Goal: Task Accomplishment & Management: Complete application form

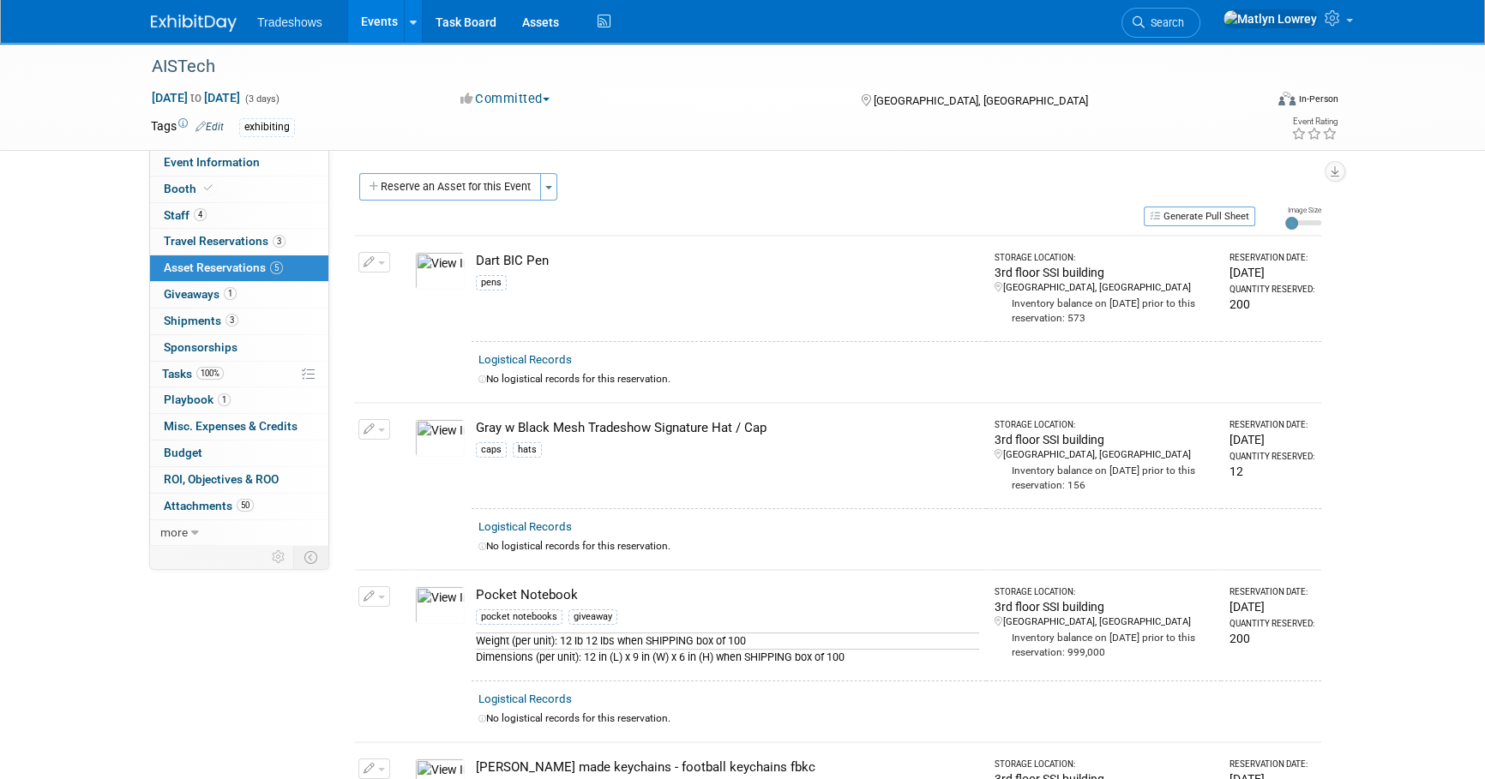
click at [377, 19] on link "Events" at bounding box center [379, 21] width 63 height 43
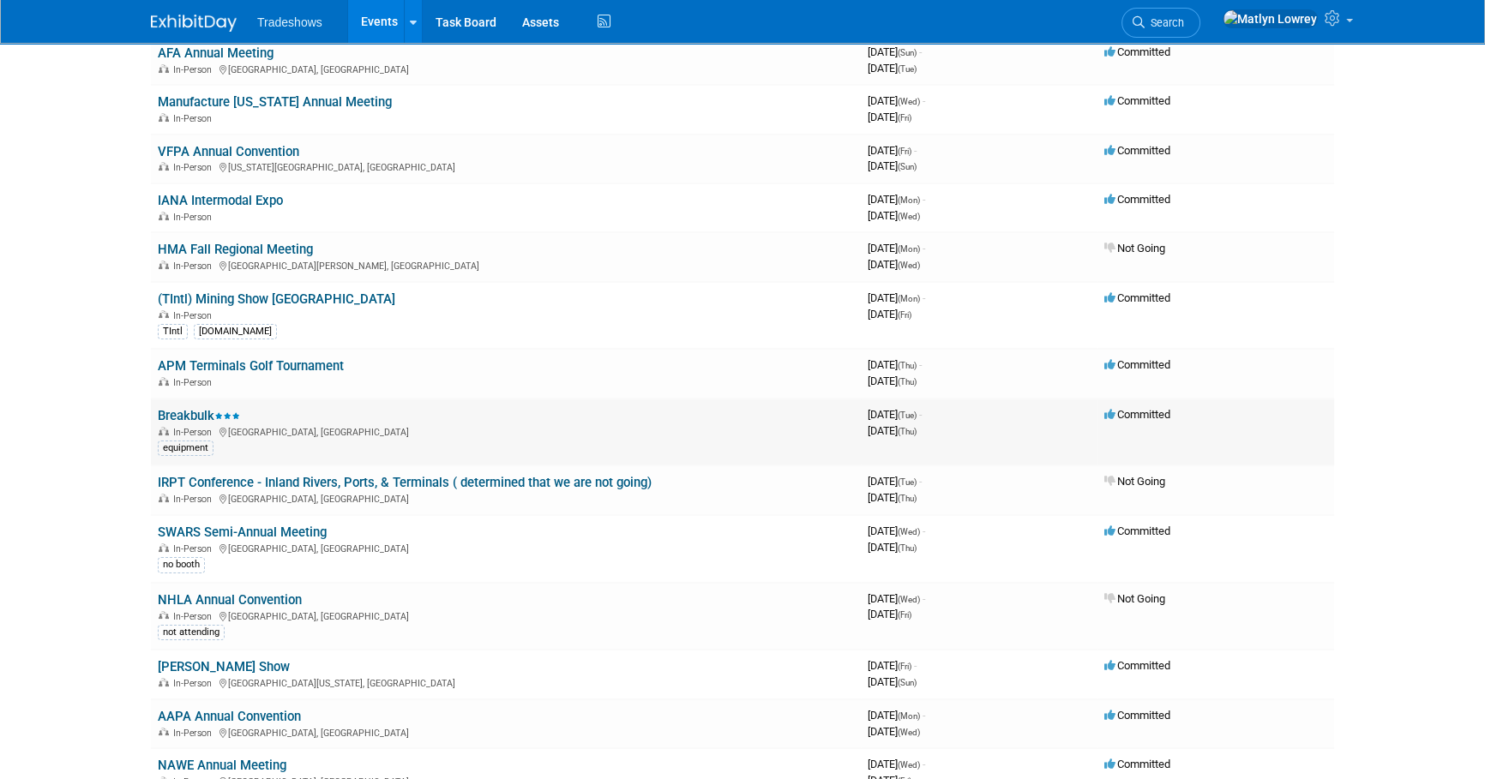
scroll to position [155, 0]
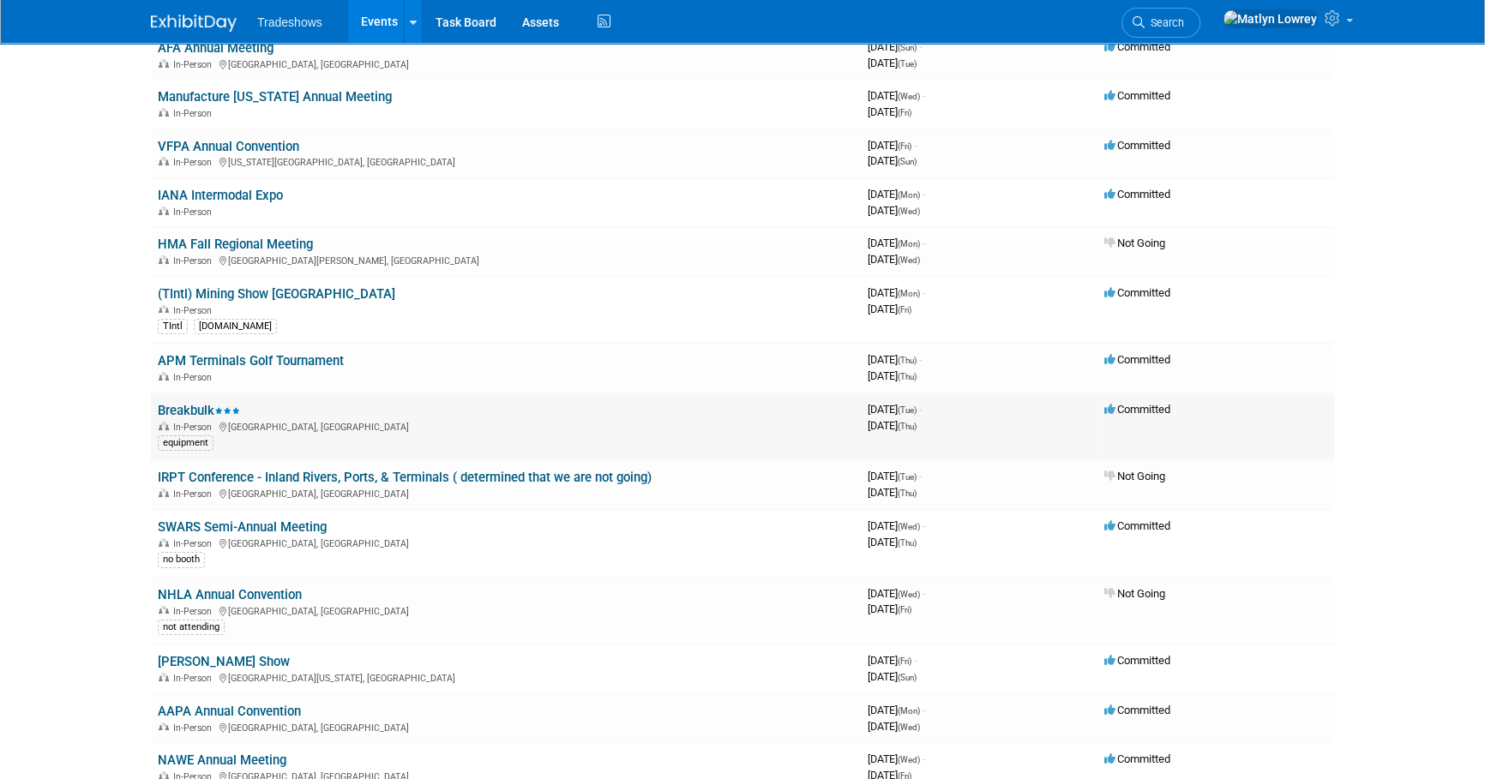
click at [175, 405] on link "Breakbulk" at bounding box center [199, 410] width 82 height 15
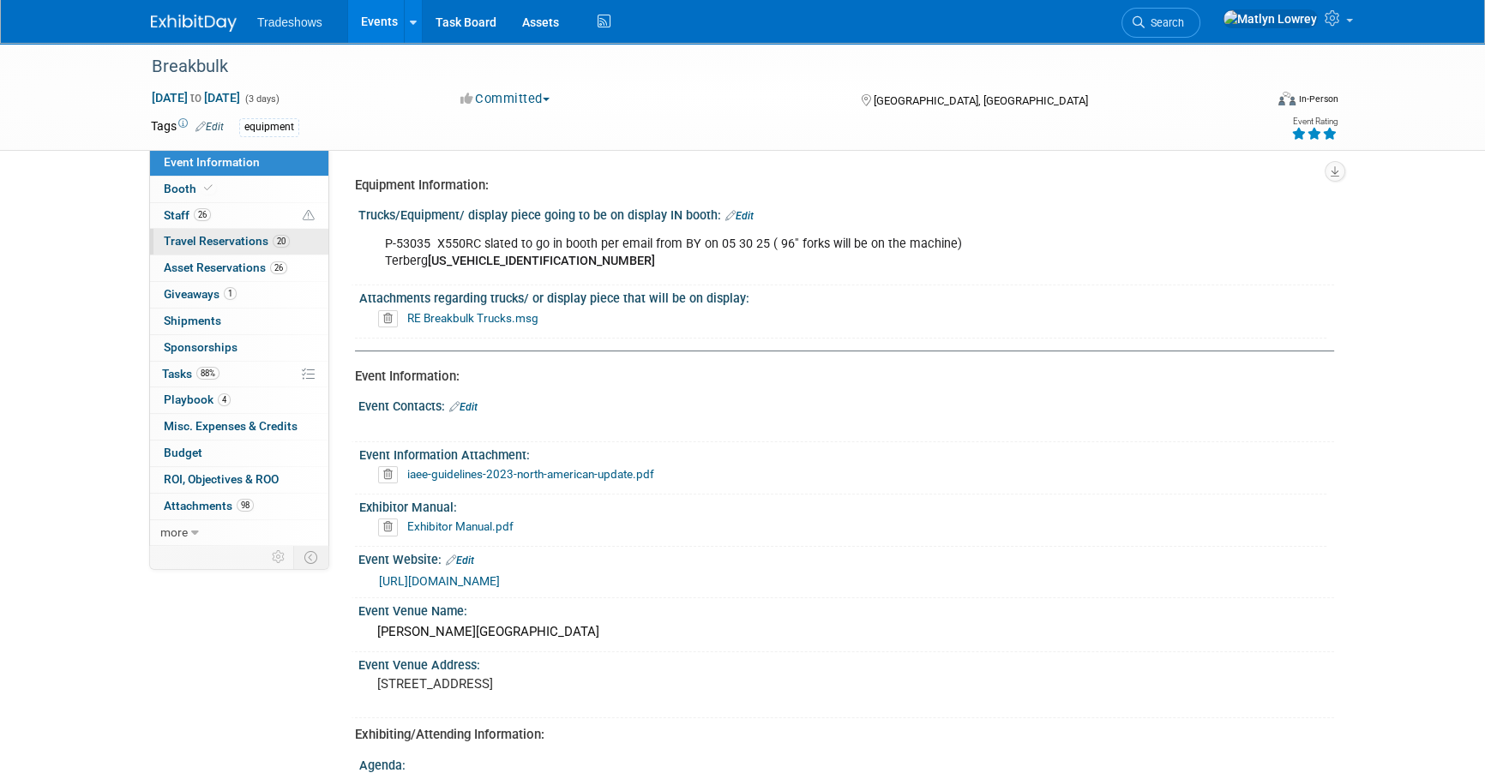
click at [221, 248] on link "20 Travel Reservations 20" at bounding box center [239, 242] width 178 height 26
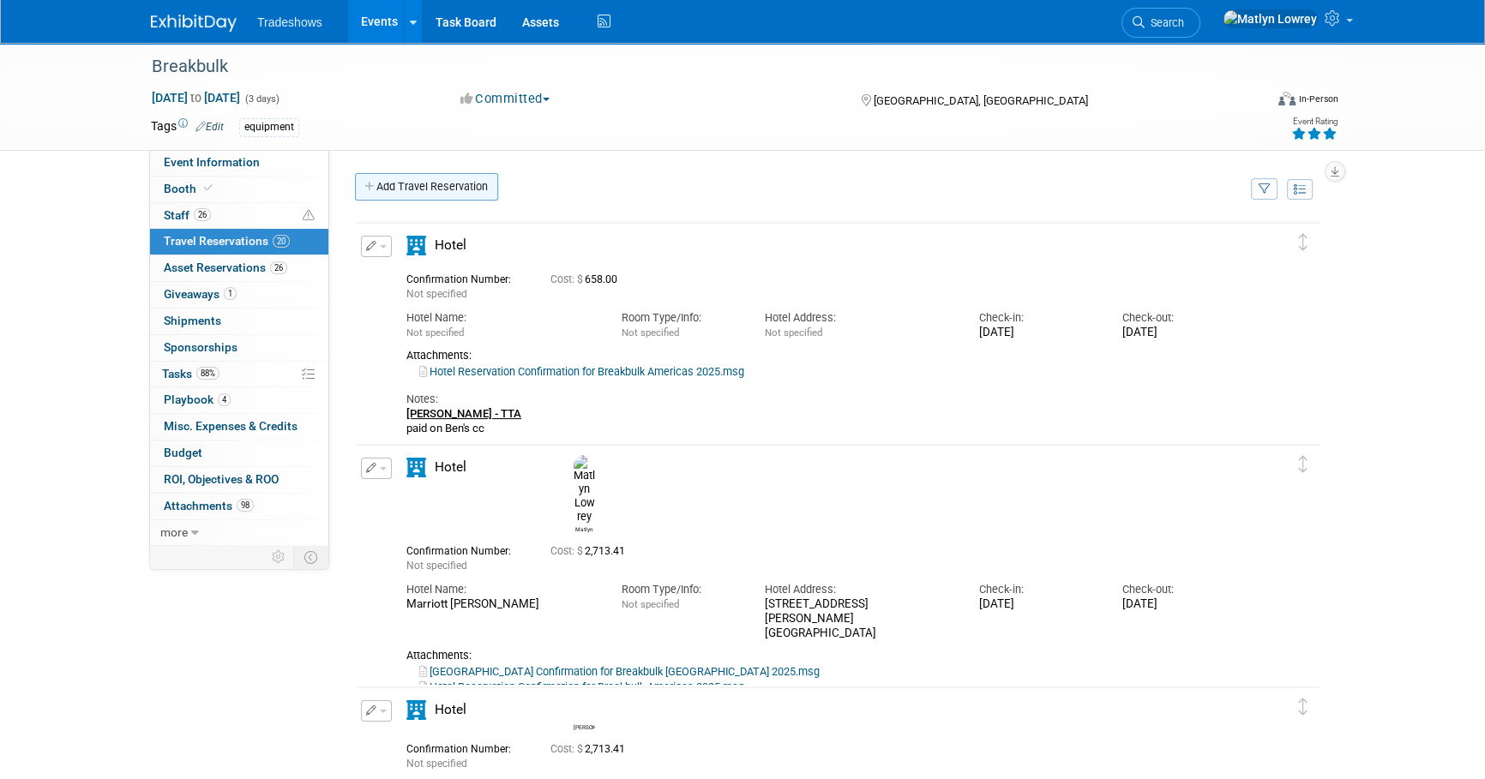
click at [417, 181] on link "Add Travel Reservation" at bounding box center [426, 186] width 143 height 27
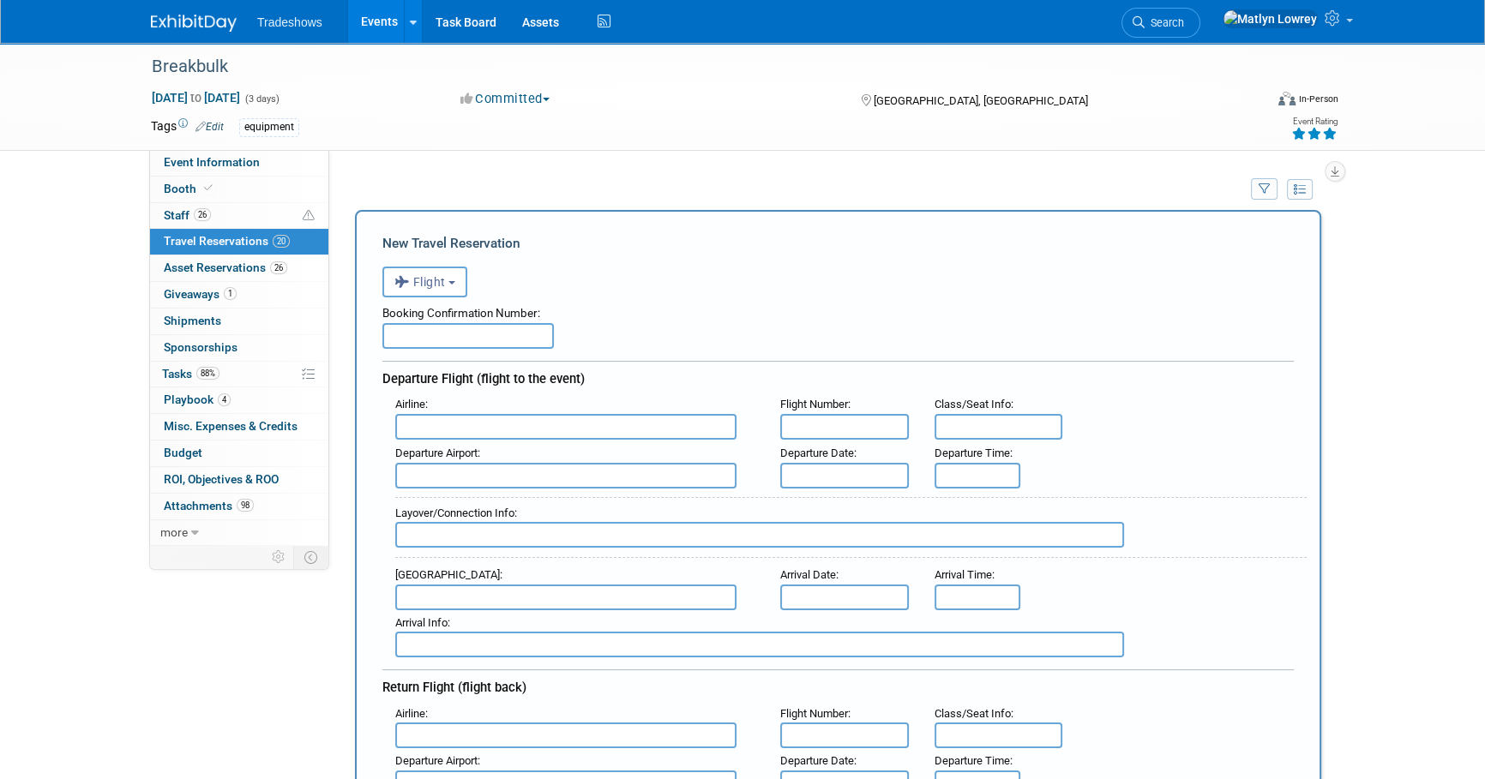
click at [425, 328] on input "text" at bounding box center [467, 336] width 171 height 26
click at [395, 343] on input "text" at bounding box center [467, 336] width 171 height 26
paste input "JY6TNJ"
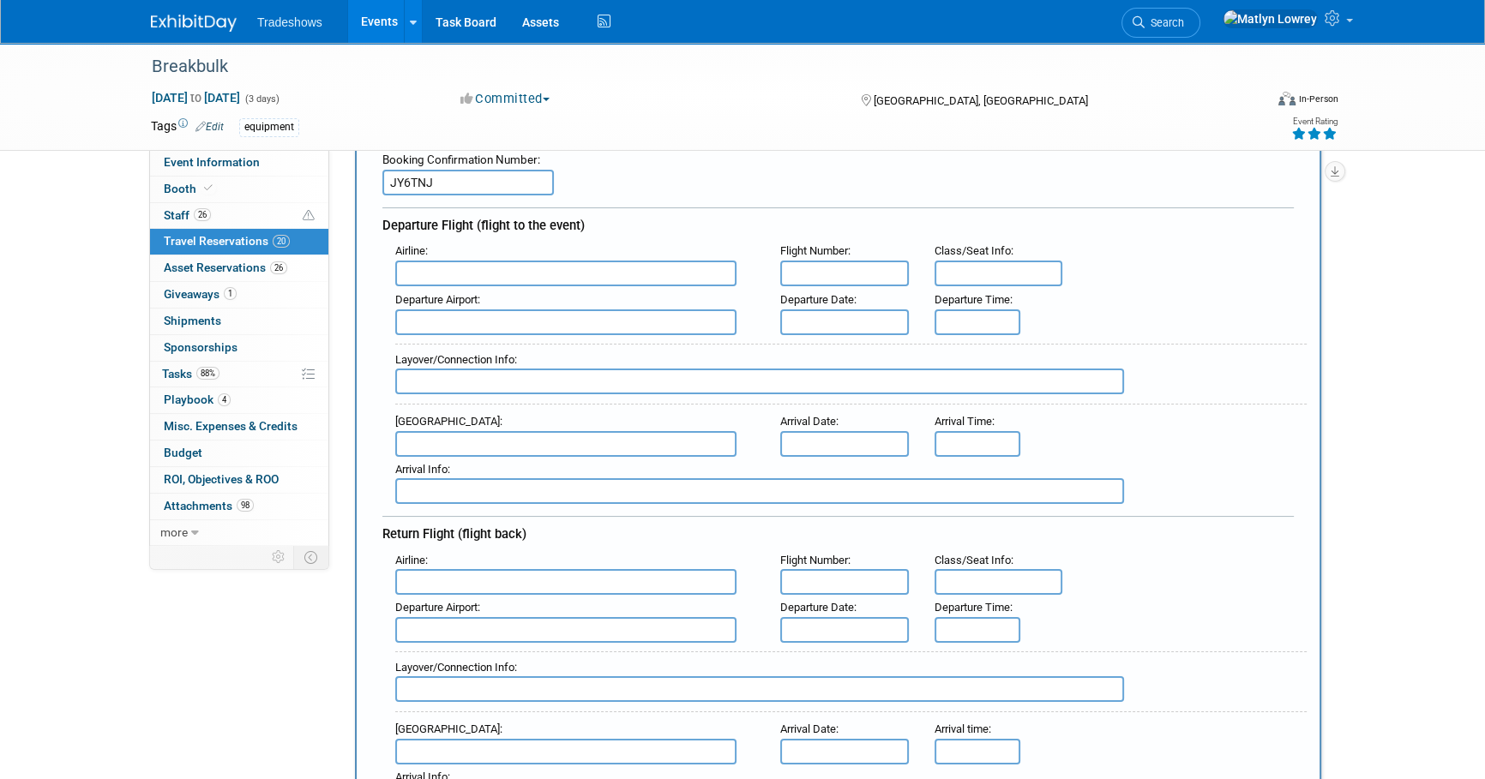
scroll to position [155, 0]
type input "JY6TNJ"
click at [478, 280] on input "text" at bounding box center [565, 272] width 341 height 26
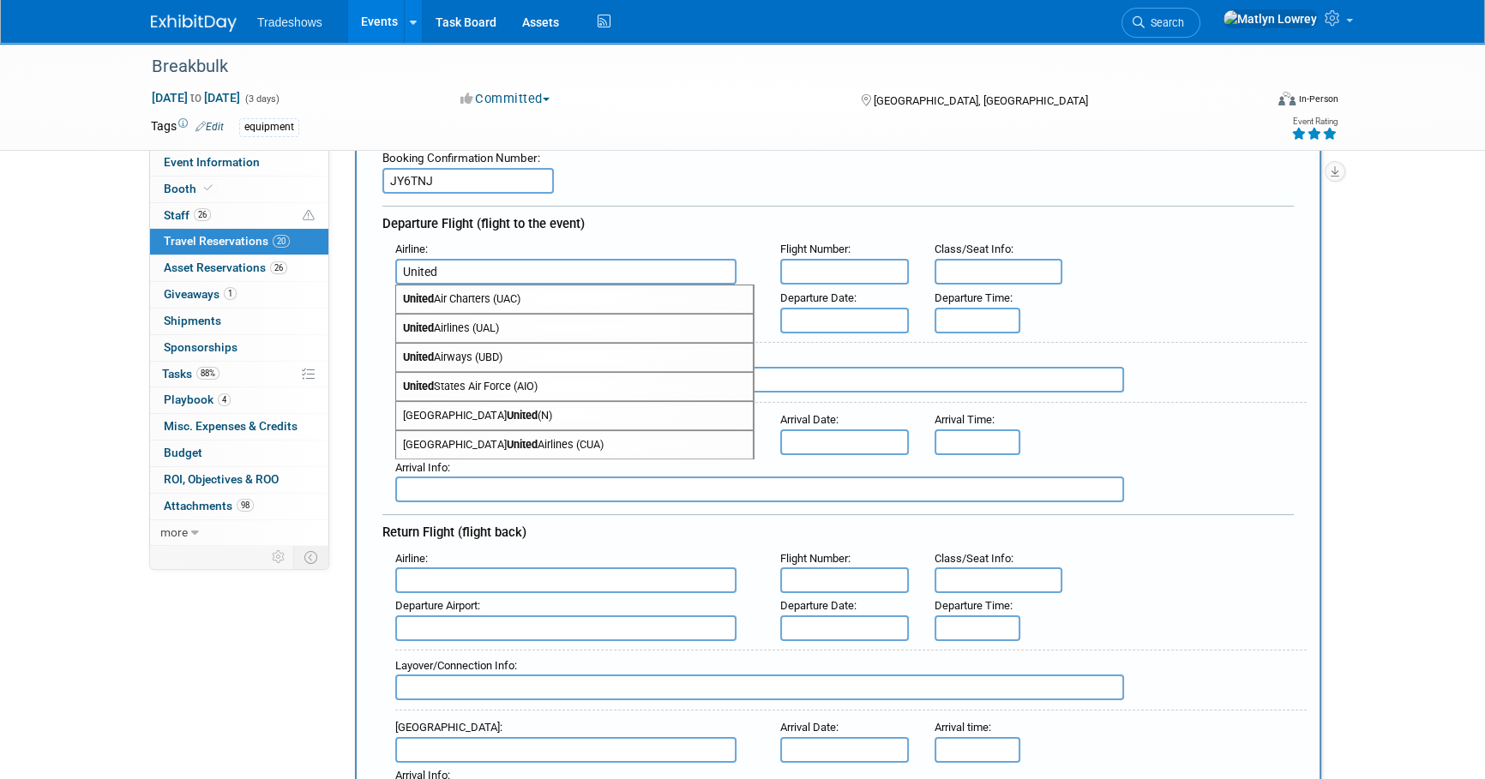
click at [465, 317] on span "United Airlines (UAL)" at bounding box center [574, 328] width 357 height 27
type input "United Airlines (UAL)"
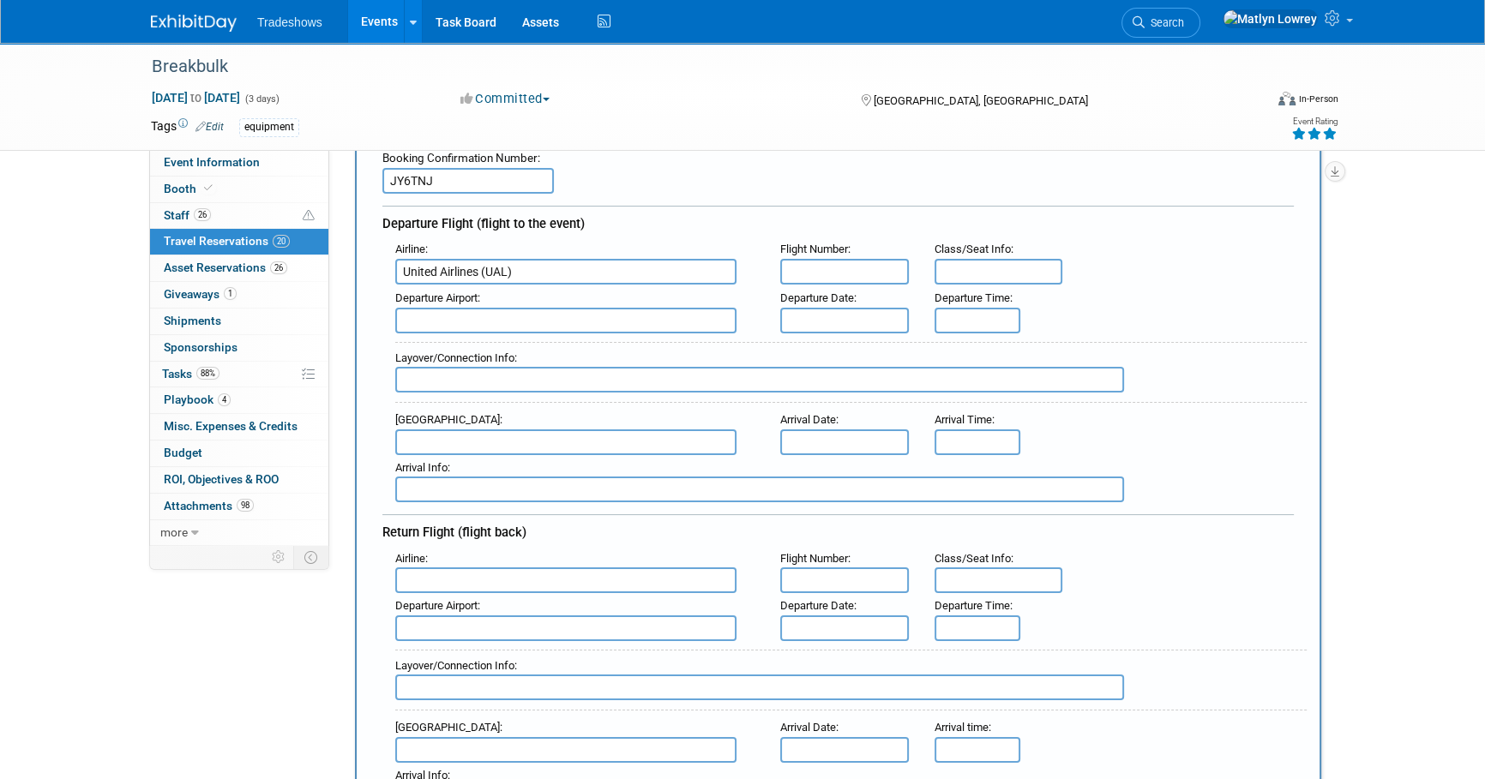
click at [862, 273] on input "text" at bounding box center [844, 272] width 129 height 26
click at [991, 262] on input "text" at bounding box center [998, 272] width 129 height 26
click at [834, 261] on input "text" at bounding box center [844, 272] width 129 height 26
paste input "UA4245"
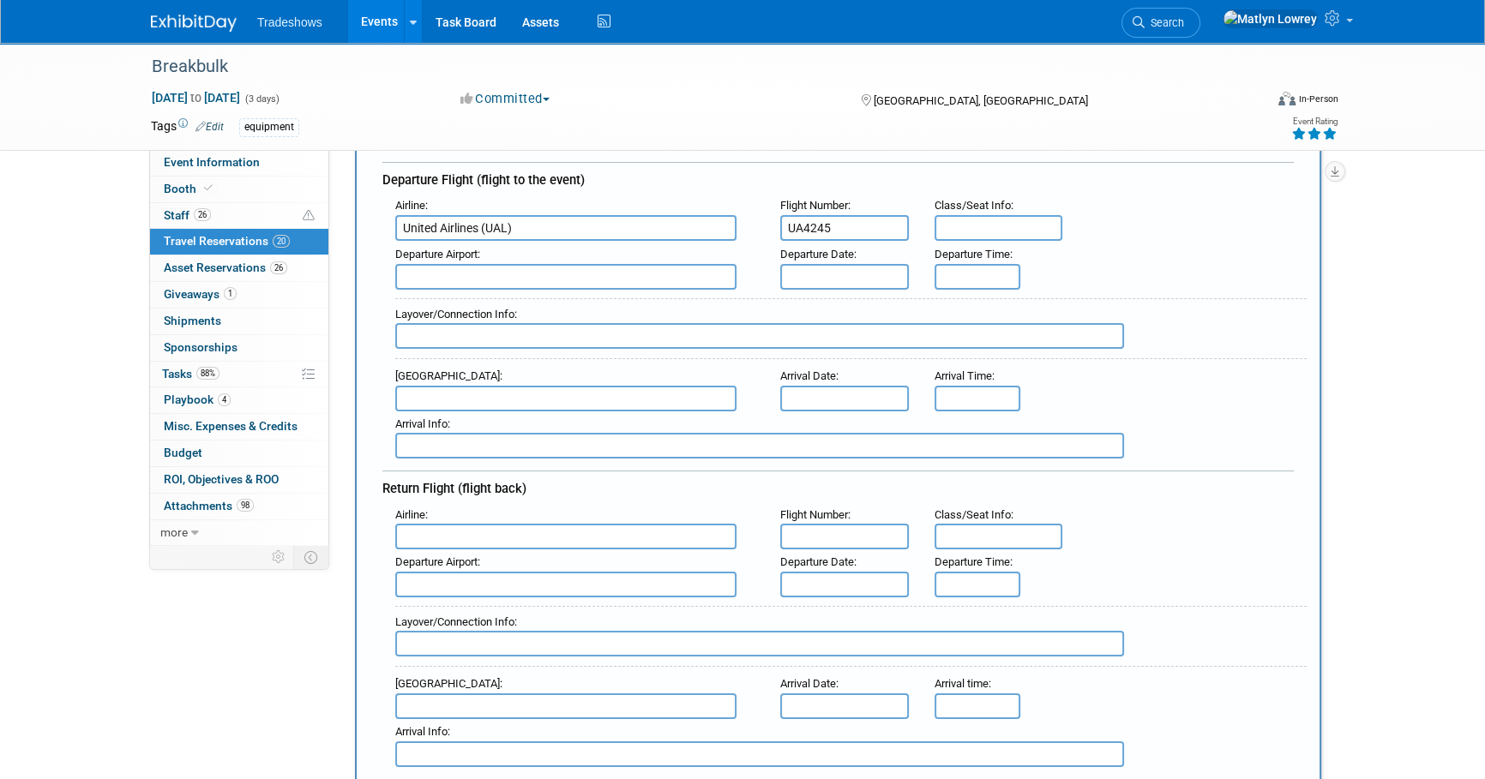
scroll to position [233, 0]
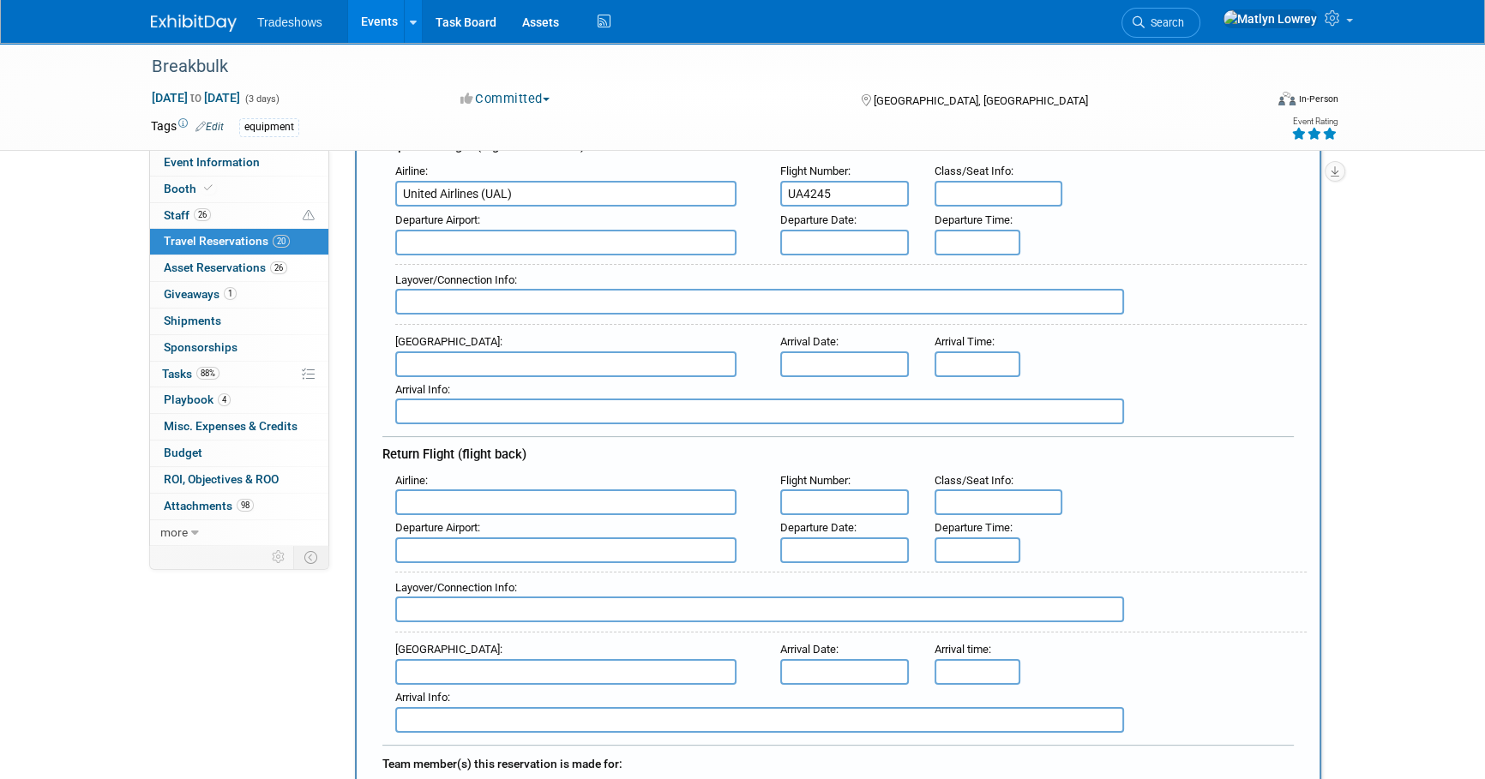
type input "UA4245"
click at [430, 356] on input "text" at bounding box center [565, 364] width 341 height 26
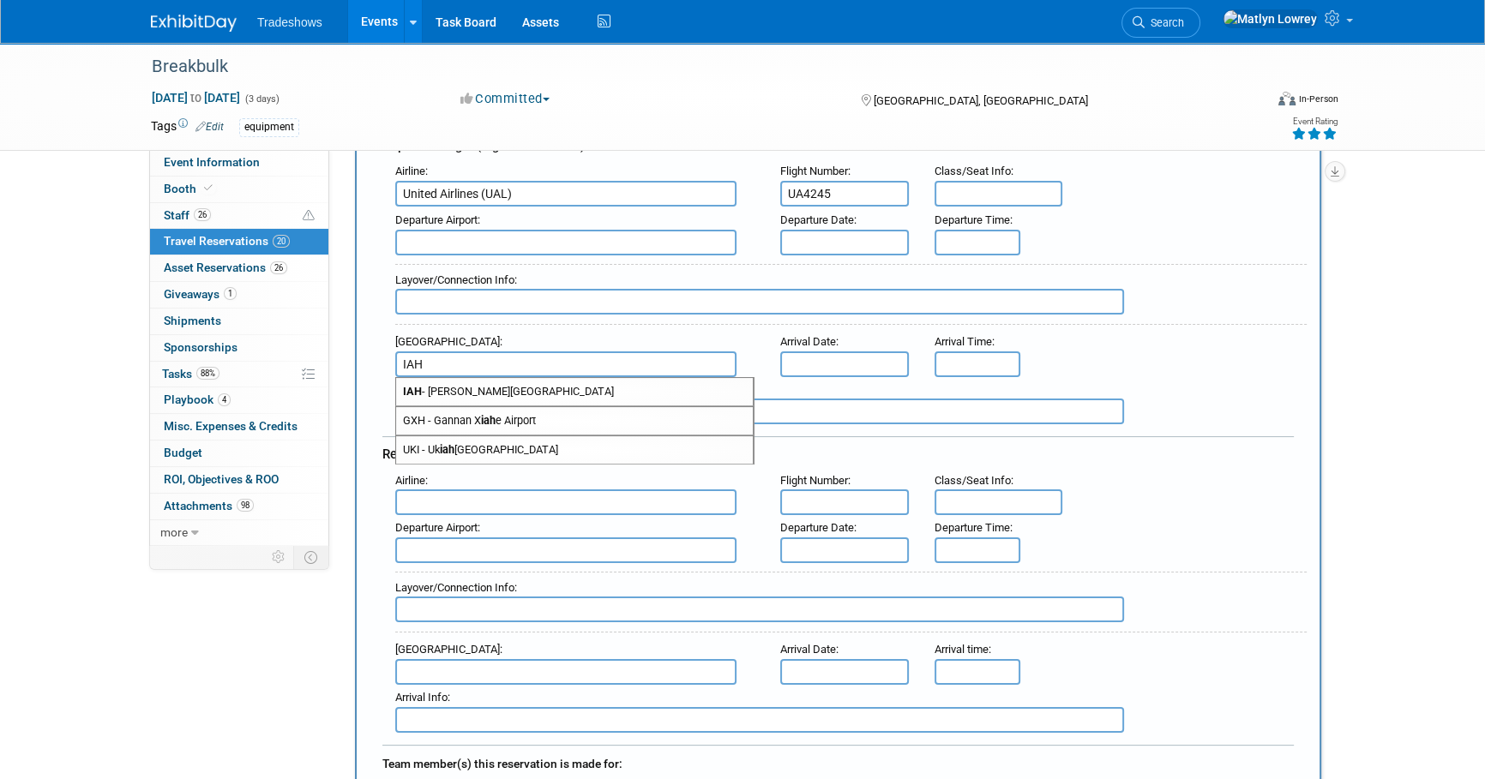
click at [412, 390] on strong "IAH" at bounding box center [412, 391] width 19 height 13
type input "IAH - George Bush Intercontinental Houston Airport"
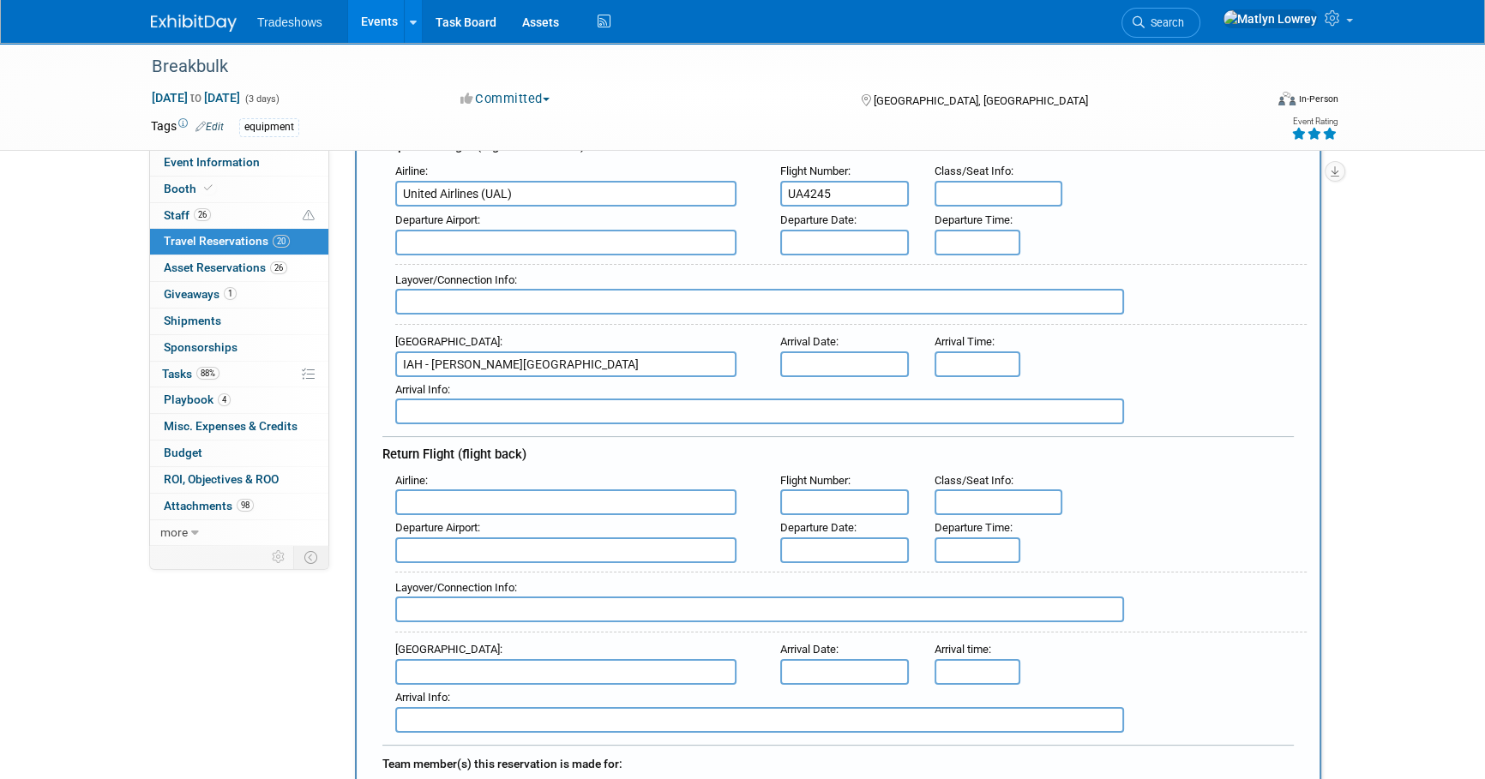
click at [828, 249] on body "Tradeshows Events Add Event Bulk Upload Events Shareable Event Boards Recently …" at bounding box center [742, 156] width 1485 height 779
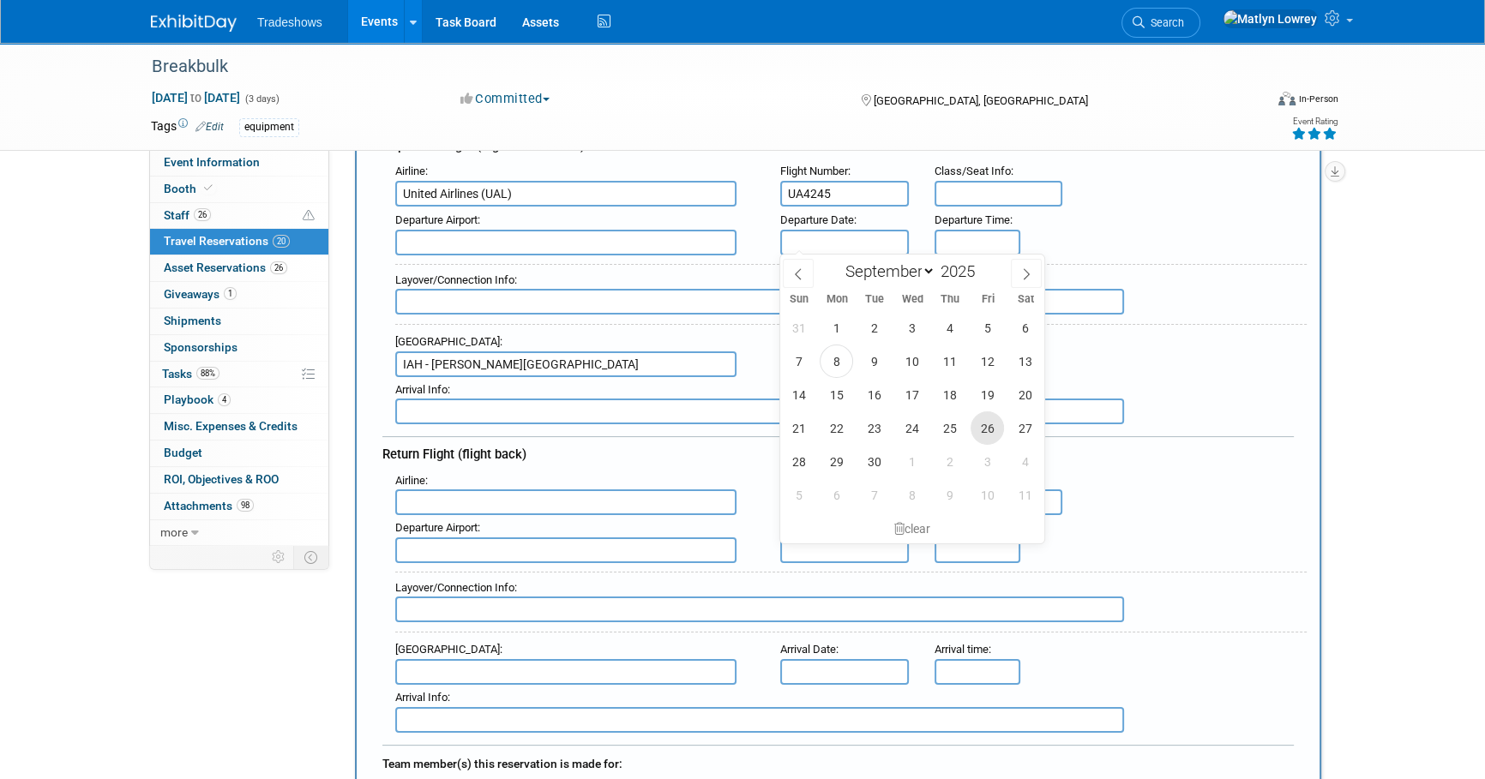
click at [986, 420] on span "26" at bounding box center [986, 427] width 33 height 33
type input "Sep 26, 2025"
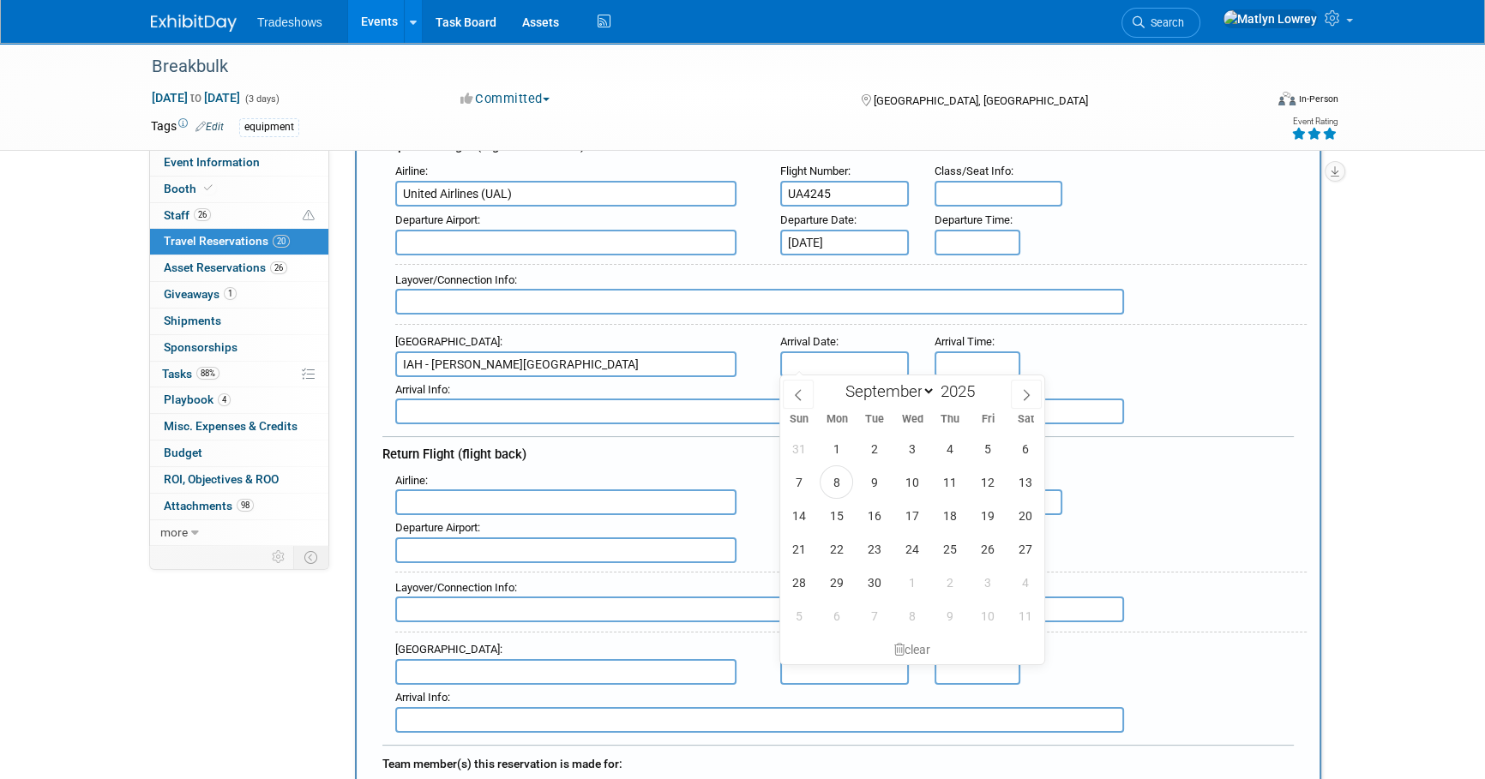
click at [825, 365] on input "text" at bounding box center [844, 364] width 129 height 26
click at [981, 542] on span "26" at bounding box center [986, 548] width 33 height 33
type input "Sep 26, 2025"
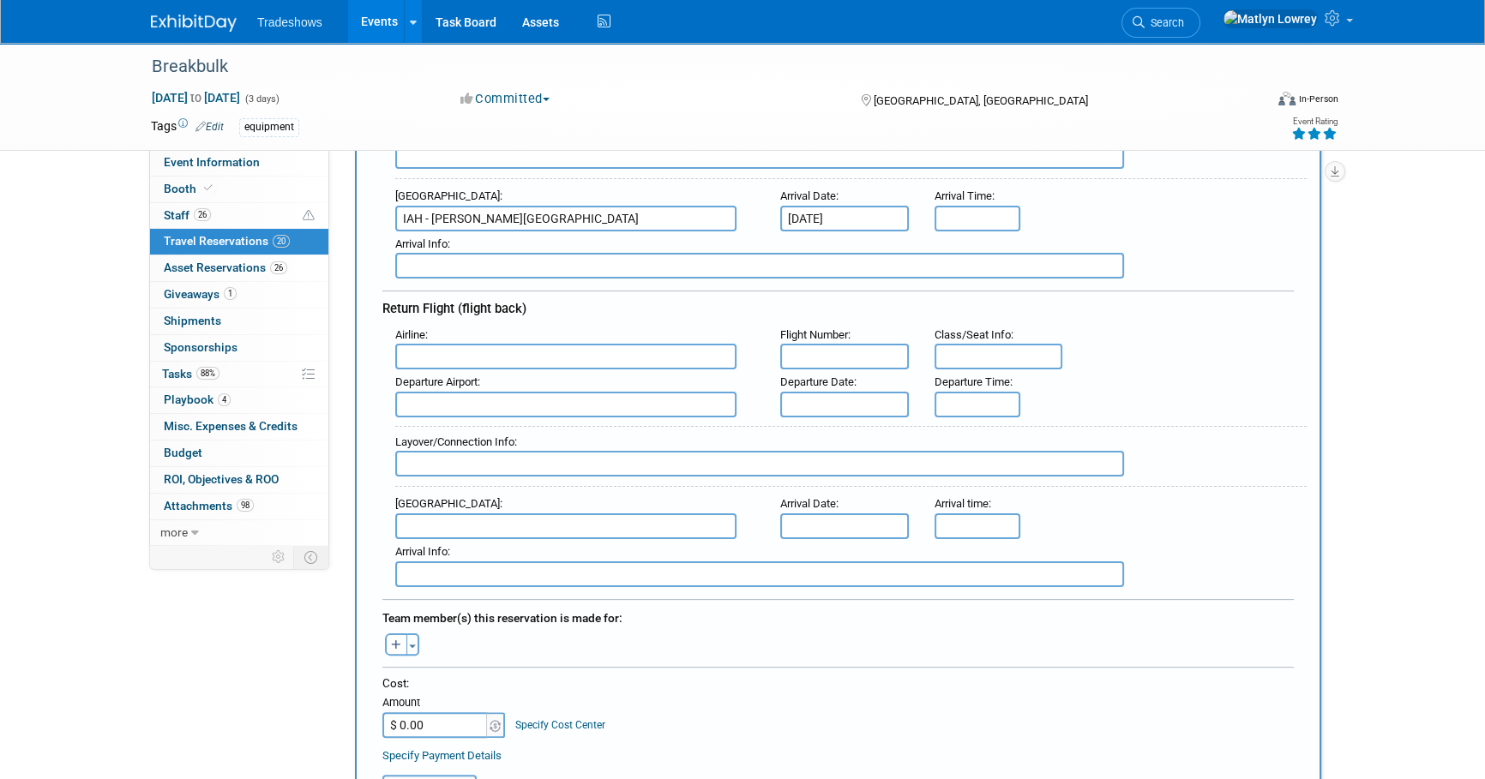
scroll to position [389, 0]
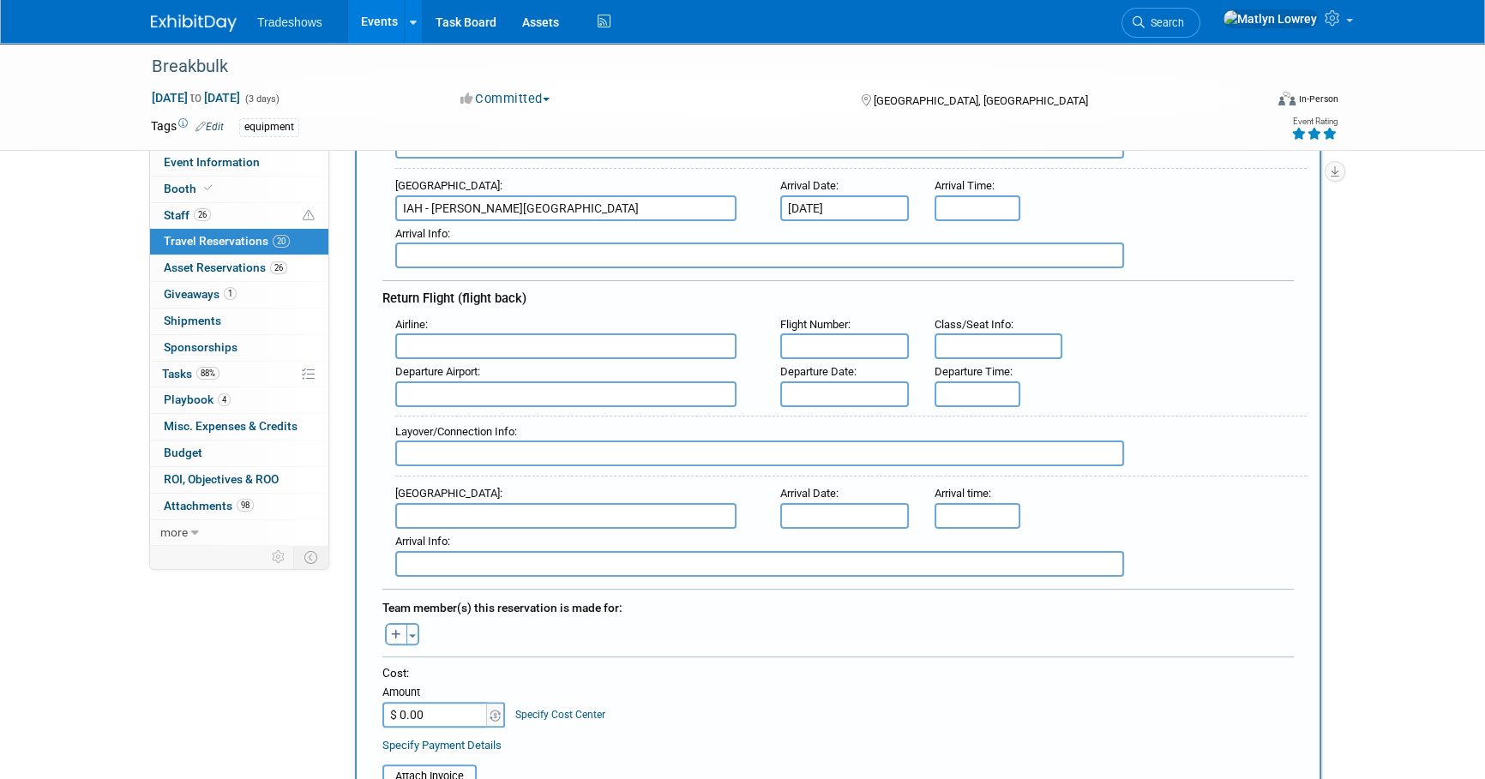
click at [411, 333] on input "text" at bounding box center [565, 346] width 341 height 26
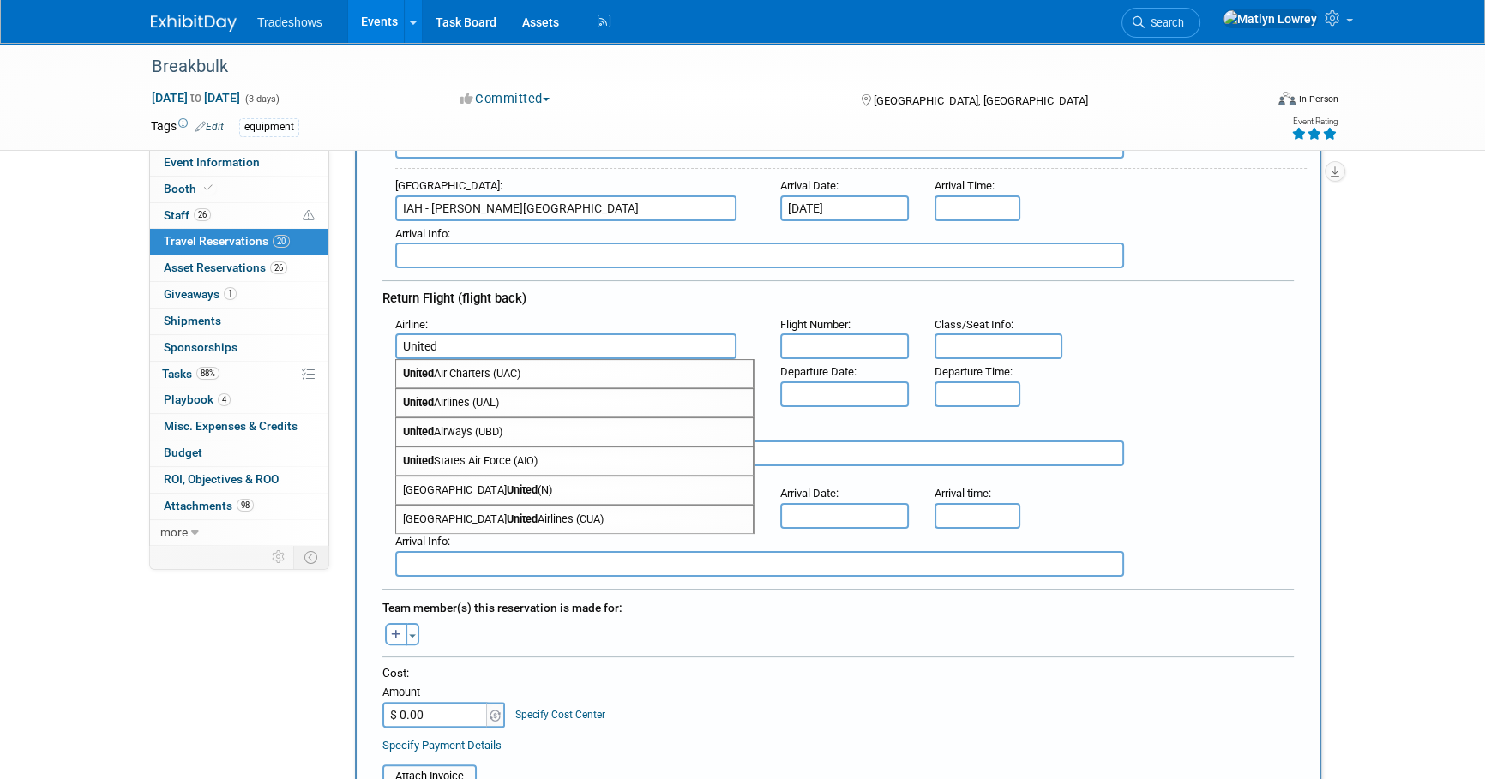
click at [417, 396] on strong "United" at bounding box center [418, 402] width 31 height 13
type input "United Airlines (UAL)"
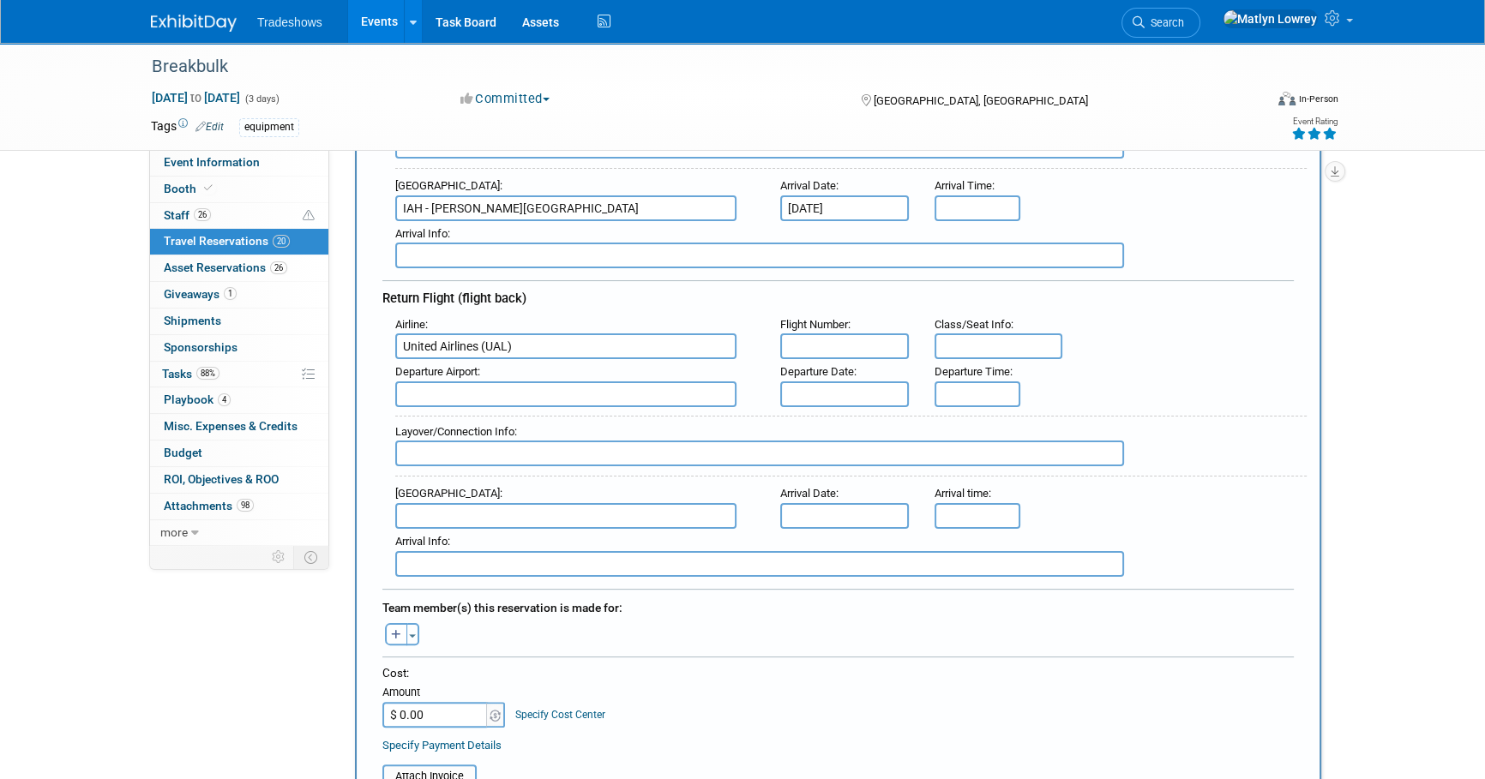
click at [866, 338] on input "text" at bounding box center [844, 346] width 129 height 26
click at [808, 343] on input "text" at bounding box center [844, 346] width 129 height 26
paste input "UA4347"
type input "UA4347"
click at [813, 385] on input "text" at bounding box center [844, 394] width 129 height 26
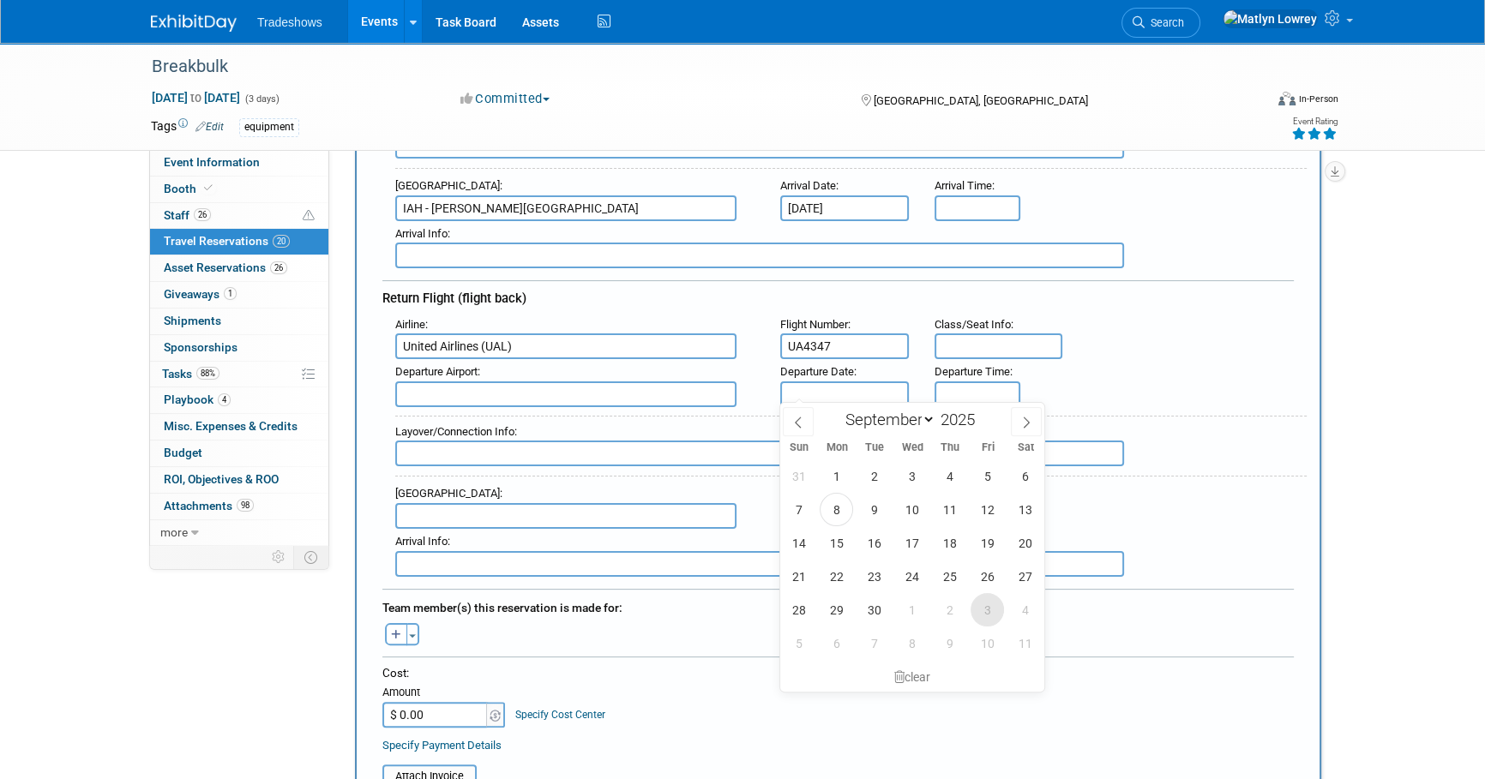
click at [980, 617] on span "3" at bounding box center [986, 609] width 33 height 33
type input "[DATE]"
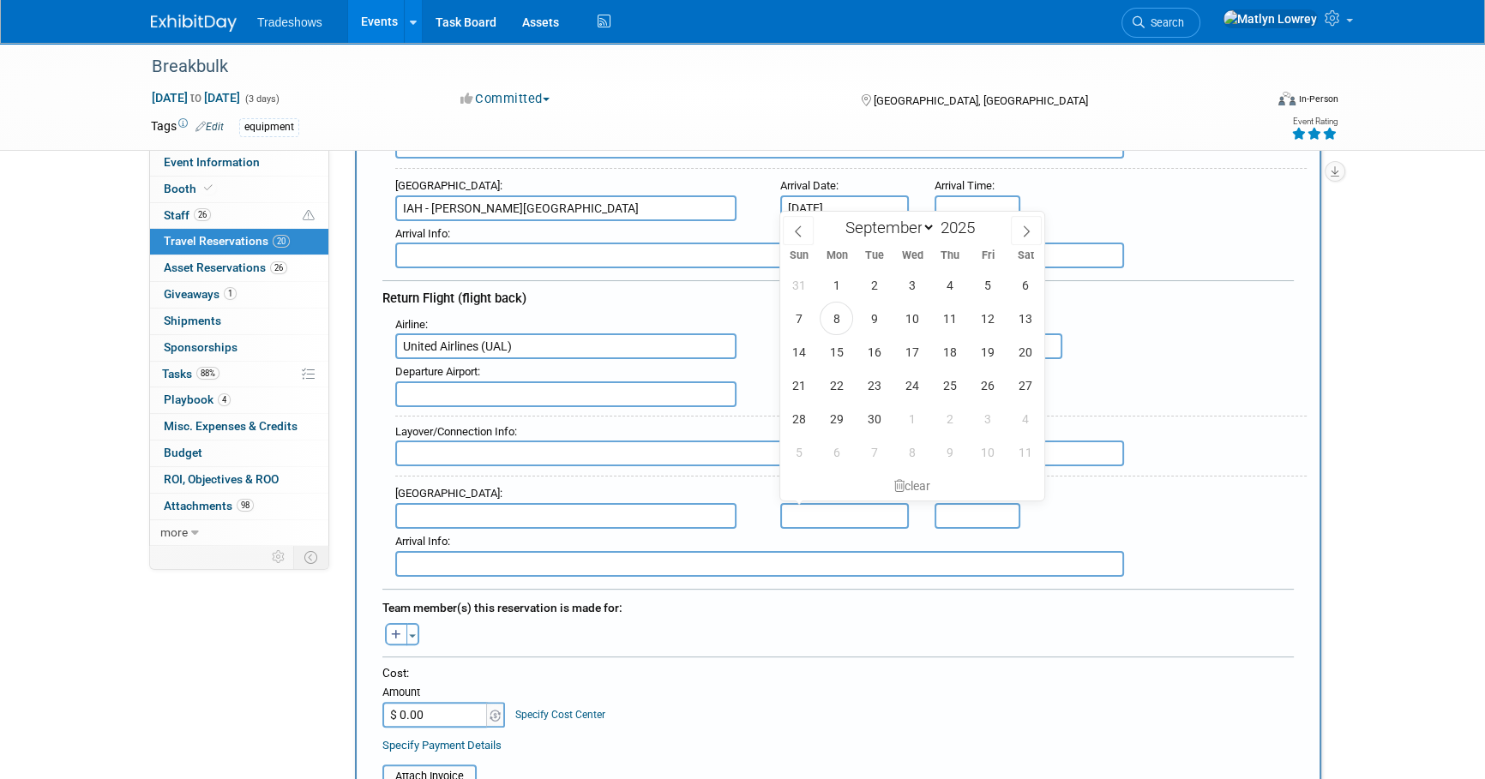
click at [818, 513] on input "text" at bounding box center [844, 516] width 129 height 26
click at [977, 423] on span "3" at bounding box center [986, 418] width 33 height 33
type input "[DATE]"
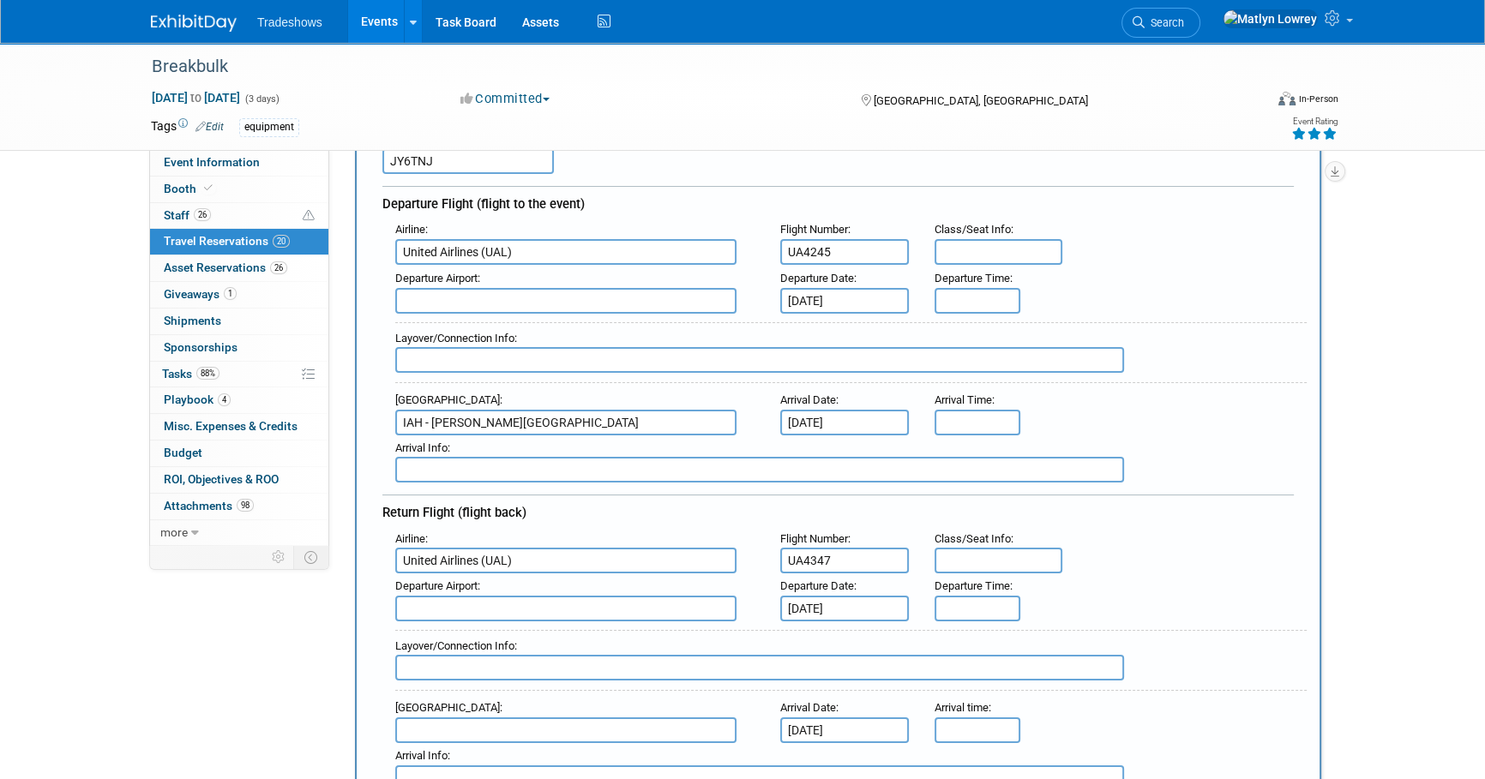
scroll to position [77, 0]
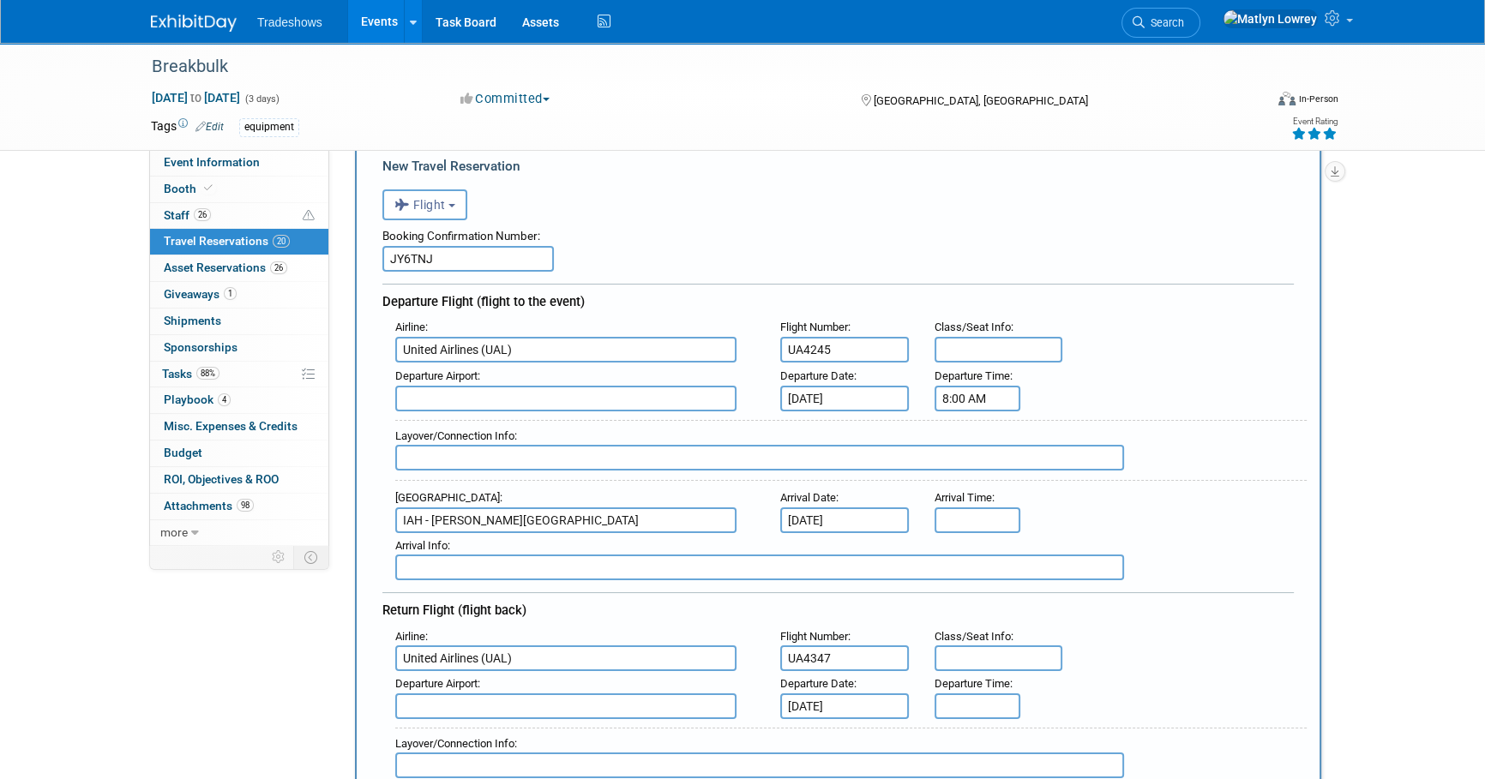
click at [958, 401] on input "8:00 AM" at bounding box center [977, 399] width 86 height 26
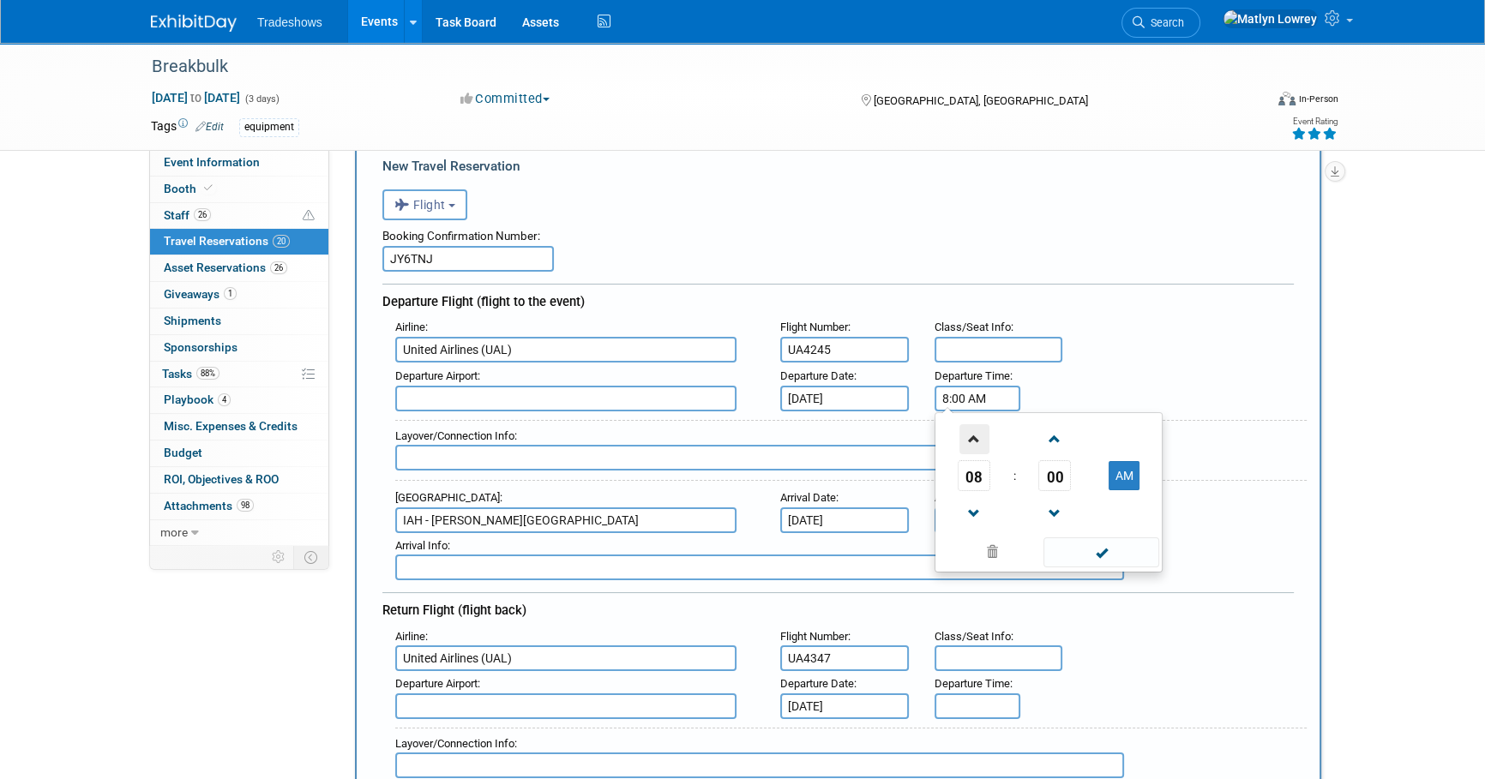
click at [984, 434] on span at bounding box center [974, 439] width 30 height 30
click at [981, 433] on span at bounding box center [974, 439] width 30 height 30
type input "12:00 PM"
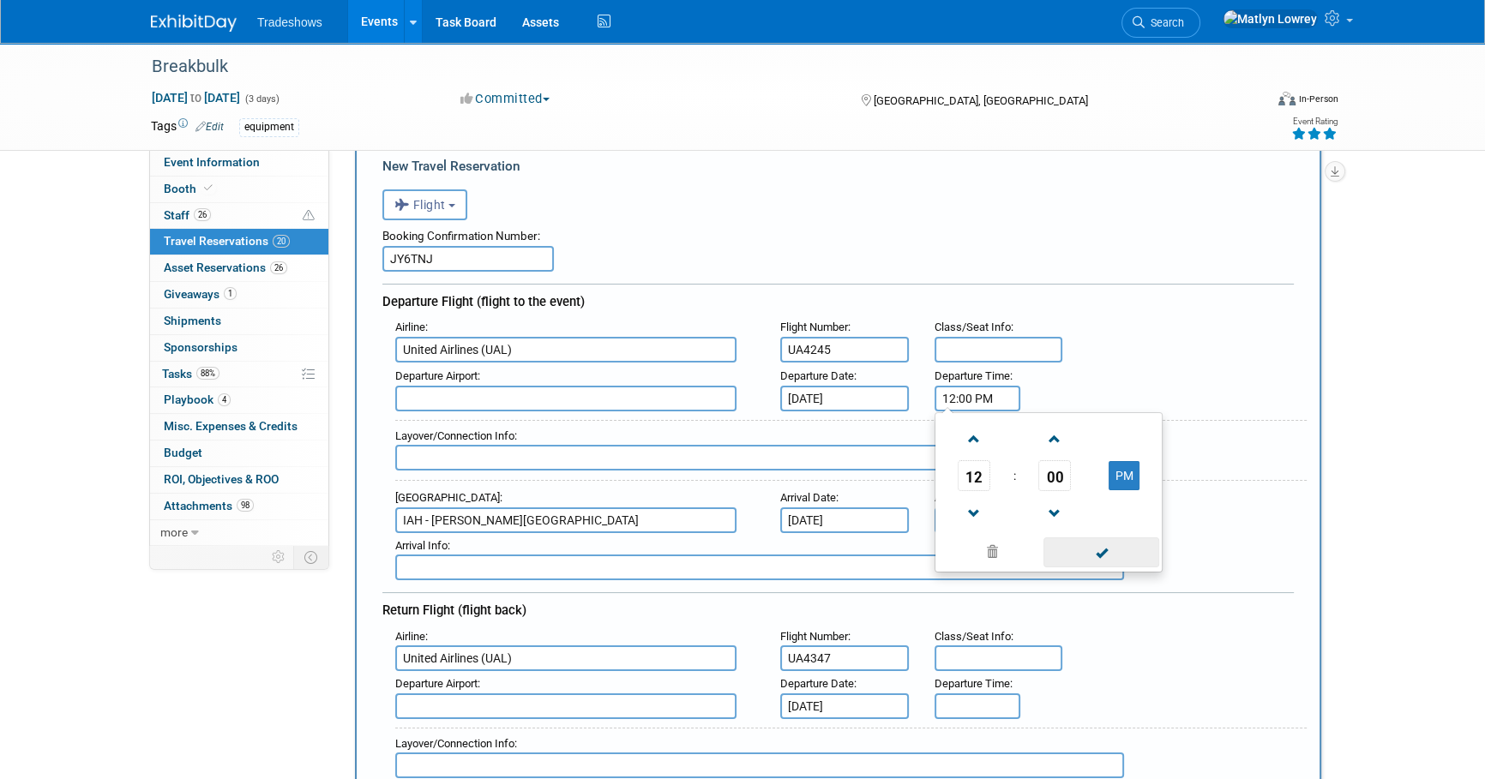
click at [1105, 557] on span at bounding box center [1101, 552] width 116 height 30
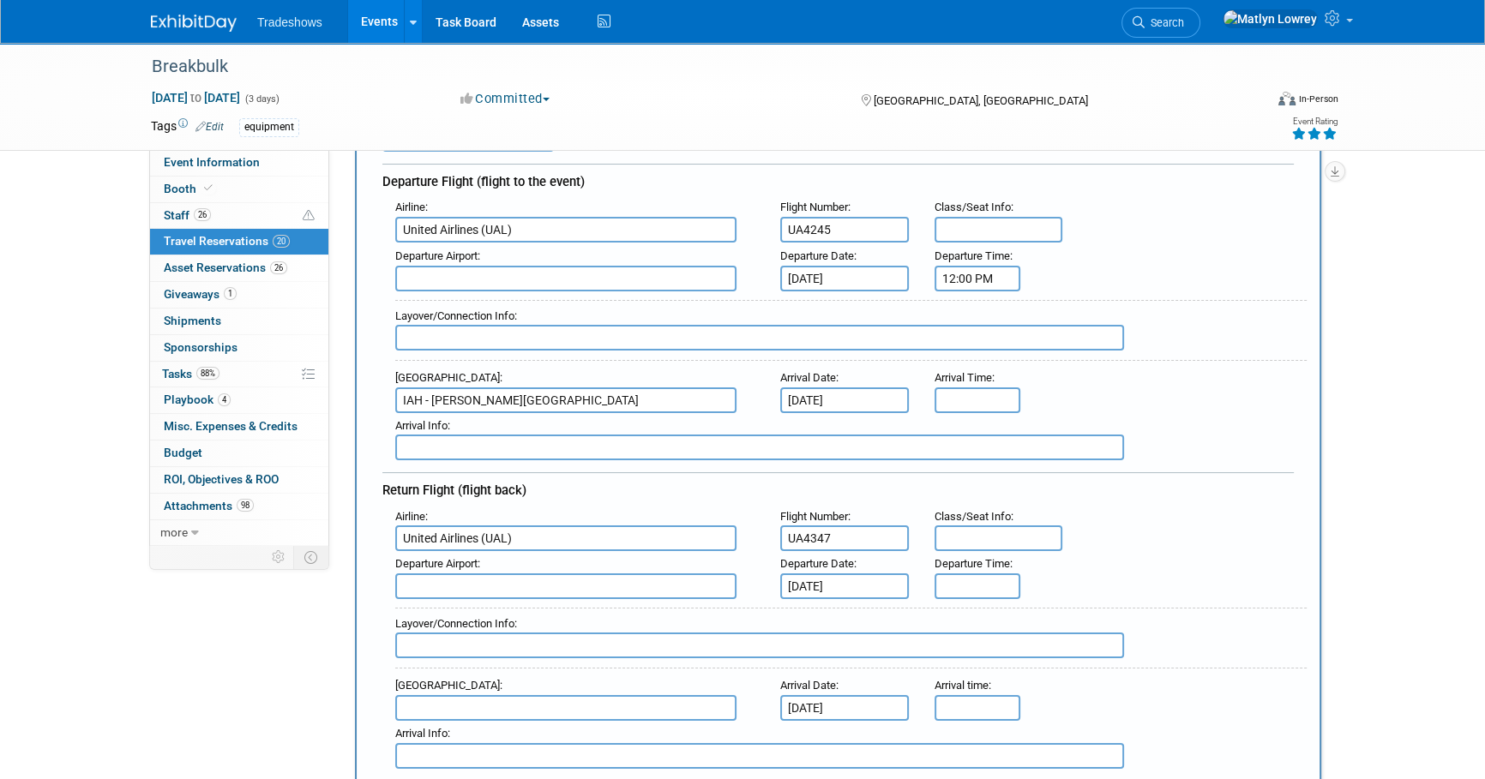
scroll to position [233, 0]
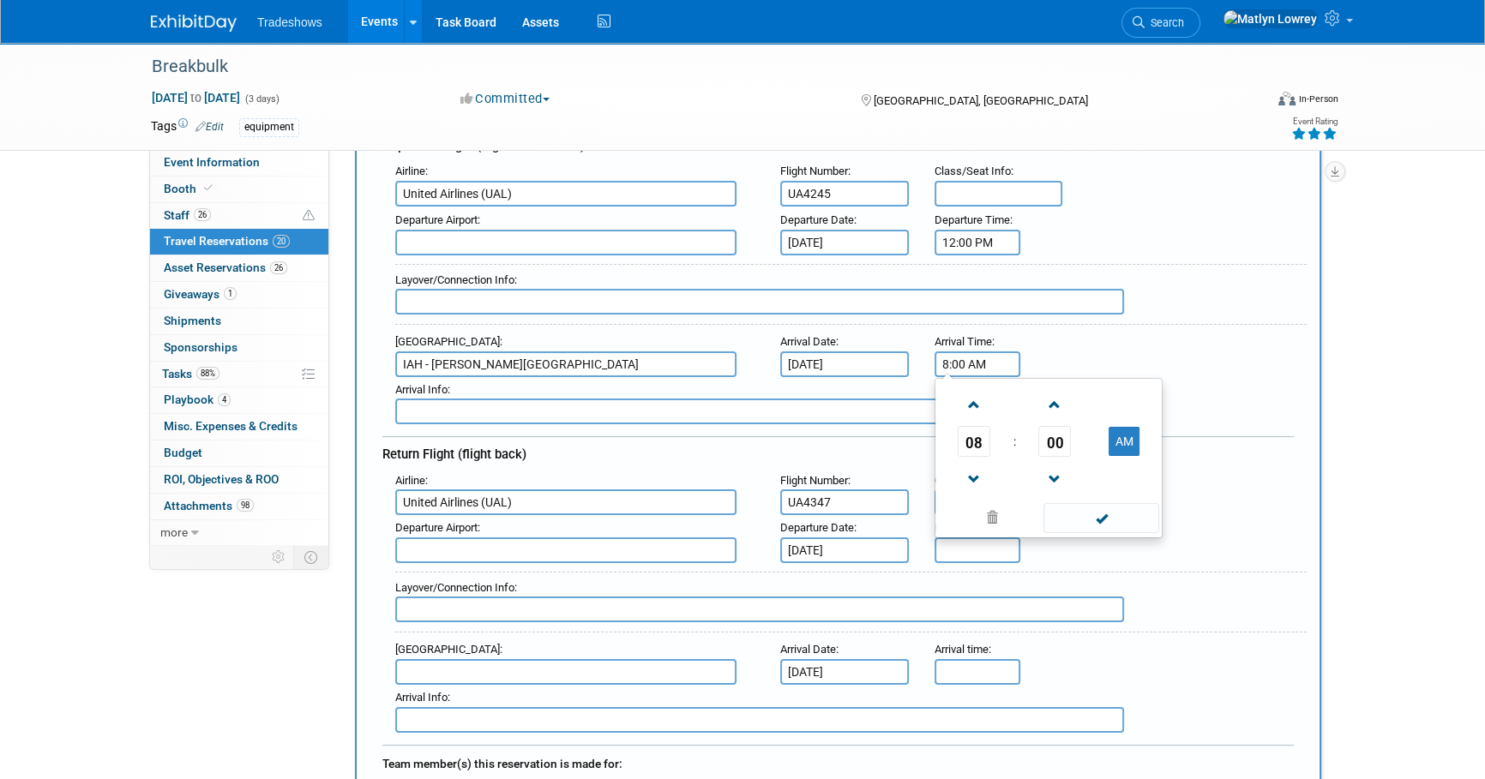
click at [957, 357] on input "8:00 AM" at bounding box center [977, 364] width 86 height 26
click at [969, 473] on span at bounding box center [974, 480] width 30 height 30
click at [969, 472] on span at bounding box center [974, 480] width 30 height 30
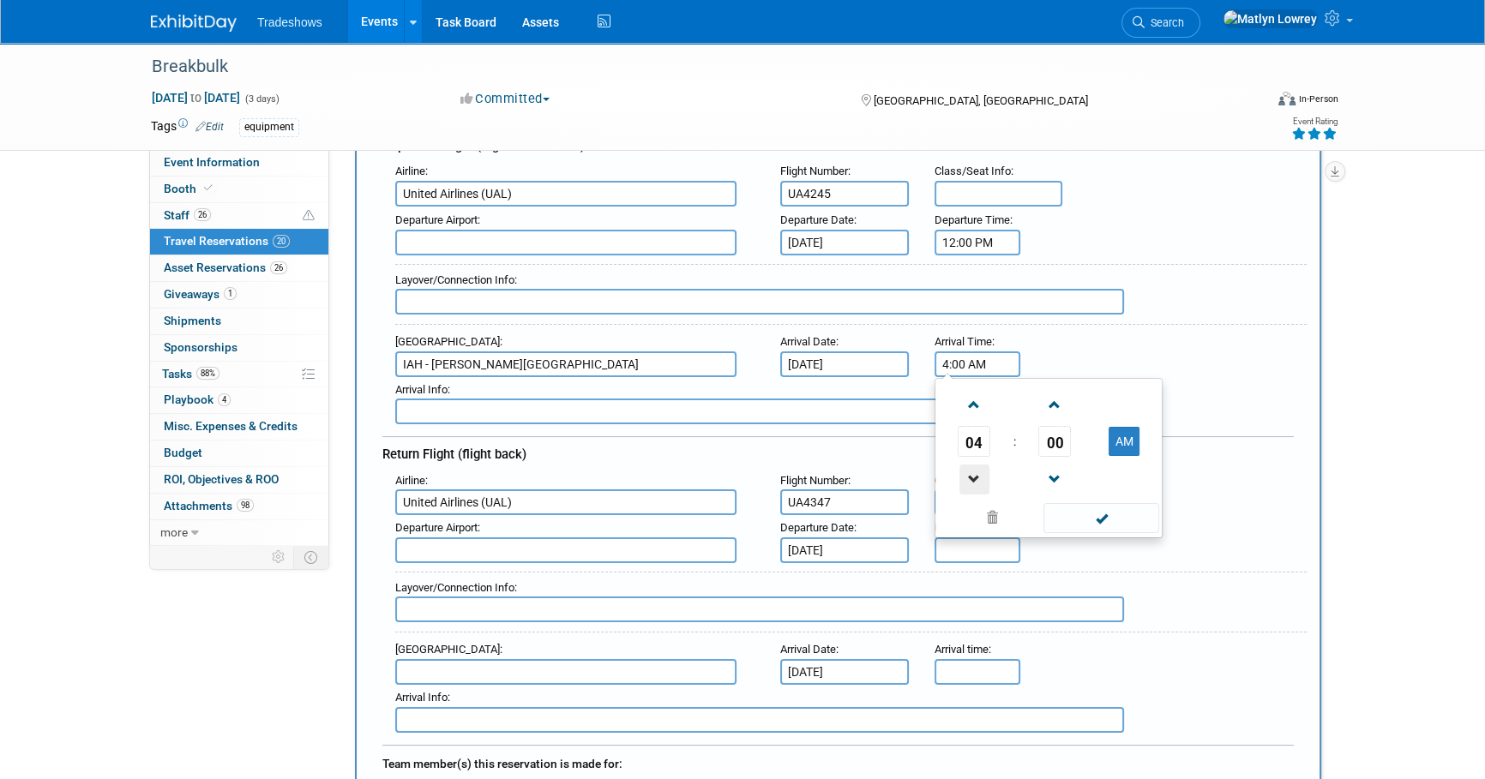
click at [969, 471] on span at bounding box center [974, 480] width 30 height 30
click at [1062, 431] on span "00" at bounding box center [1054, 441] width 33 height 31
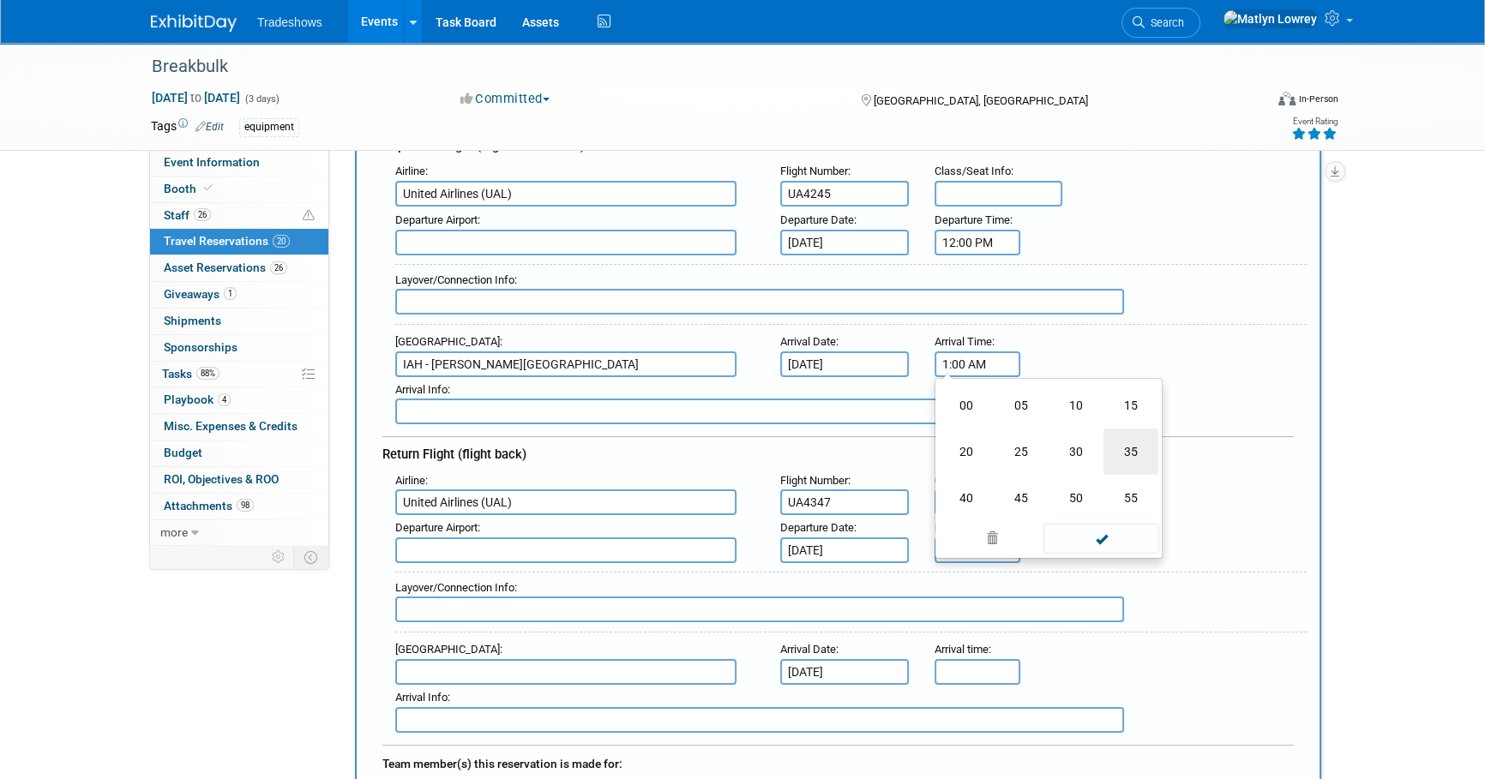
click at [1142, 454] on td "35" at bounding box center [1130, 452] width 55 height 46
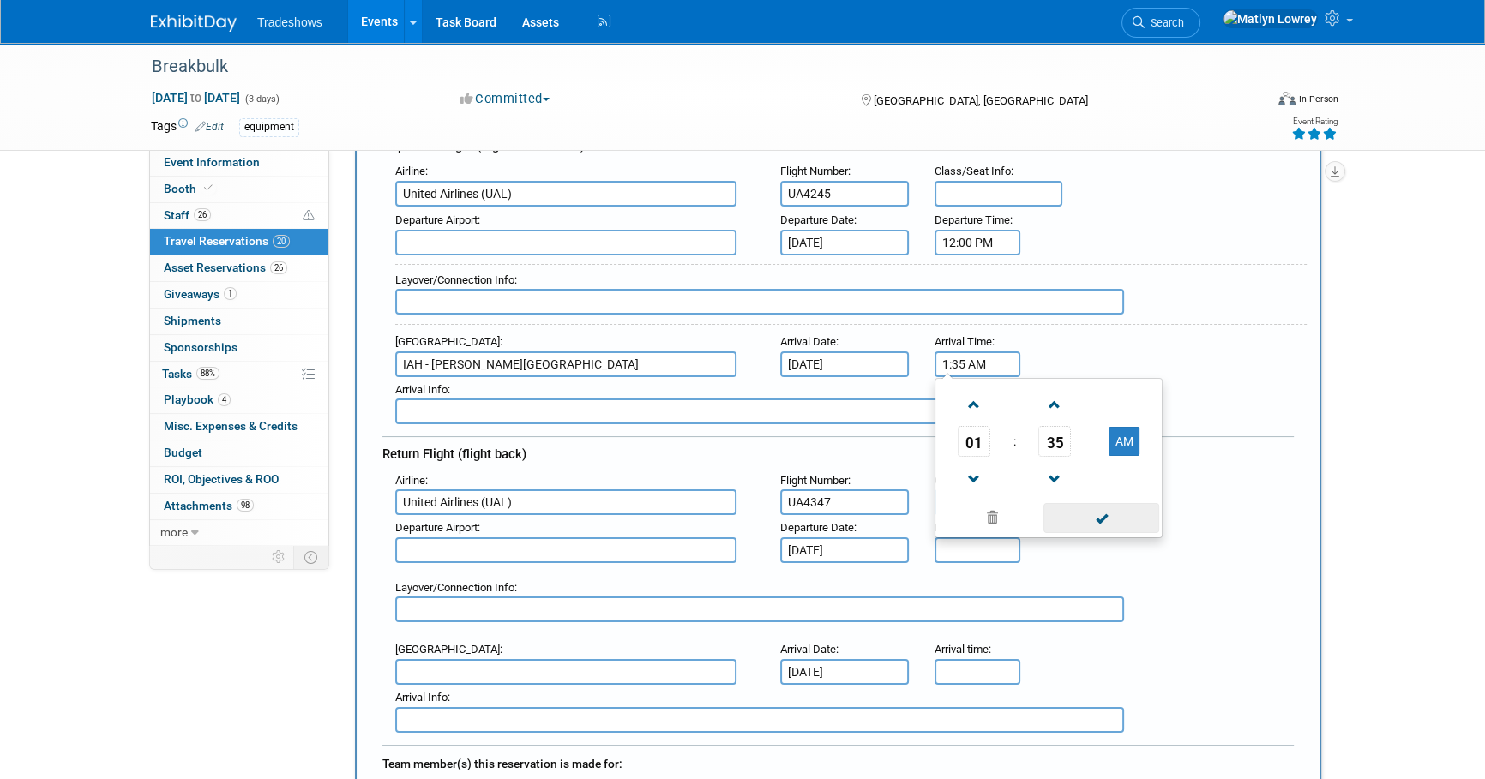
click at [1099, 511] on span at bounding box center [1101, 518] width 116 height 30
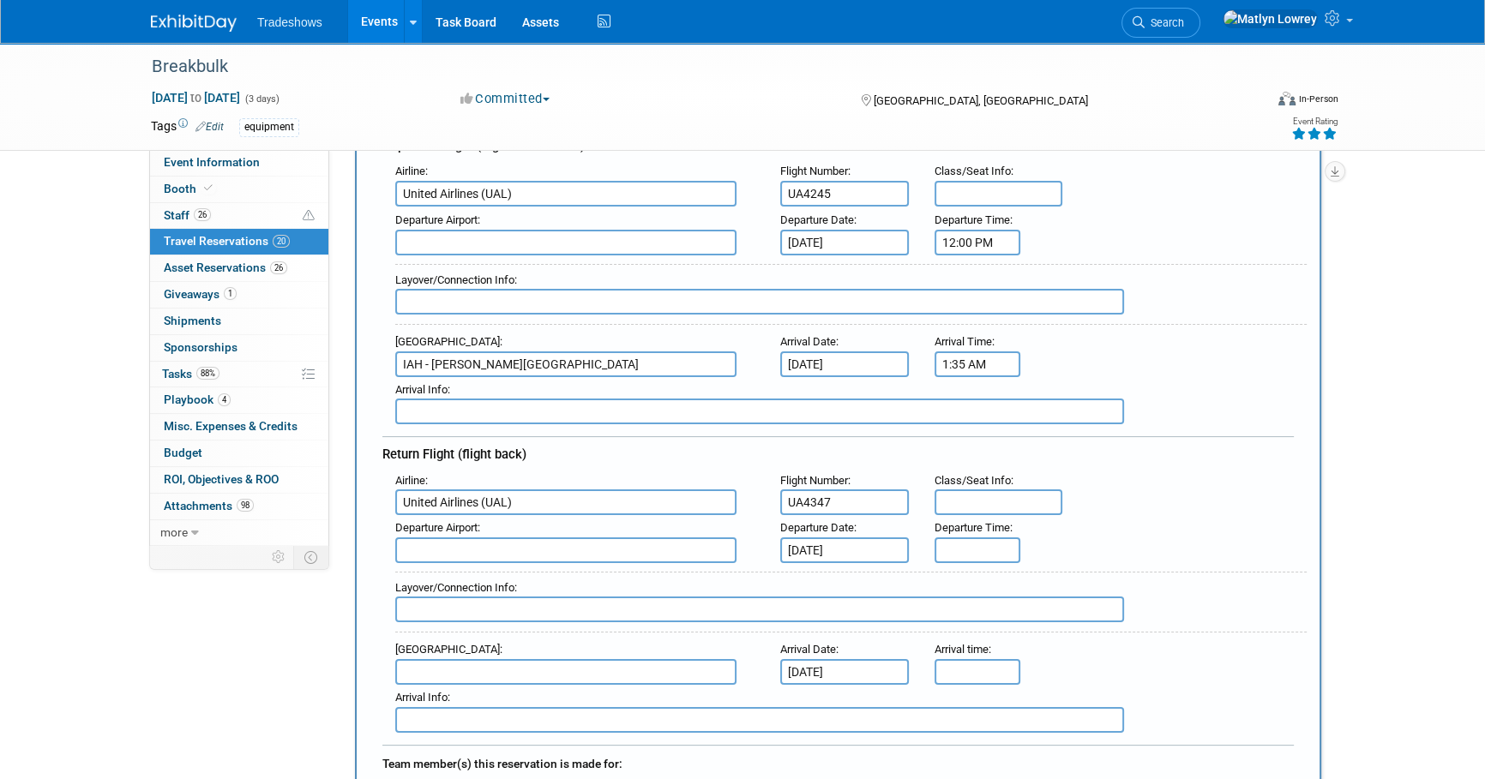
click at [994, 369] on input "1:35 AM" at bounding box center [977, 364] width 86 height 26
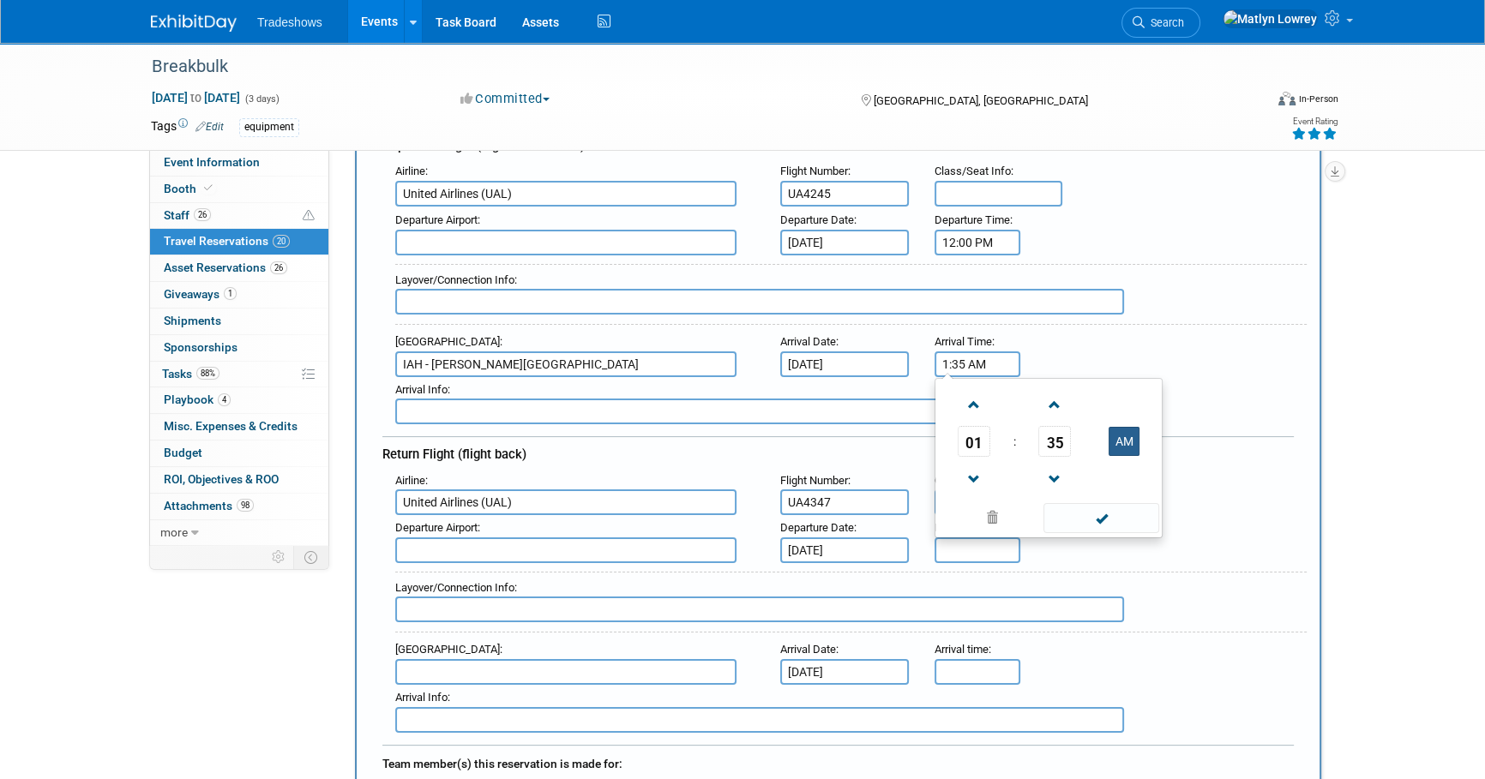
click at [1119, 448] on button "AM" at bounding box center [1123, 441] width 31 height 29
type input "1:35 PM"
click at [1107, 508] on span at bounding box center [1101, 518] width 116 height 30
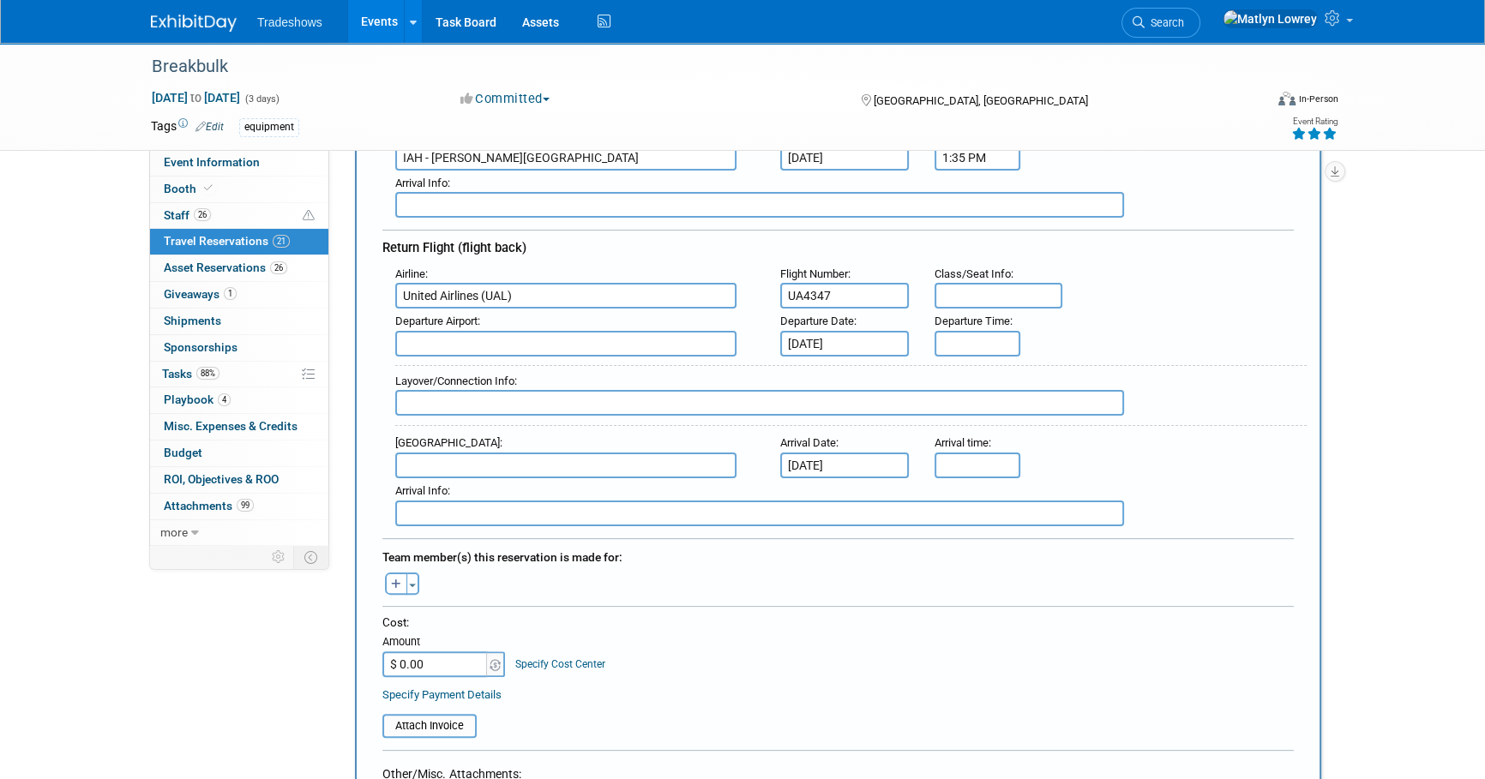
scroll to position [467, 0]
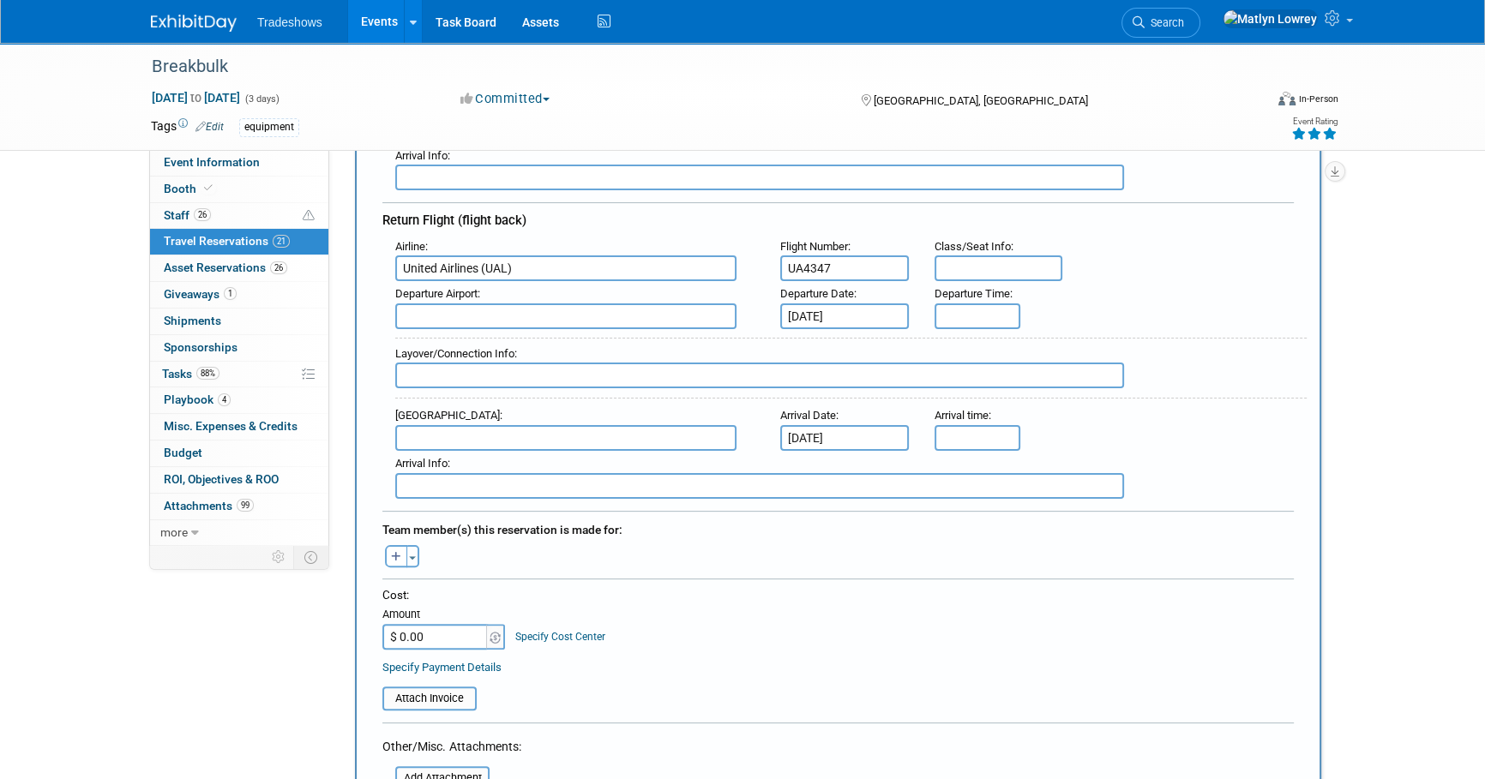
click at [473, 425] on input "text" at bounding box center [565, 438] width 341 height 26
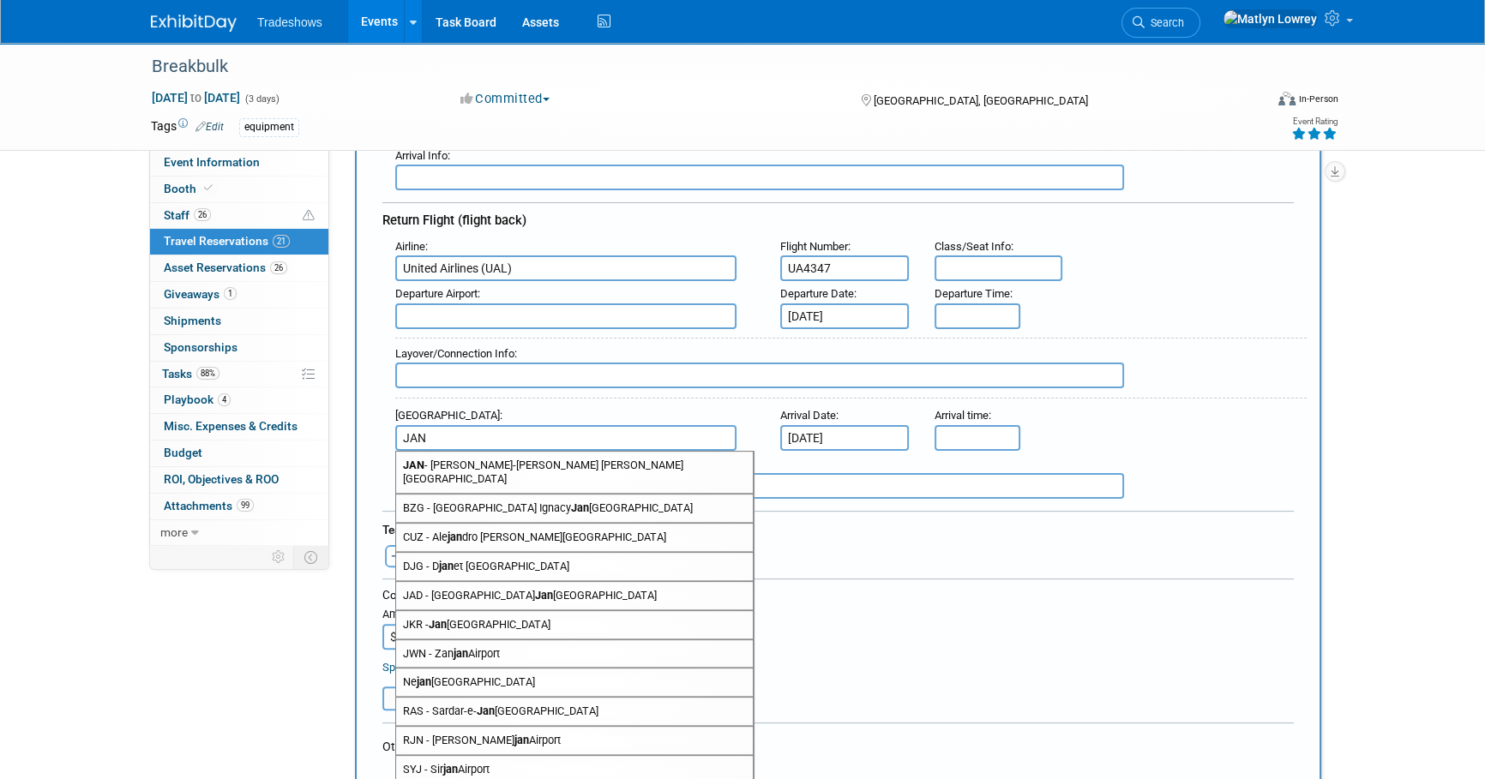
click at [425, 459] on span "JAN - Jackson-Medgar Wiley Evers International Airport" at bounding box center [574, 472] width 357 height 41
type input "JAN - Jackson-Medgar Wiley Evers International Airport"
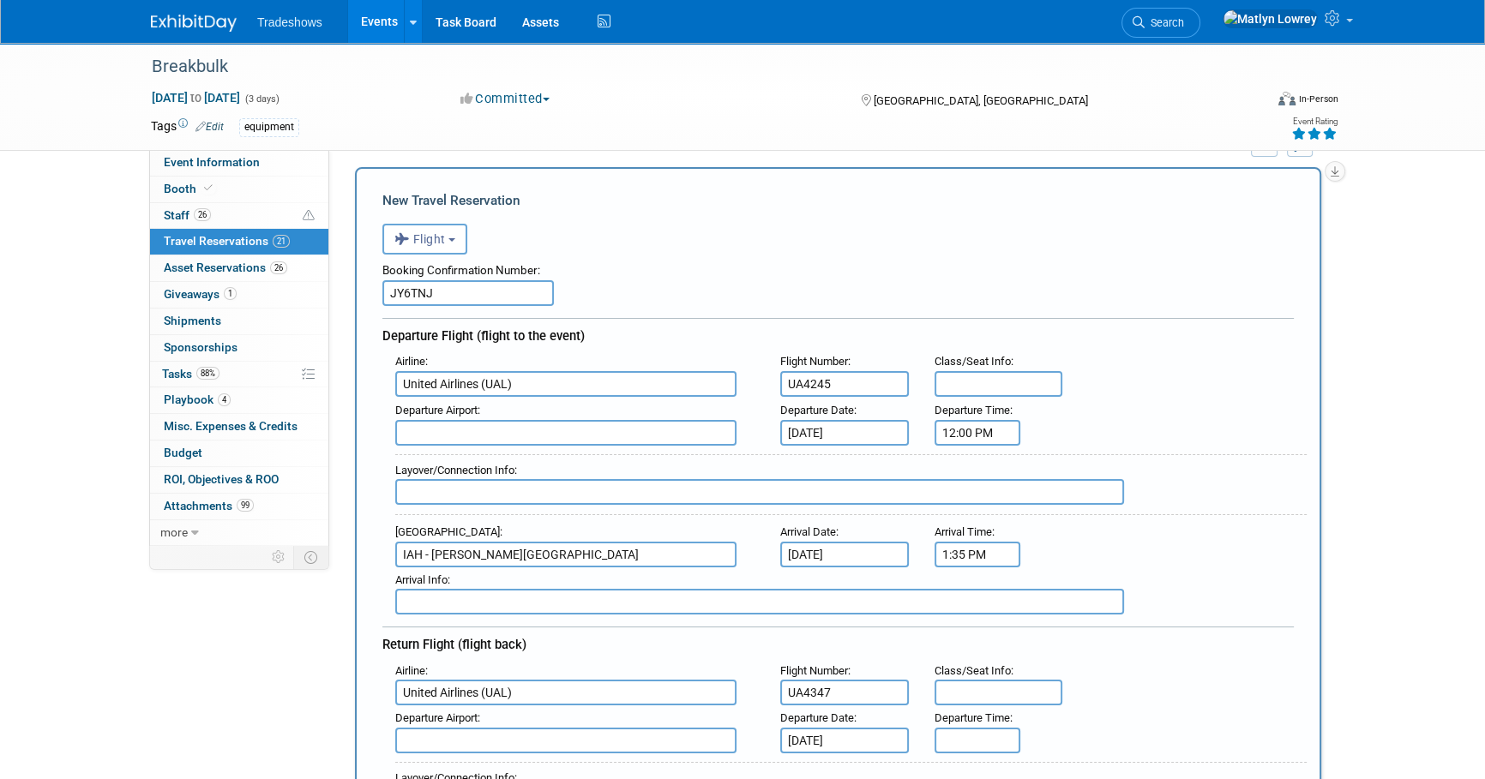
scroll to position [77, 0]
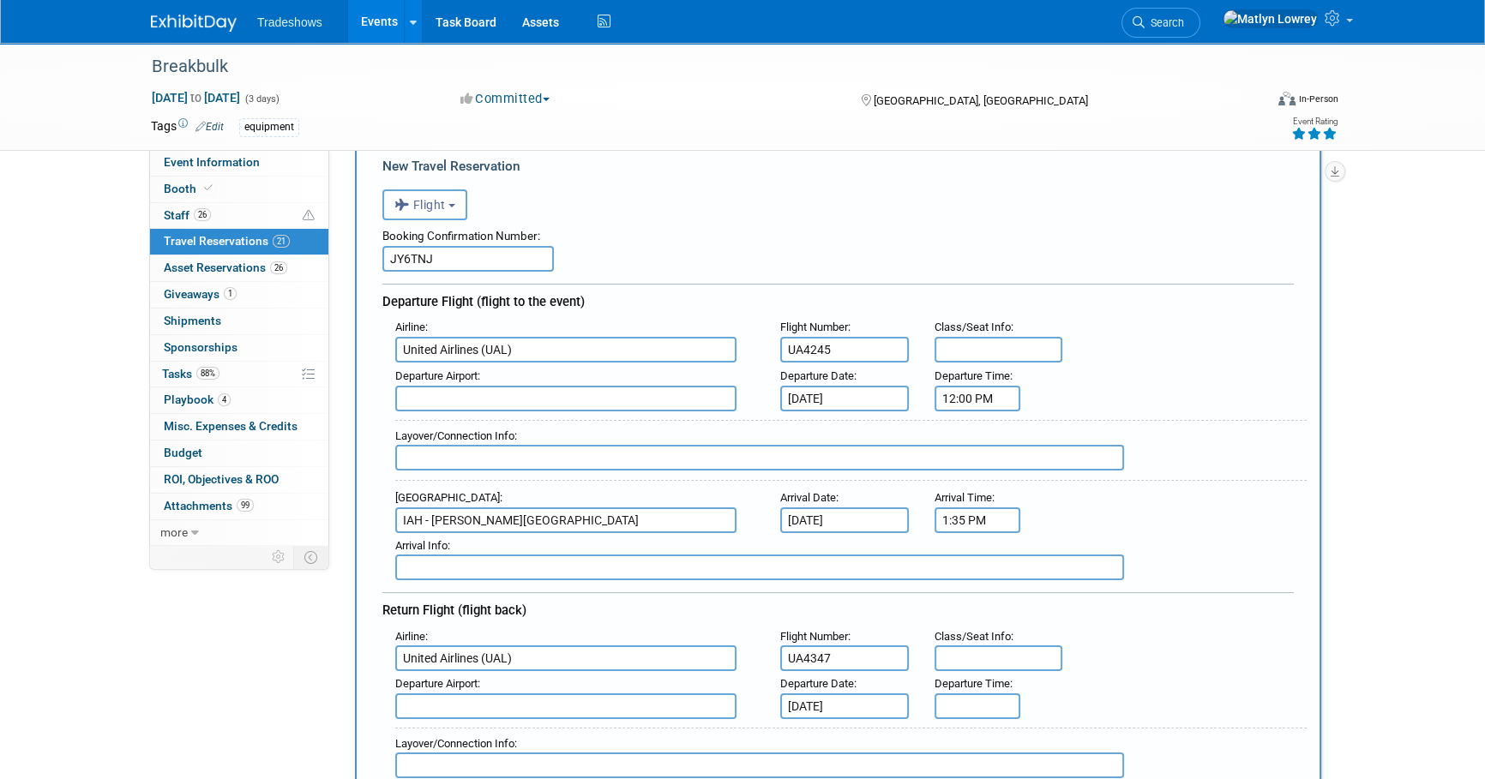
click at [456, 386] on input "text" at bounding box center [565, 399] width 341 height 26
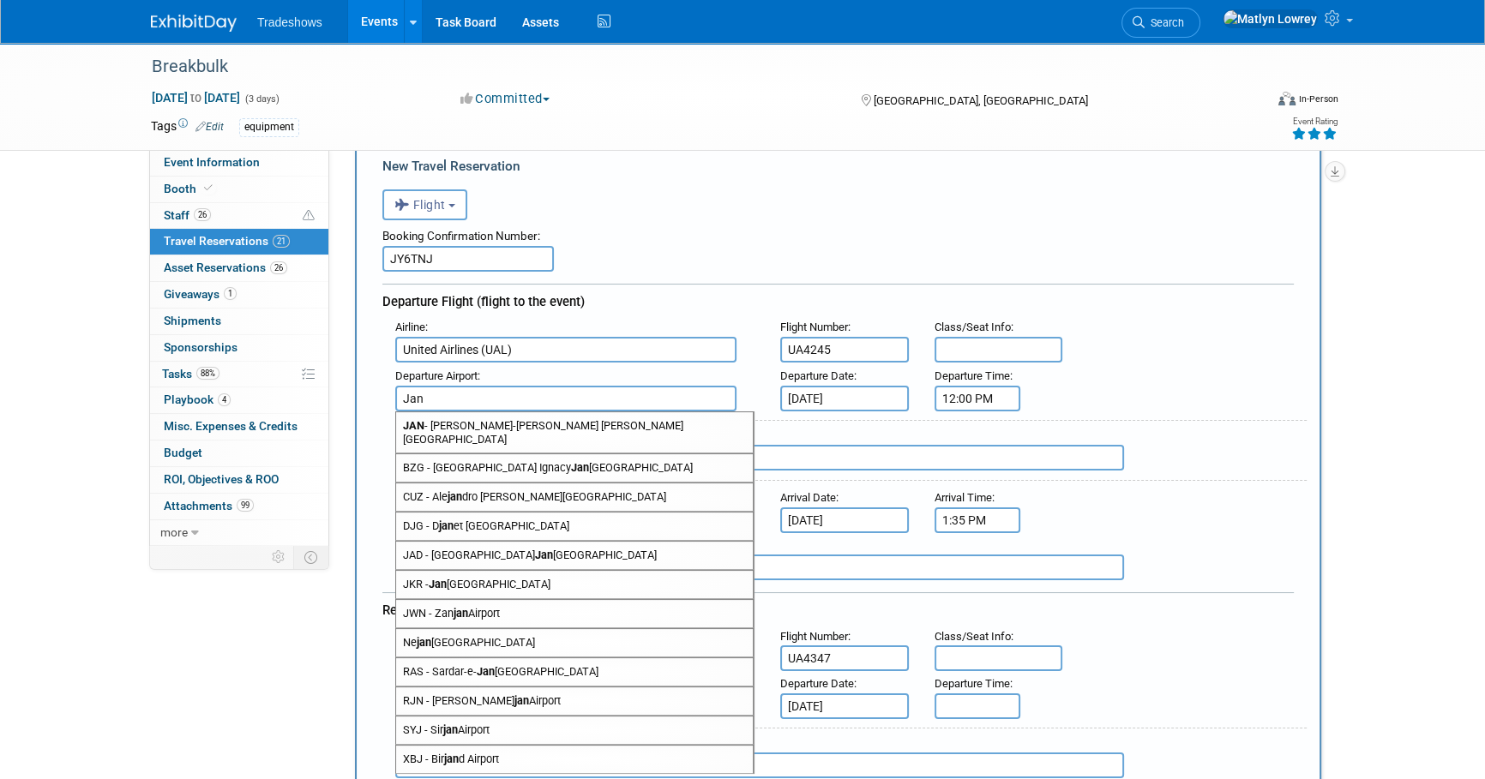
click at [446, 413] on span "JAN - Jackson-Medgar Wiley Evers International Airport" at bounding box center [574, 432] width 357 height 41
type input "JAN - Jackson-Medgar Wiley Evers International Airport"
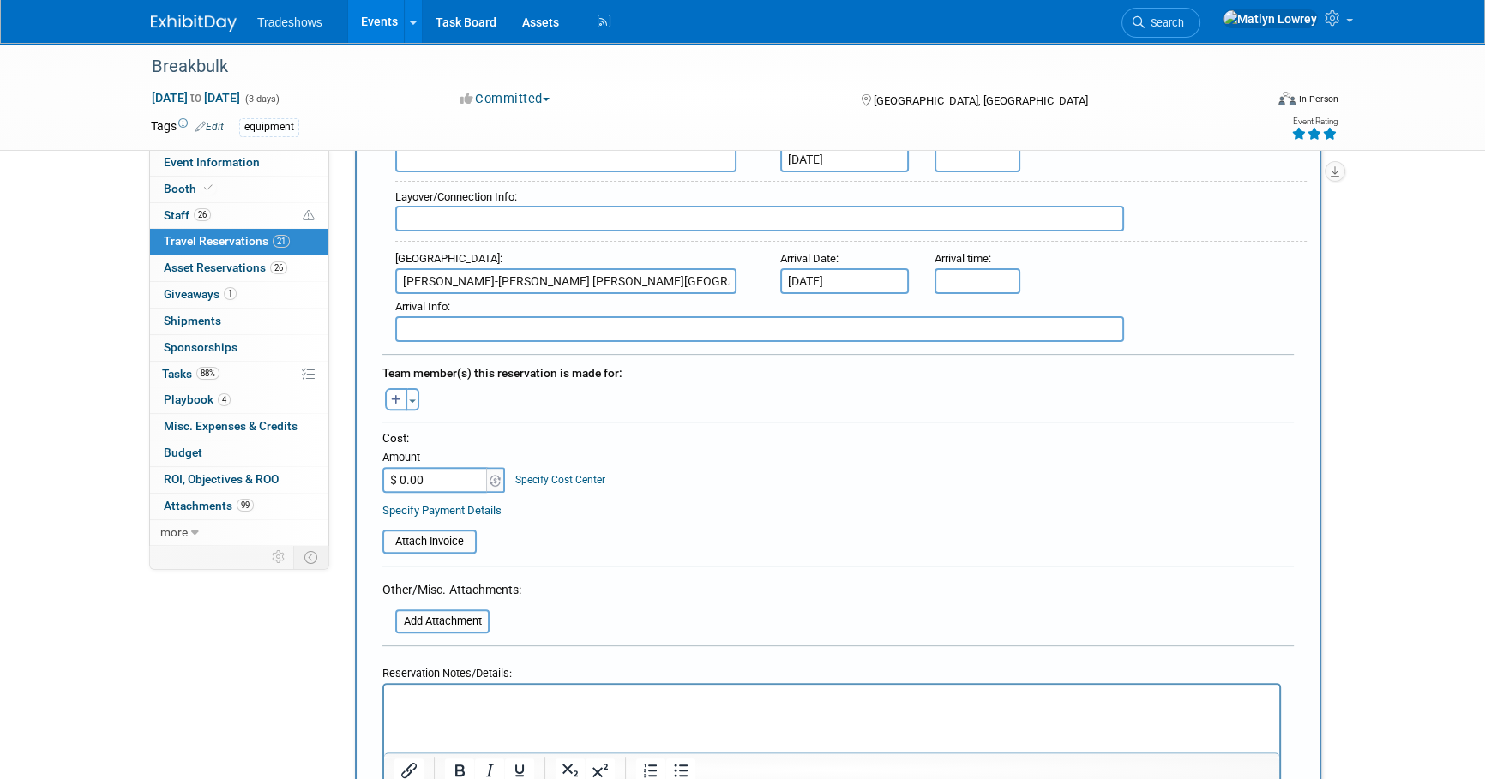
scroll to position [701, 0]
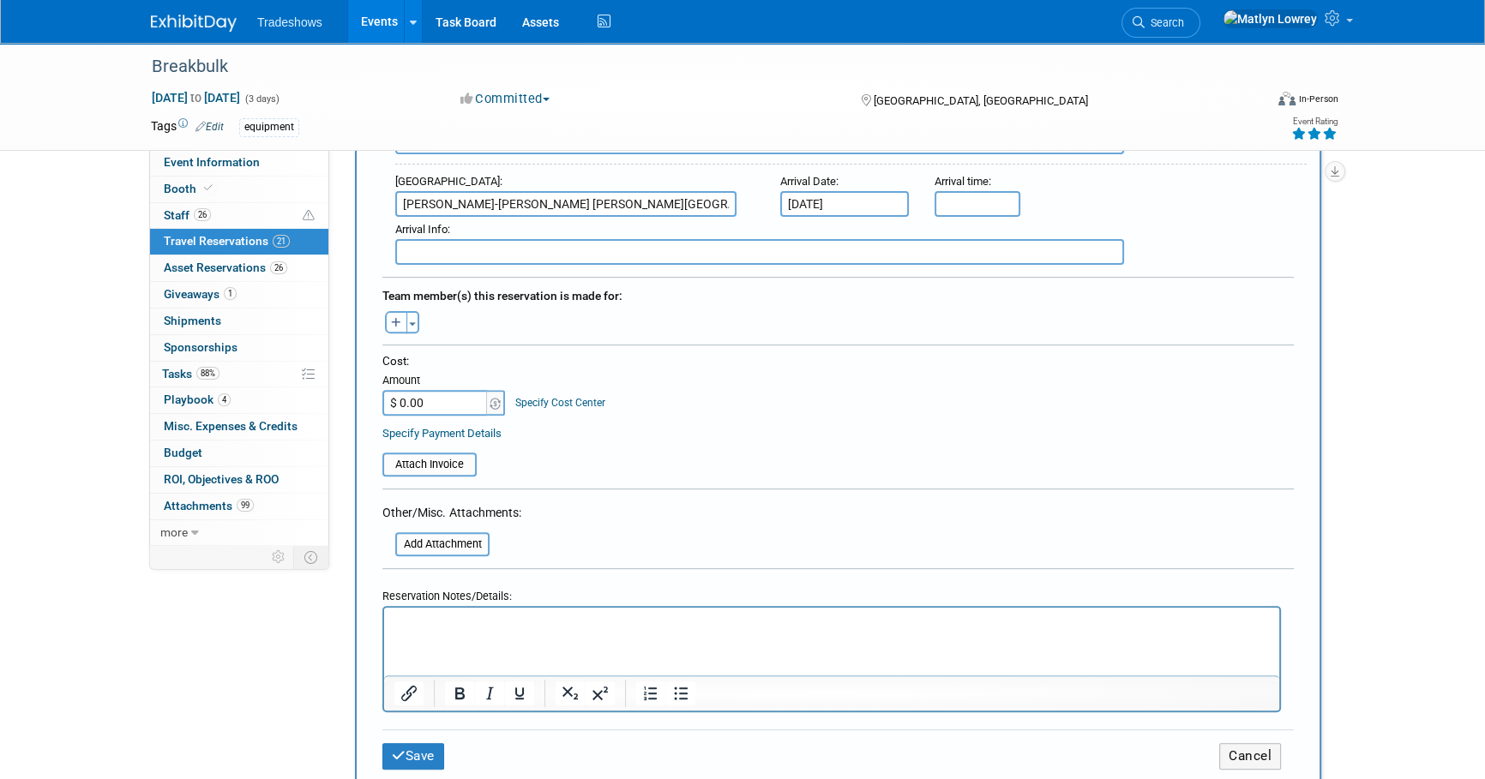
click at [393, 318] on icon "button" at bounding box center [396, 323] width 10 height 11
select select
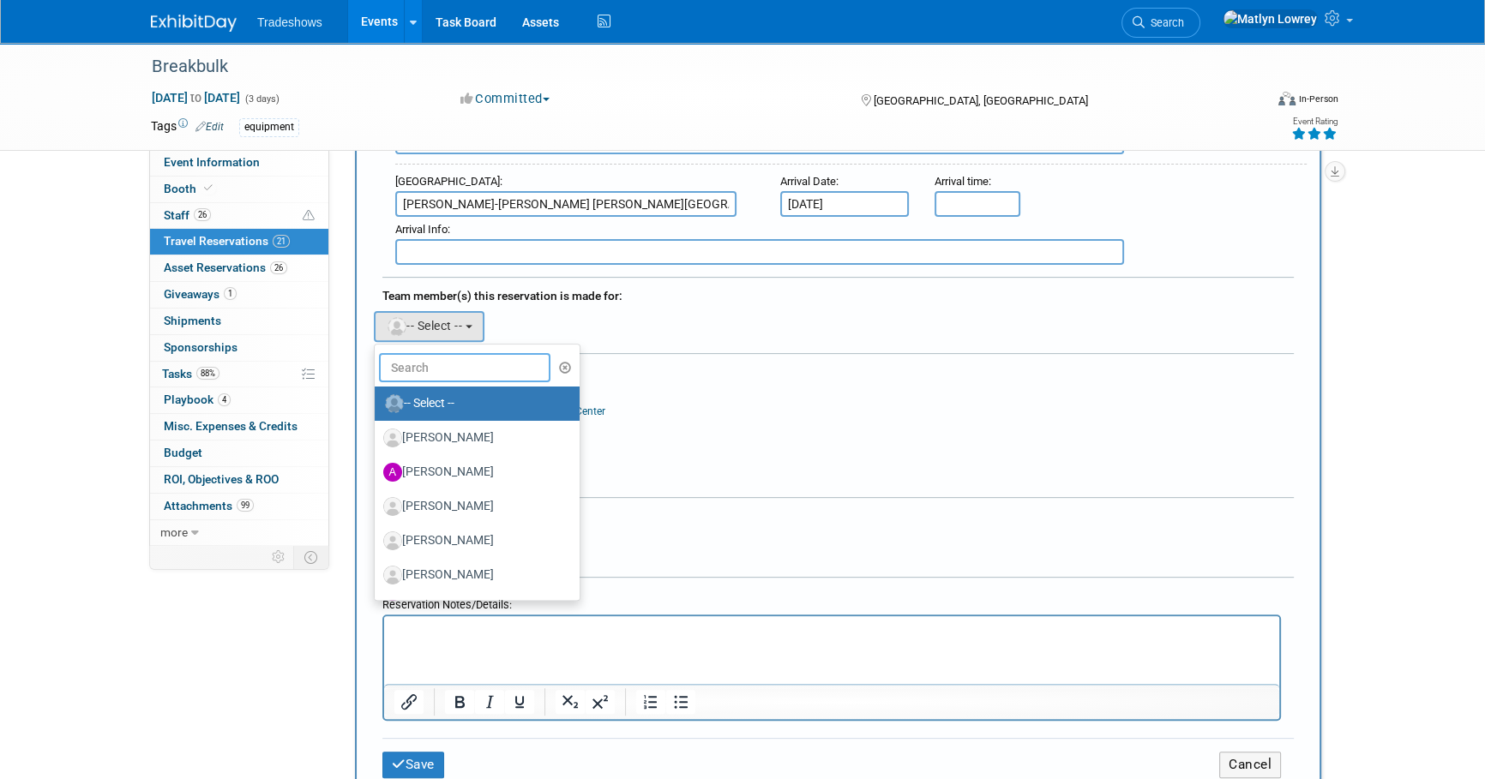
click at [455, 359] on input "text" at bounding box center [464, 367] width 171 height 29
type input "me"
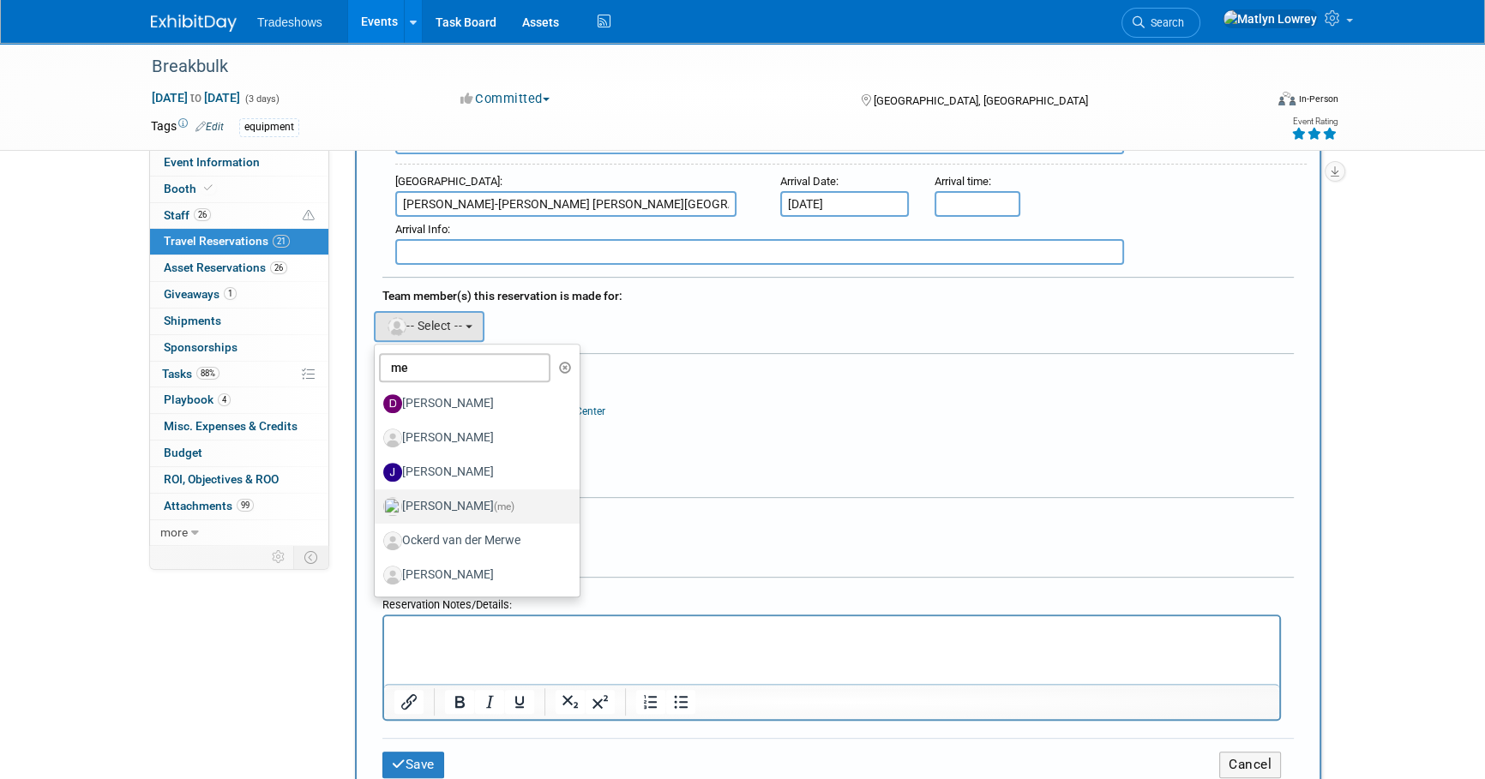
click at [427, 505] on label "Matlyn Lowrey (me)" at bounding box center [472, 506] width 179 height 27
click at [377, 505] on input "Matlyn Lowrey (me)" at bounding box center [371, 504] width 11 height 11
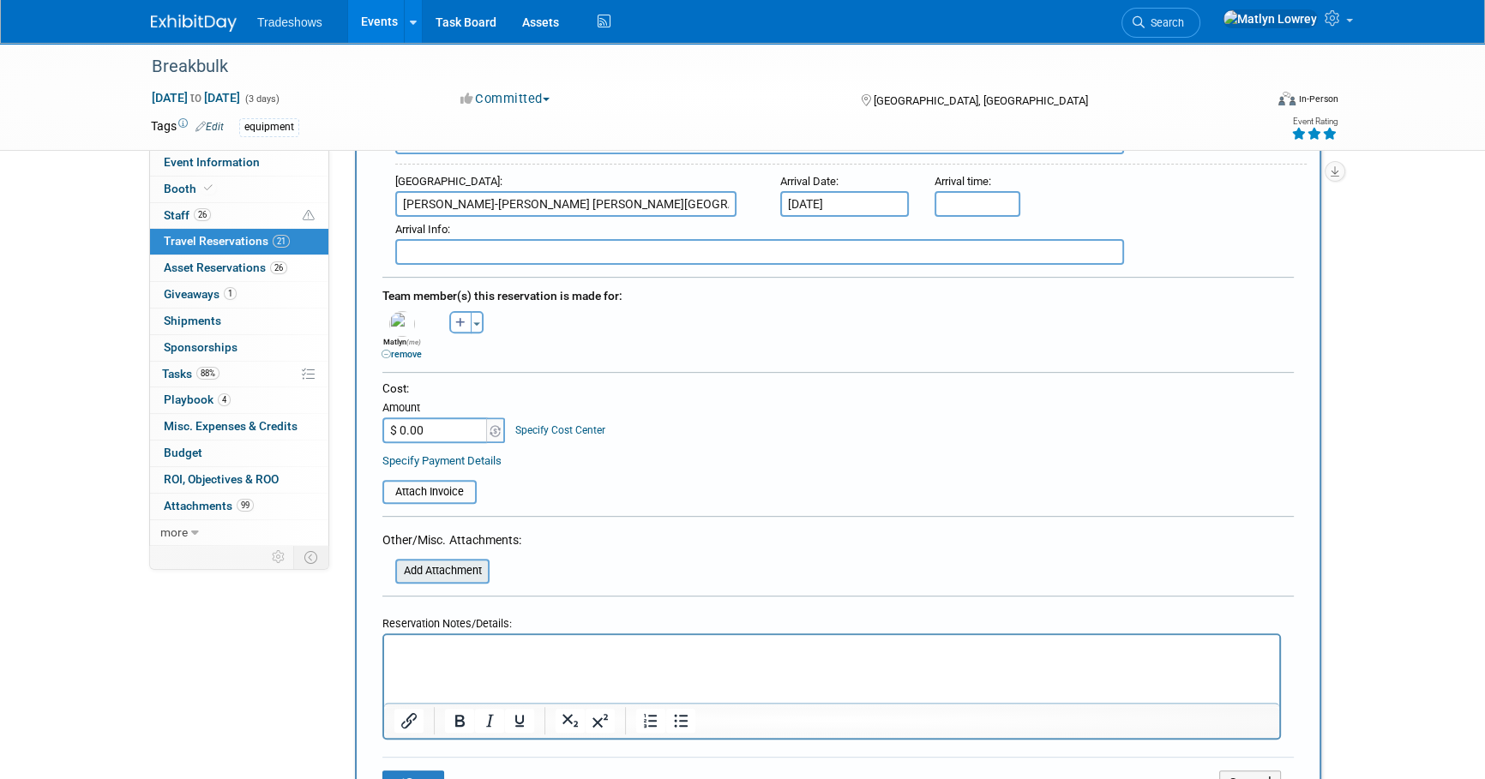
click at [423, 561] on input "file" at bounding box center [386, 571] width 204 height 21
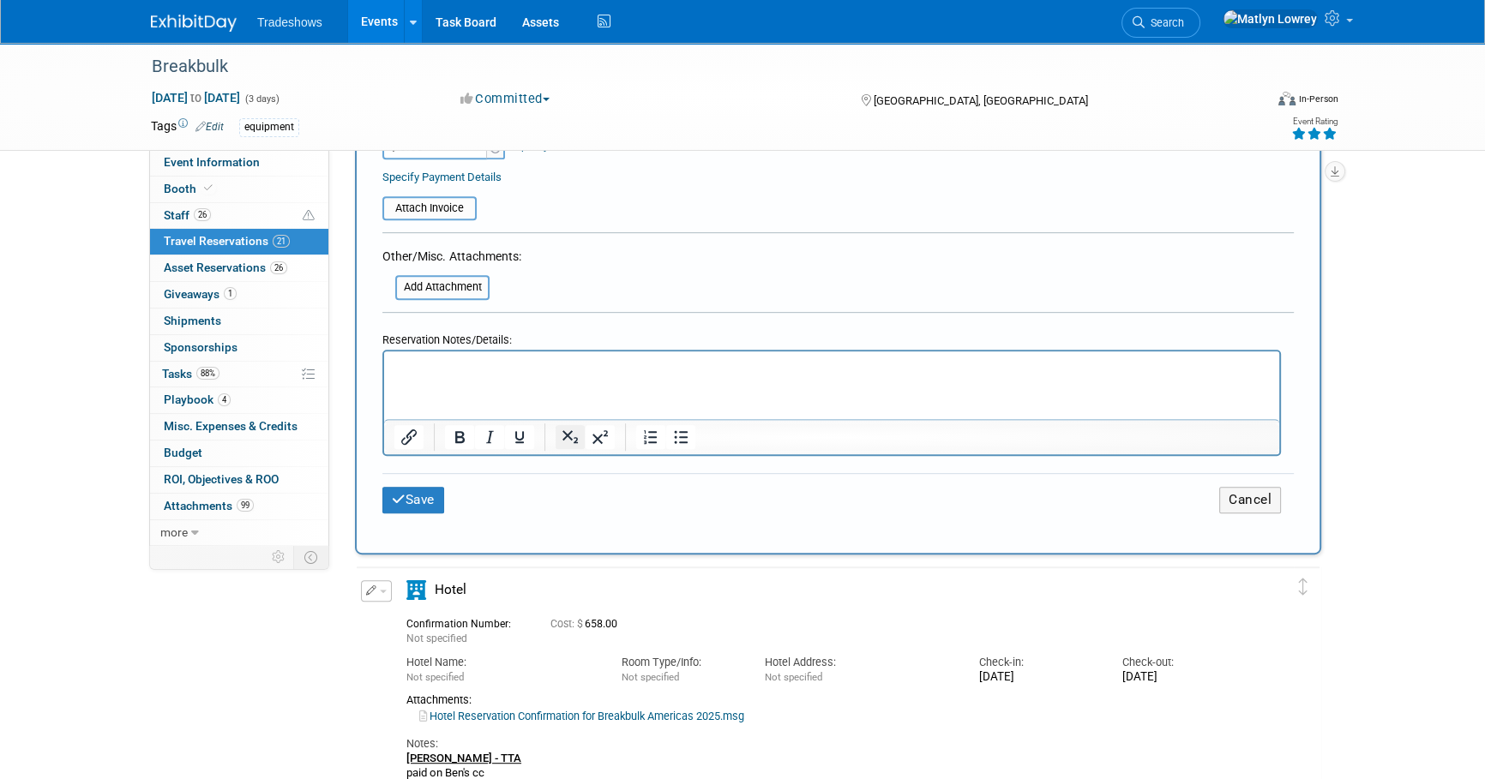
scroll to position [1012, 0]
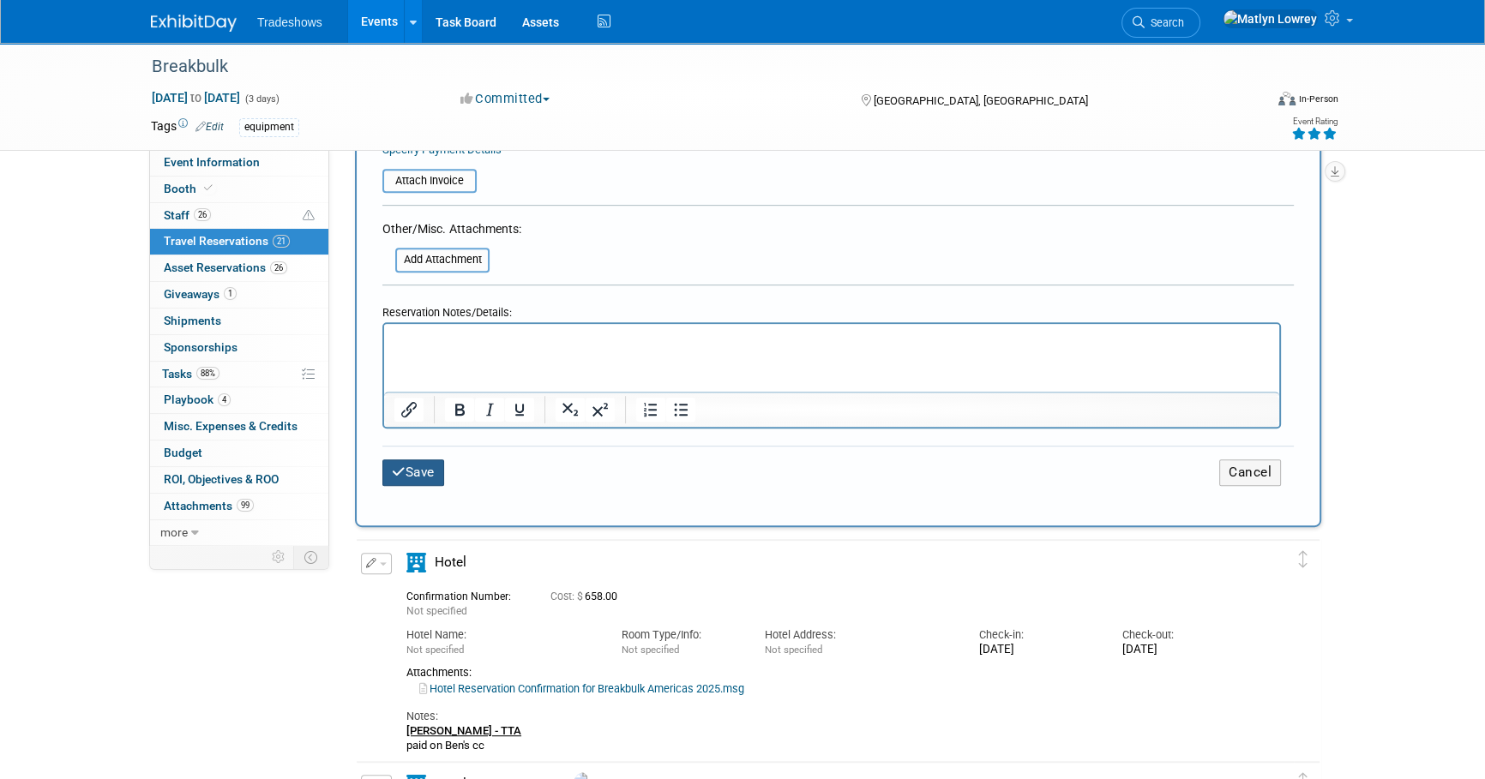
click at [427, 459] on button "Save" at bounding box center [413, 472] width 62 height 27
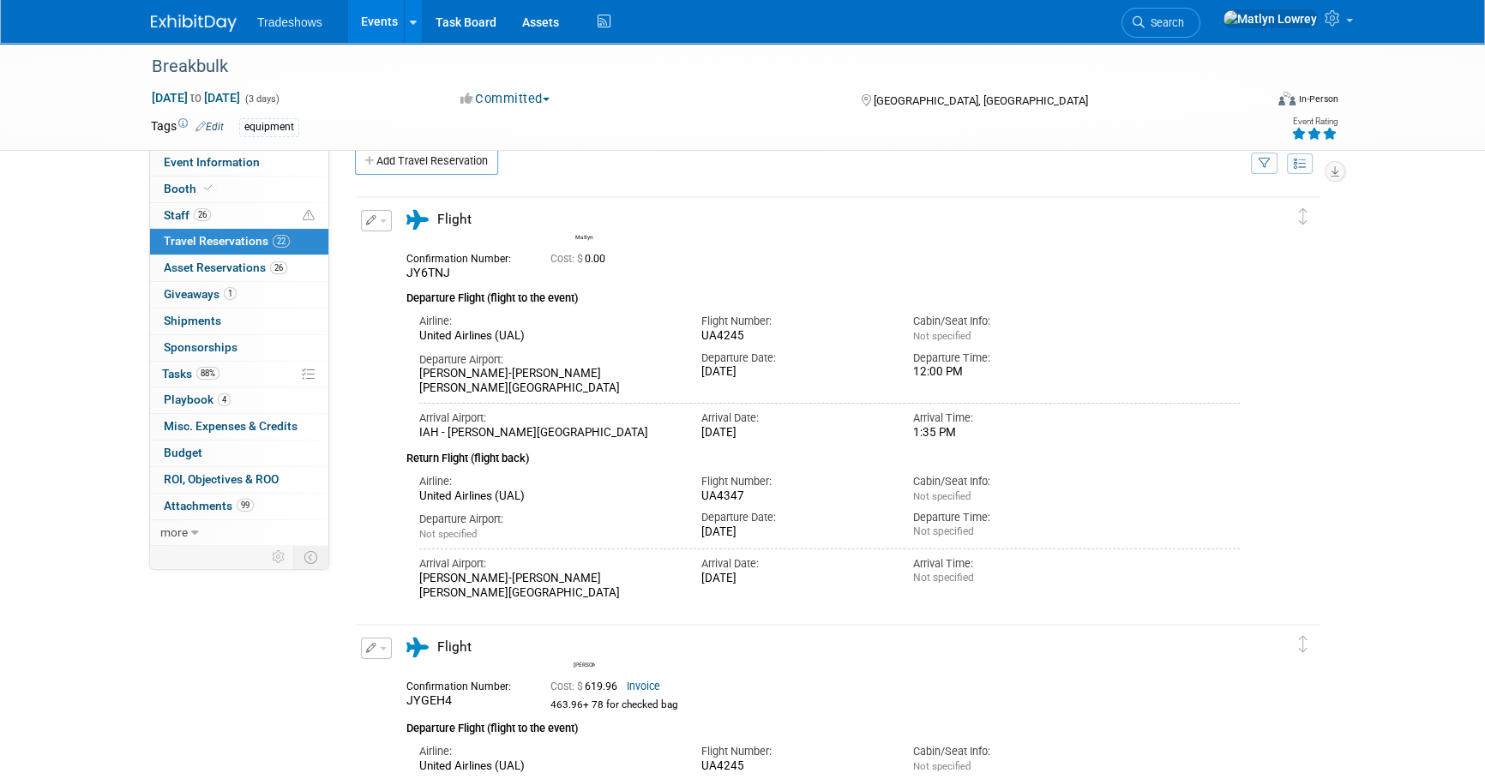
scroll to position [0, 0]
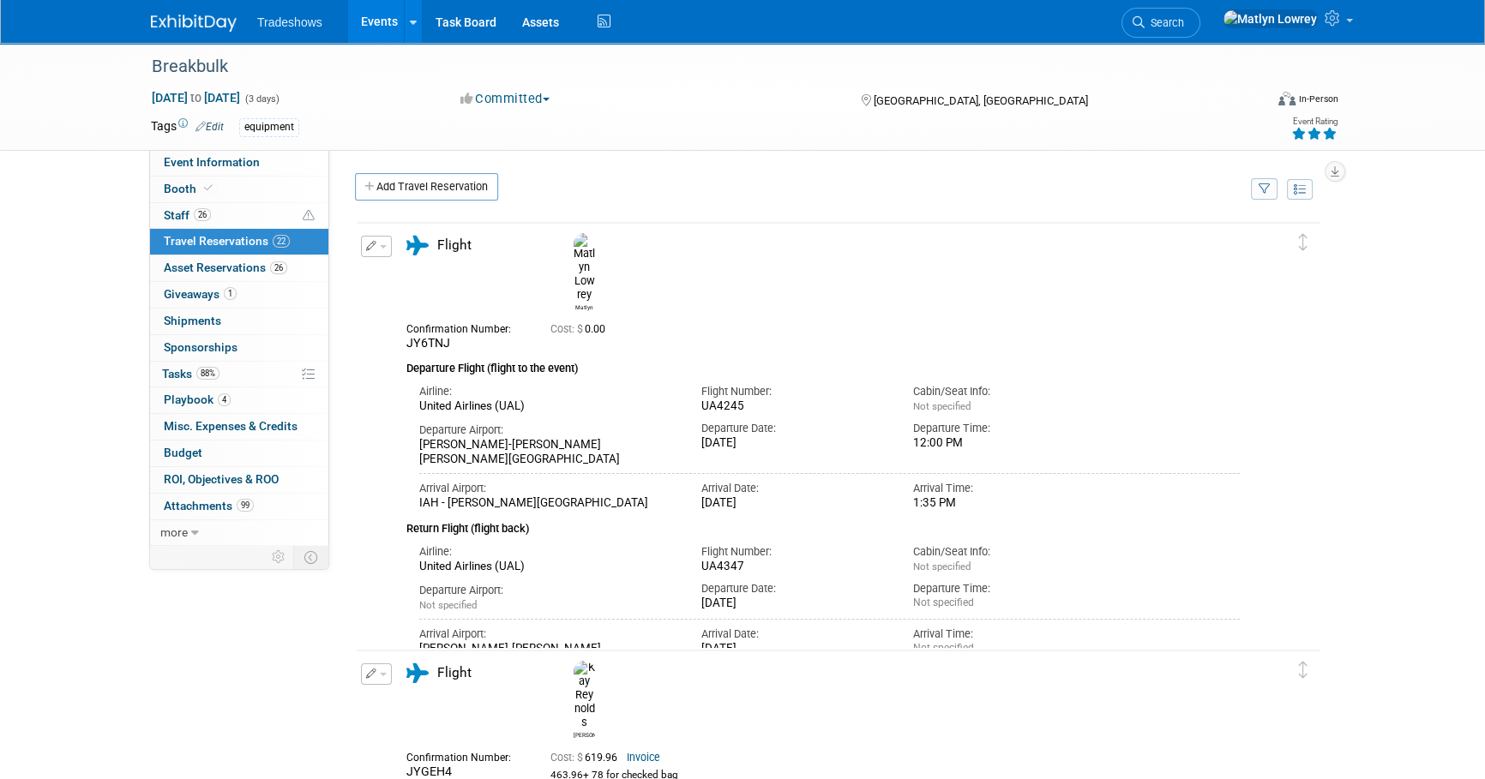
click at [382, 251] on button "button" at bounding box center [376, 246] width 31 height 21
click at [423, 272] on button "Edit Reservation" at bounding box center [434, 276] width 145 height 25
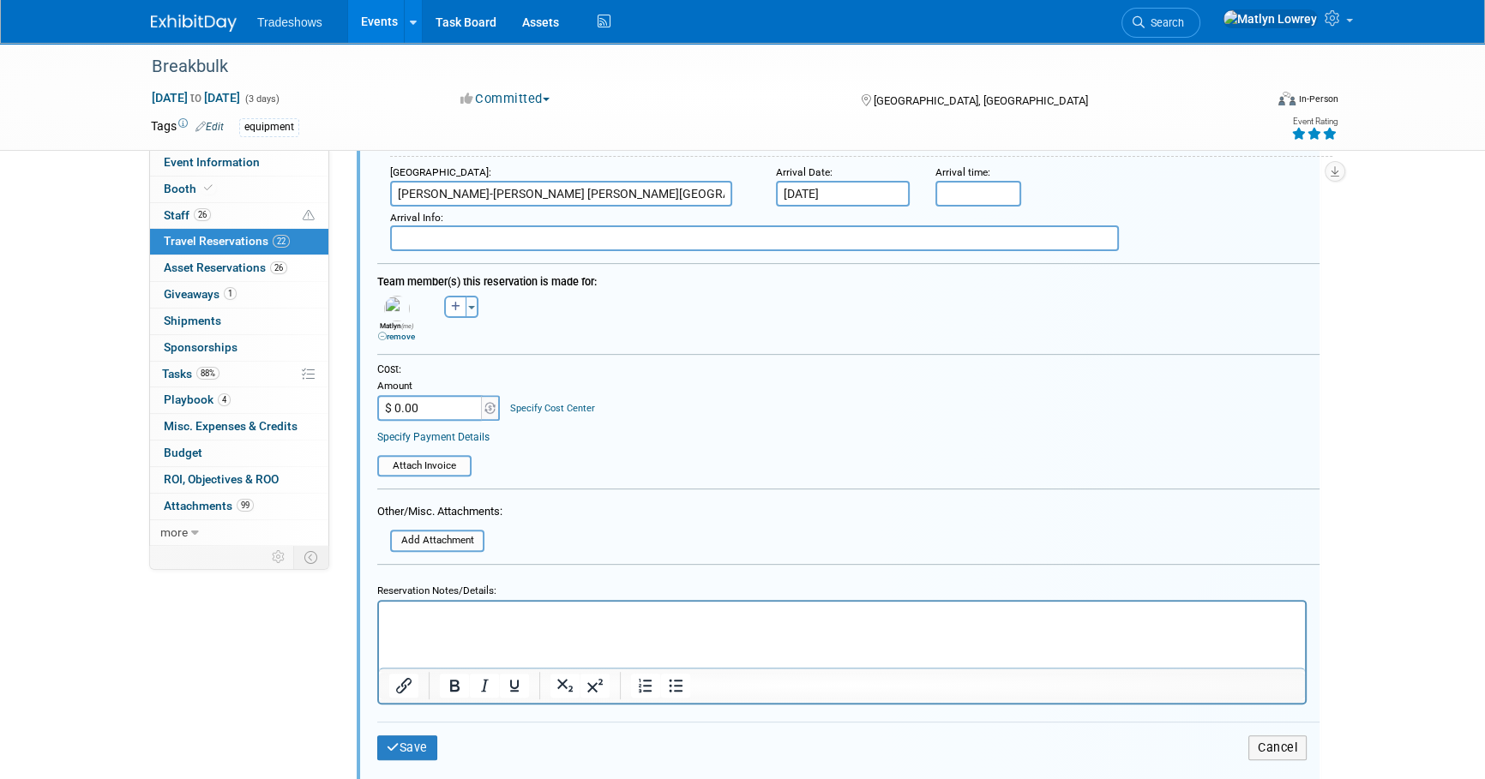
scroll to position [807, 0]
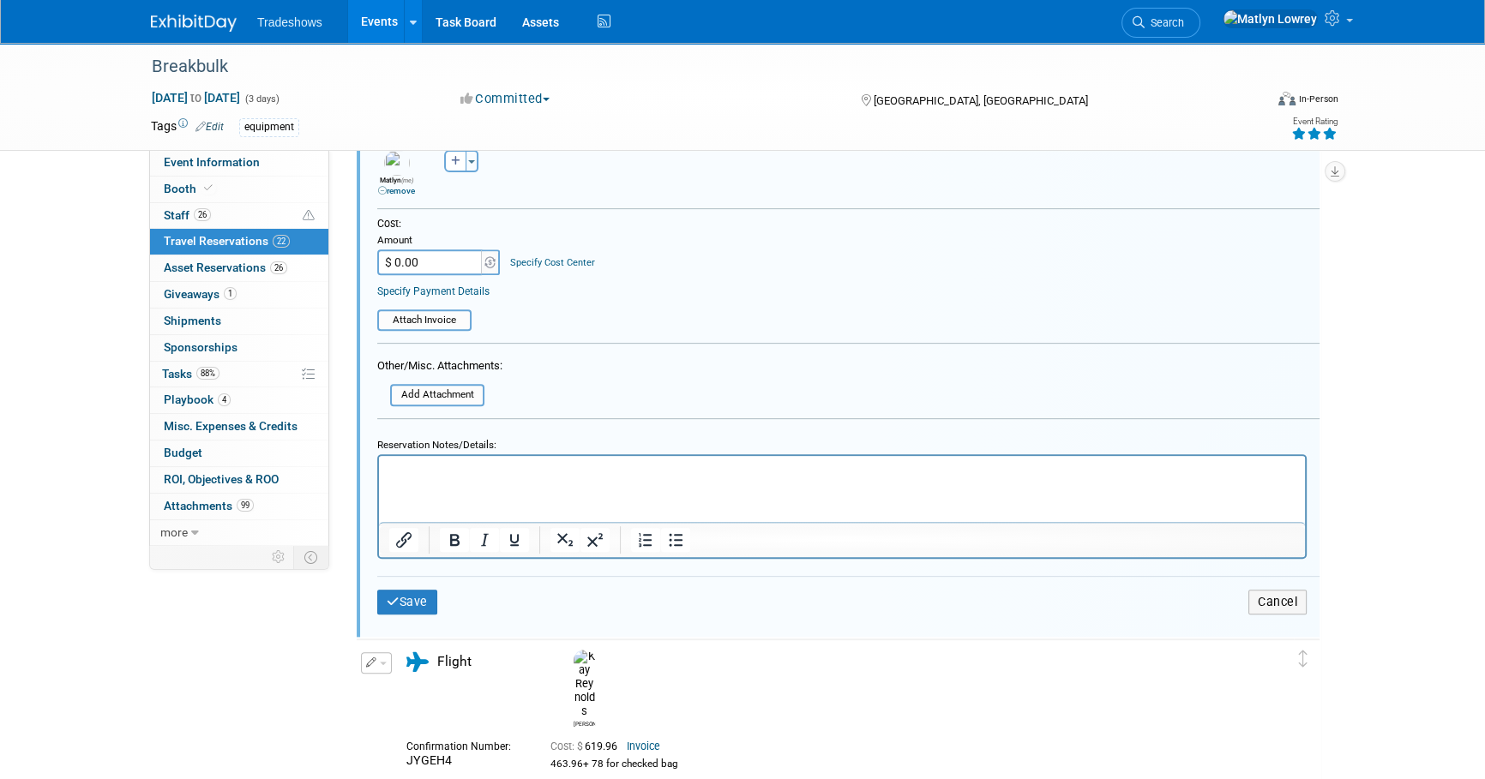
click at [441, 269] on div "Cost: Amount $ 0.00 Specify Cost Center Cost Center -- Not Specified --" at bounding box center [848, 258] width 942 height 82
click at [437, 265] on input "$ 0.00" at bounding box center [430, 262] width 107 height 26
type input "$ 619.96"
click at [417, 598] on button "Save" at bounding box center [407, 602] width 60 height 25
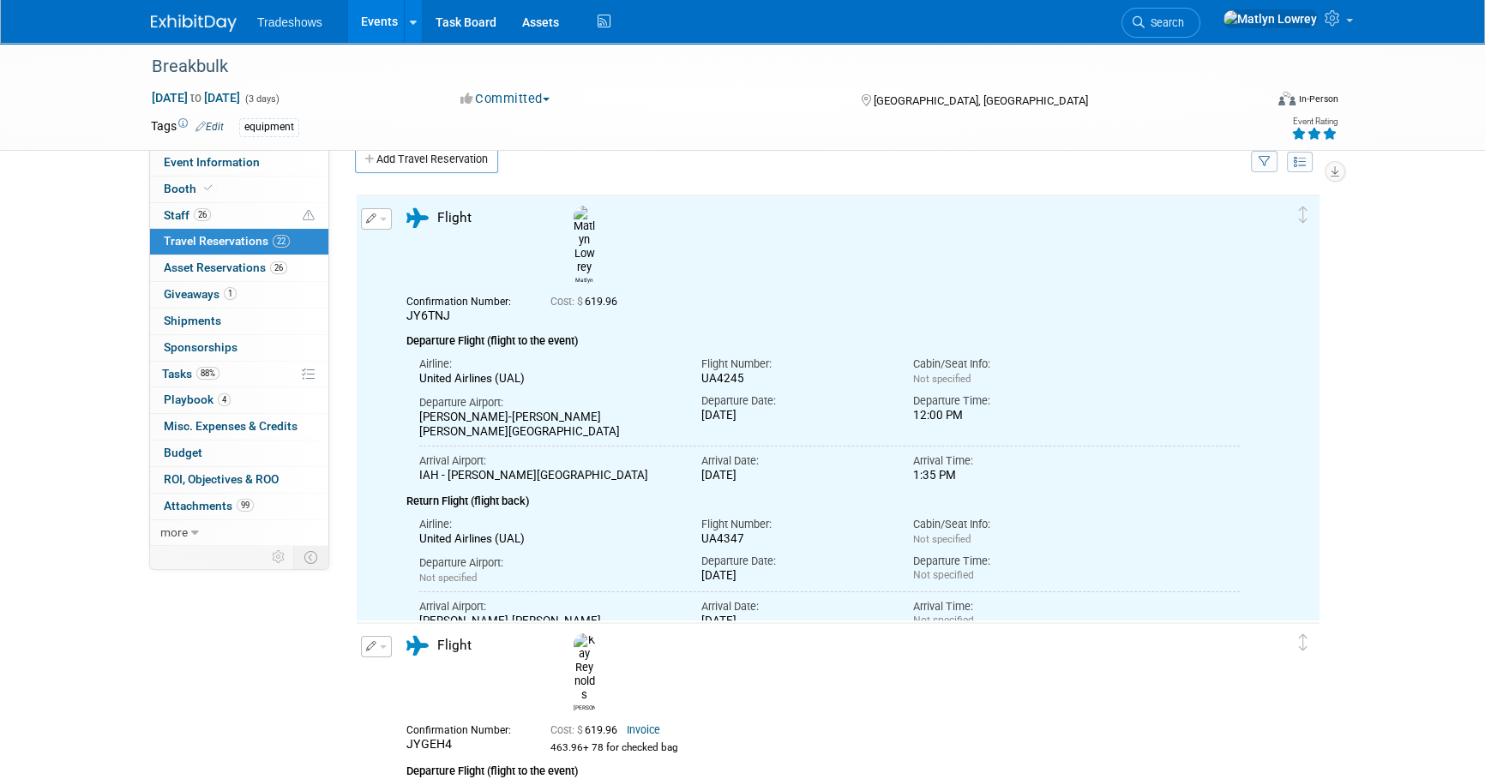
scroll to position [0, 0]
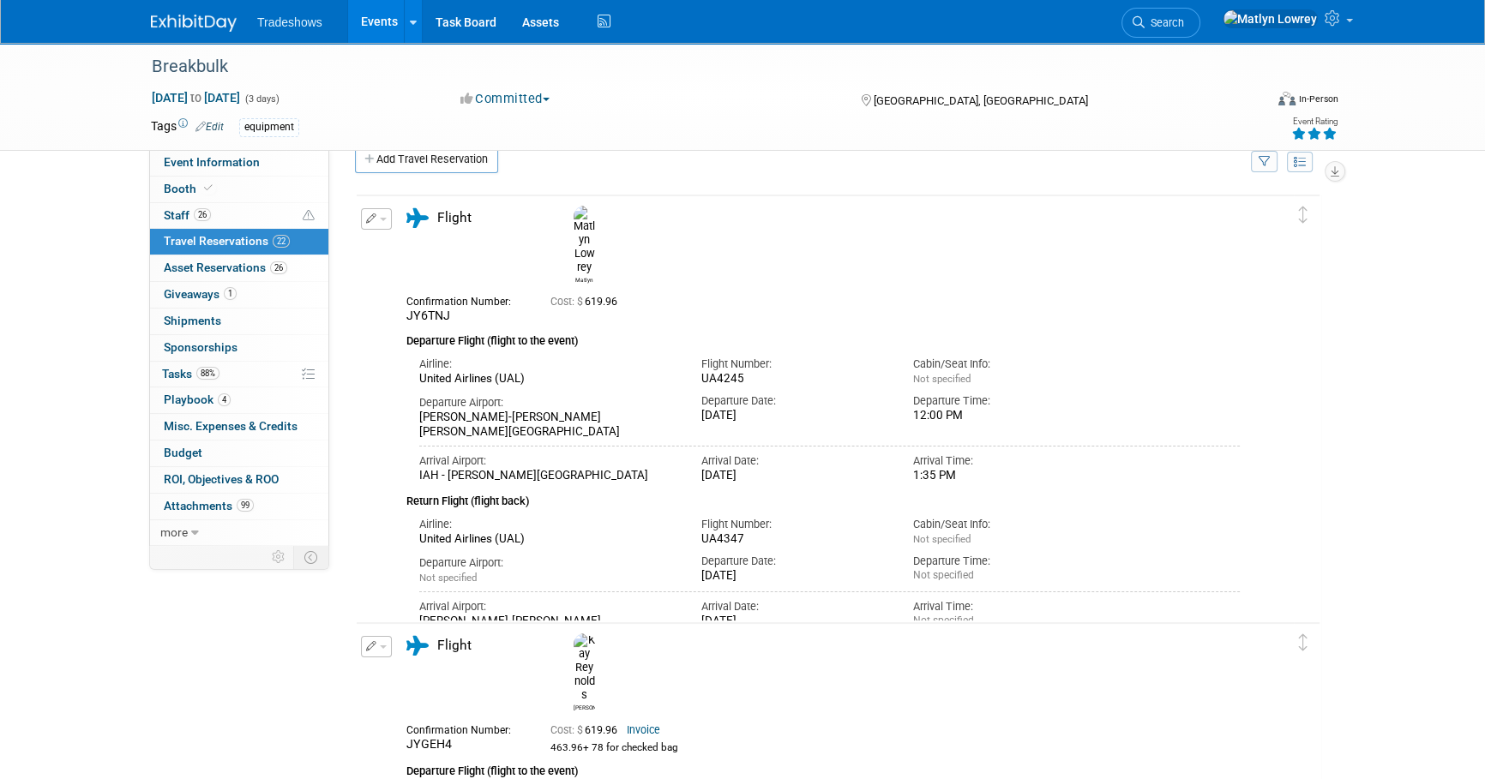
click at [373, 19] on link "Events" at bounding box center [379, 21] width 63 height 43
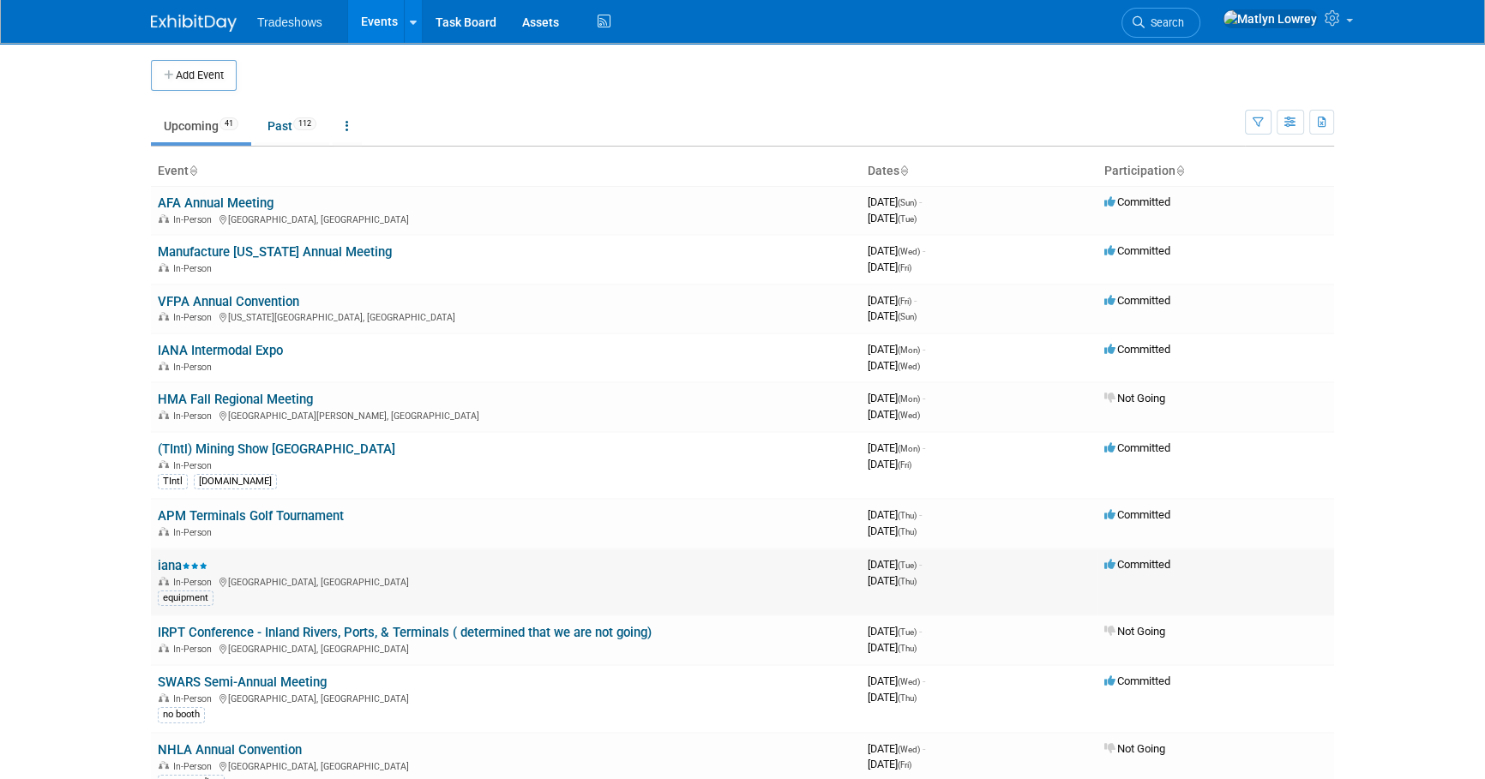
click at [173, 564] on link "iana" at bounding box center [183, 565] width 50 height 15
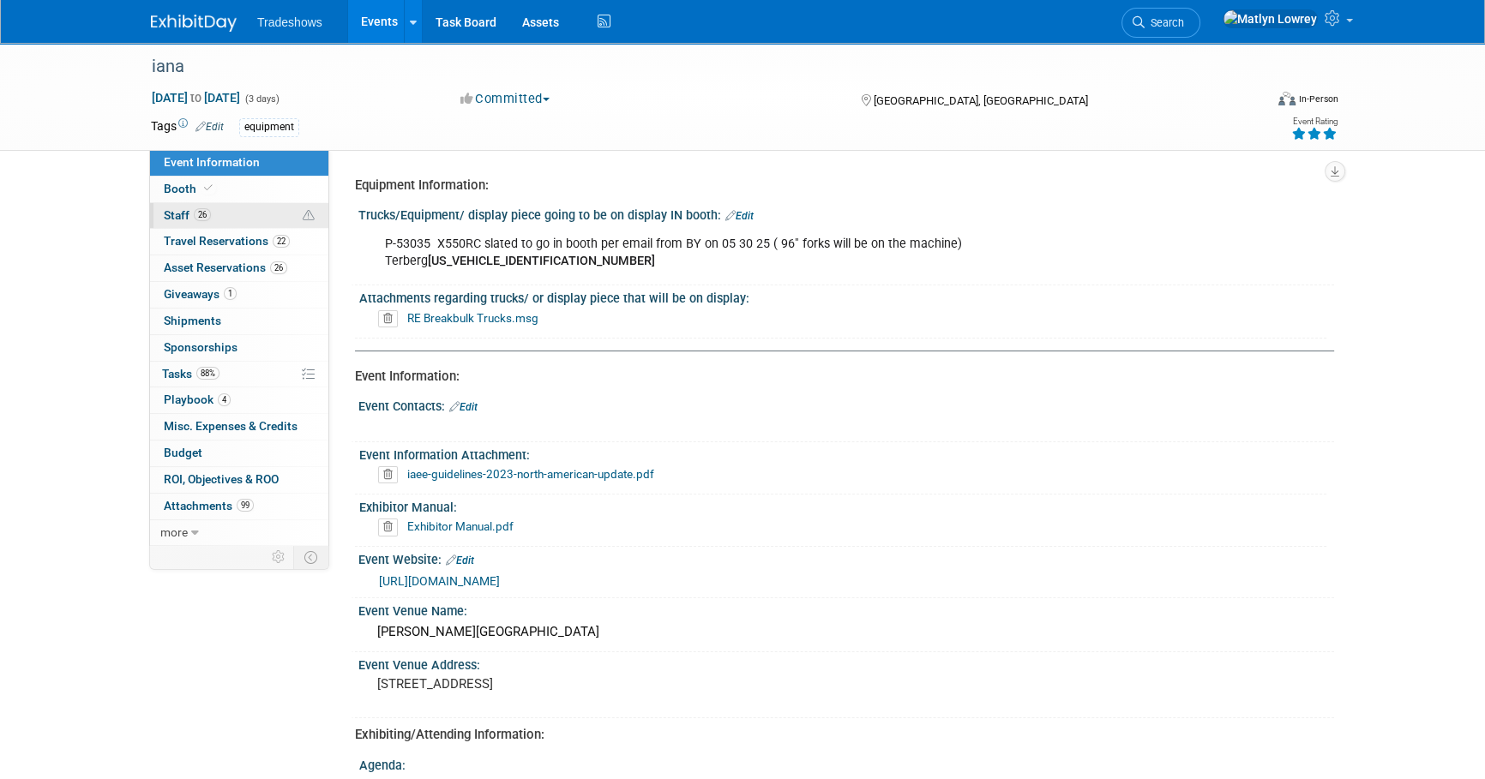
click at [232, 207] on link "26 Staff 26" at bounding box center [239, 216] width 178 height 26
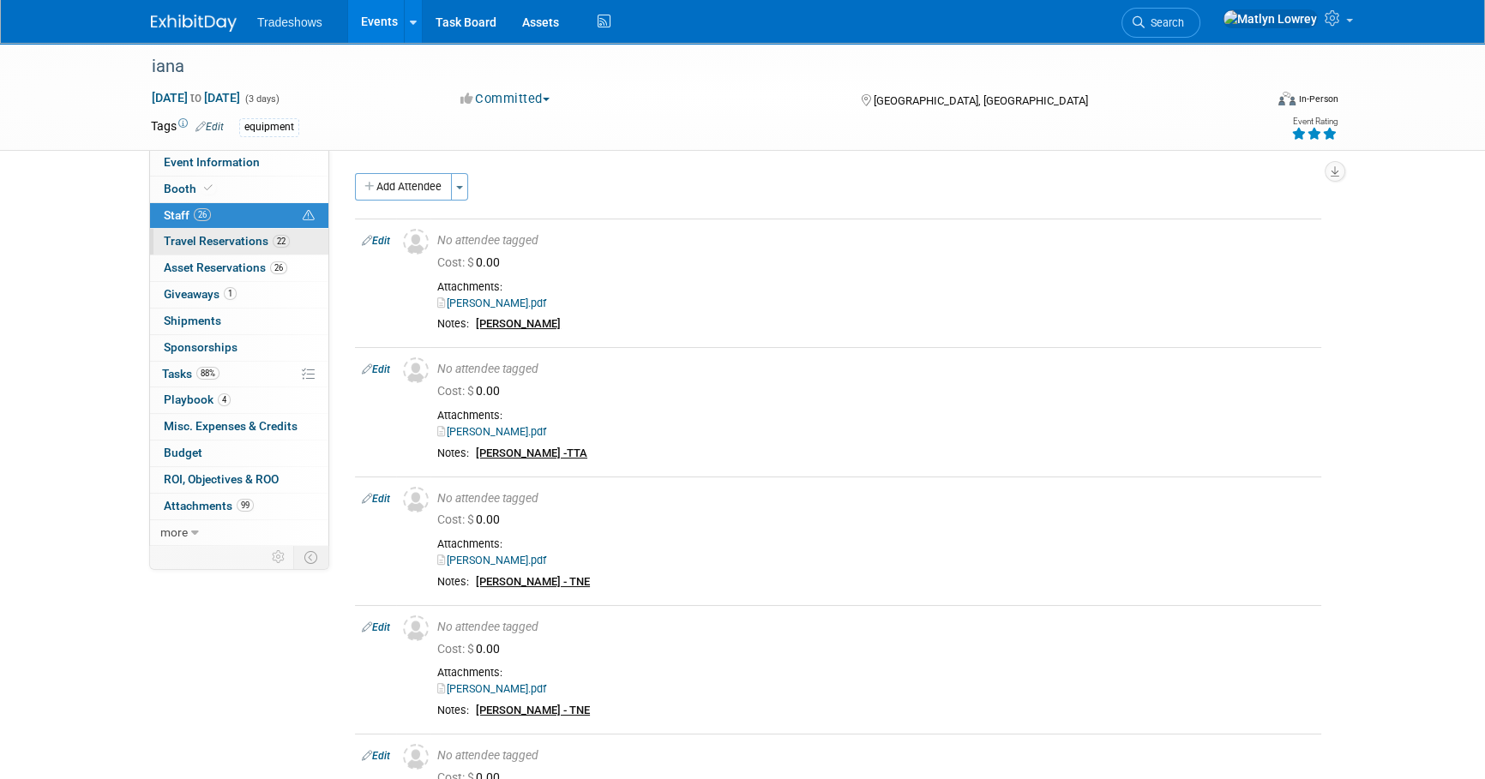
click at [221, 240] on span "Travel Reservations 22" at bounding box center [227, 241] width 126 height 14
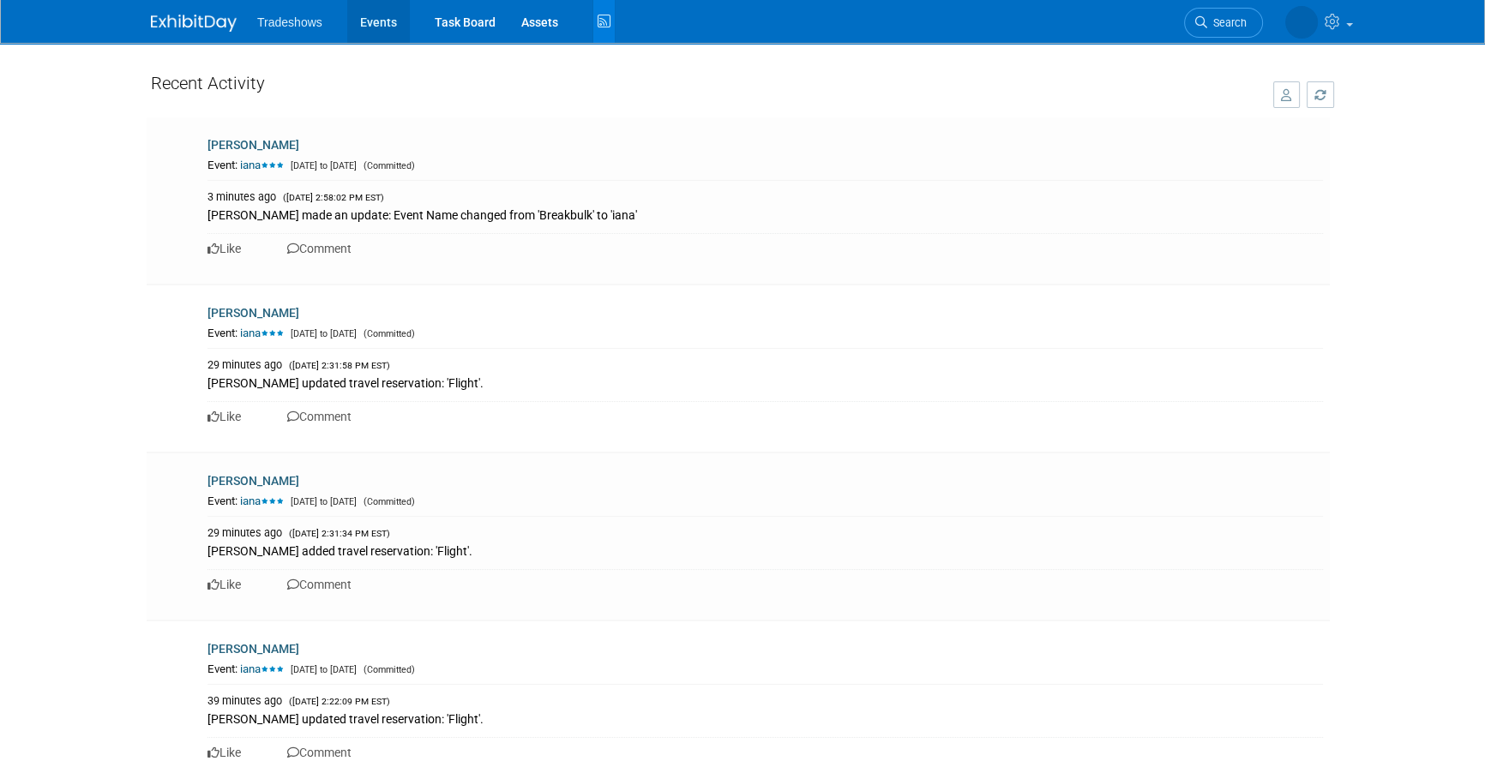
click at [377, 25] on link "Events" at bounding box center [378, 21] width 63 height 43
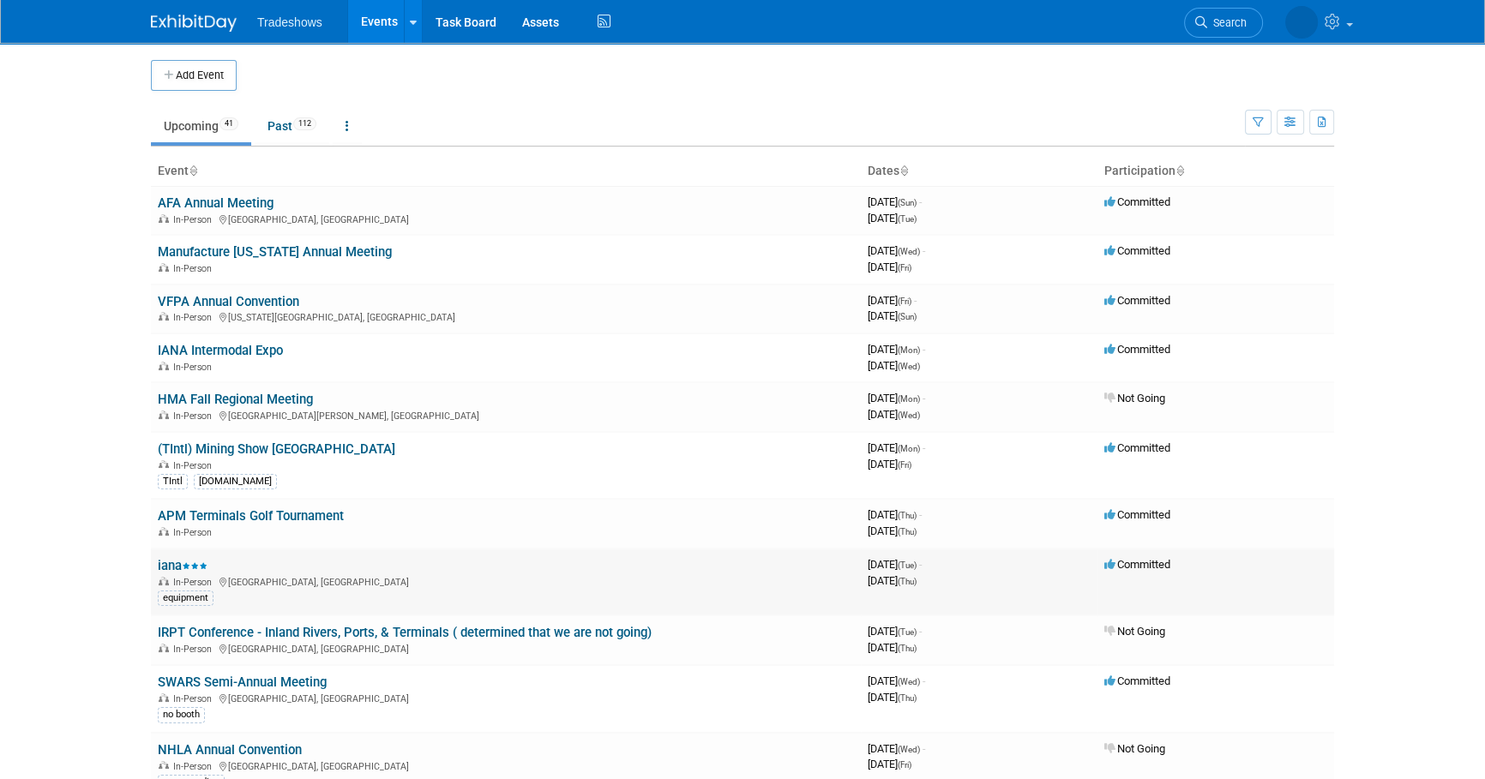
click at [171, 567] on link "iana" at bounding box center [183, 565] width 50 height 15
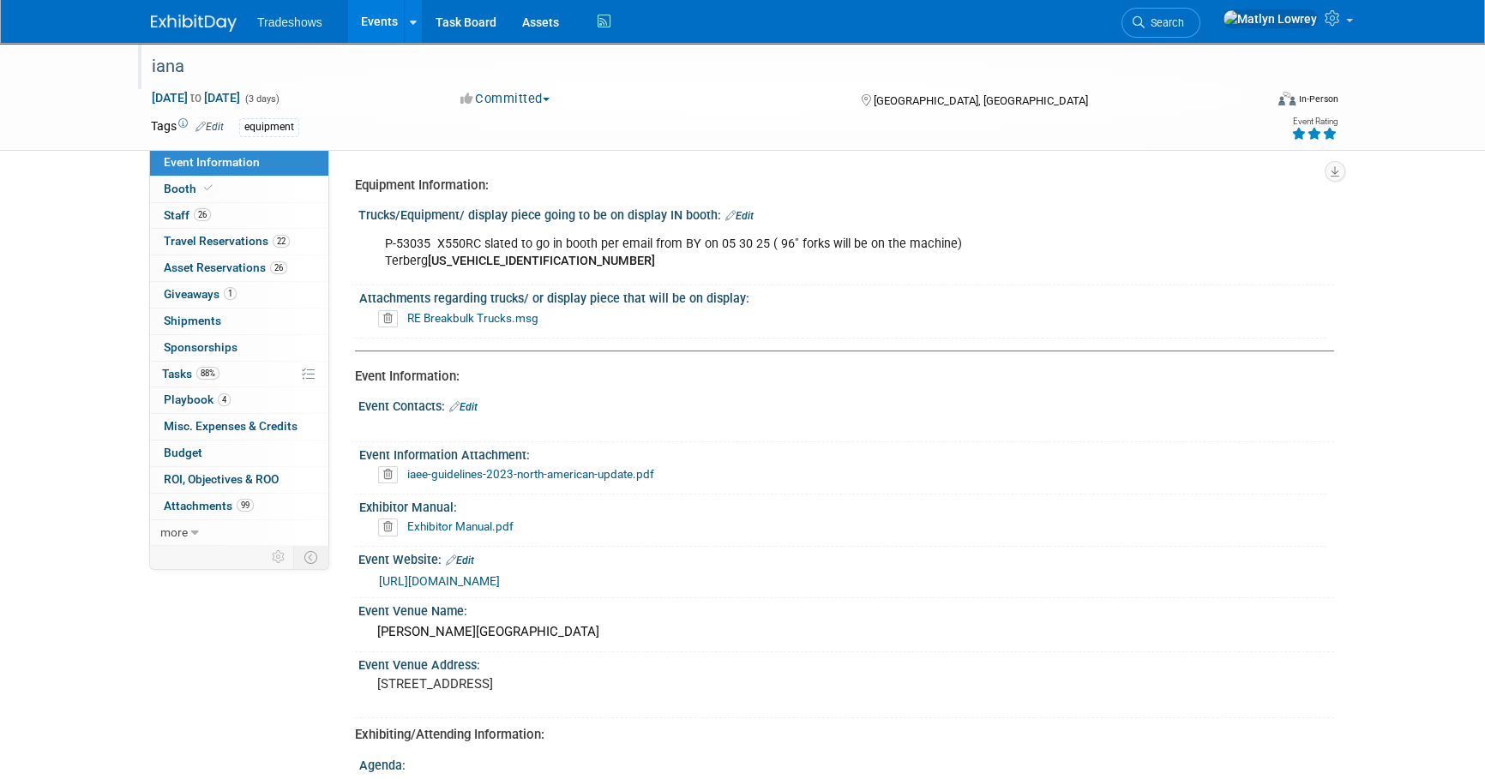
click at [185, 75] on div "iana" at bounding box center [691, 66] width 1091 height 31
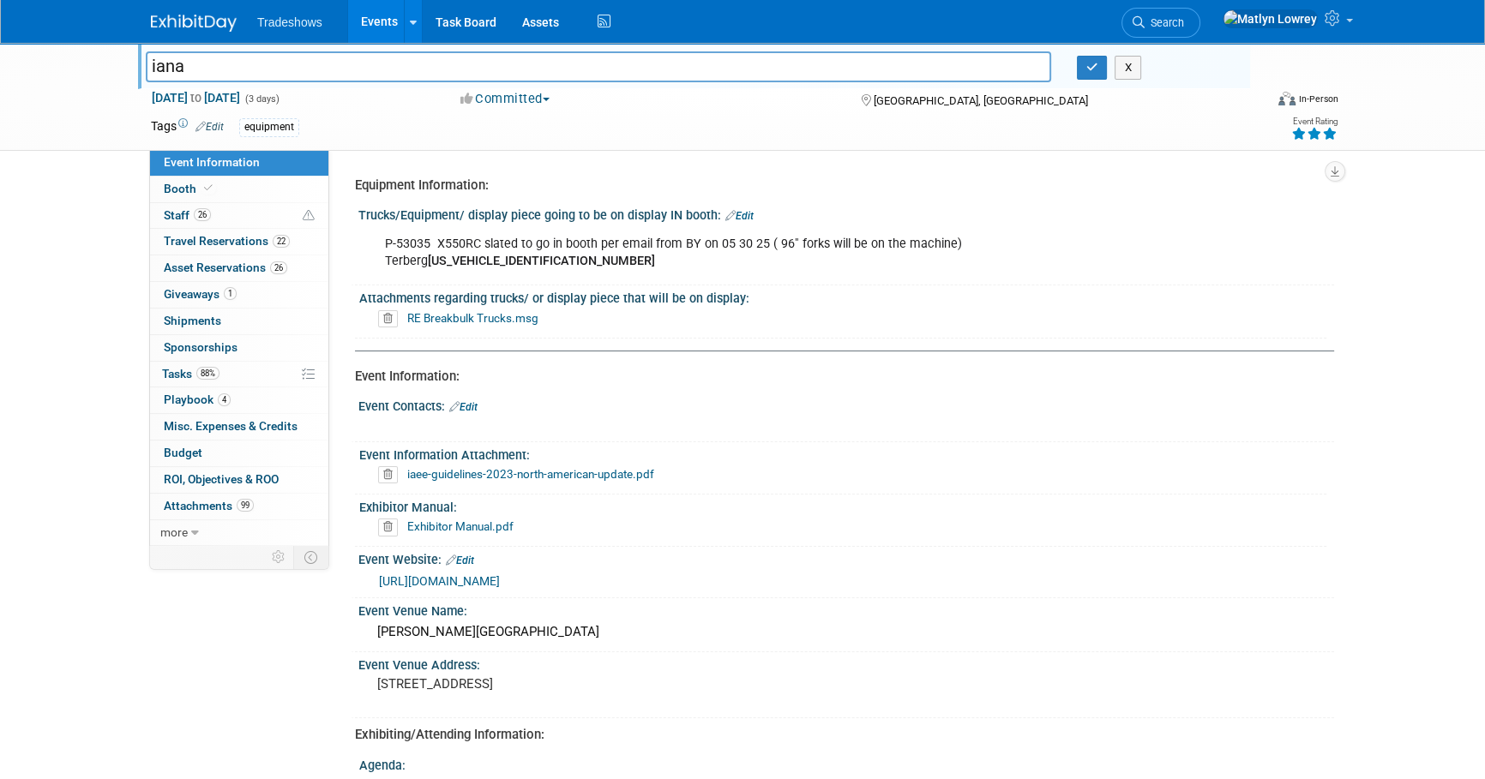
click at [181, 75] on input "iana" at bounding box center [598, 66] width 905 height 30
type input "Breakbulk"
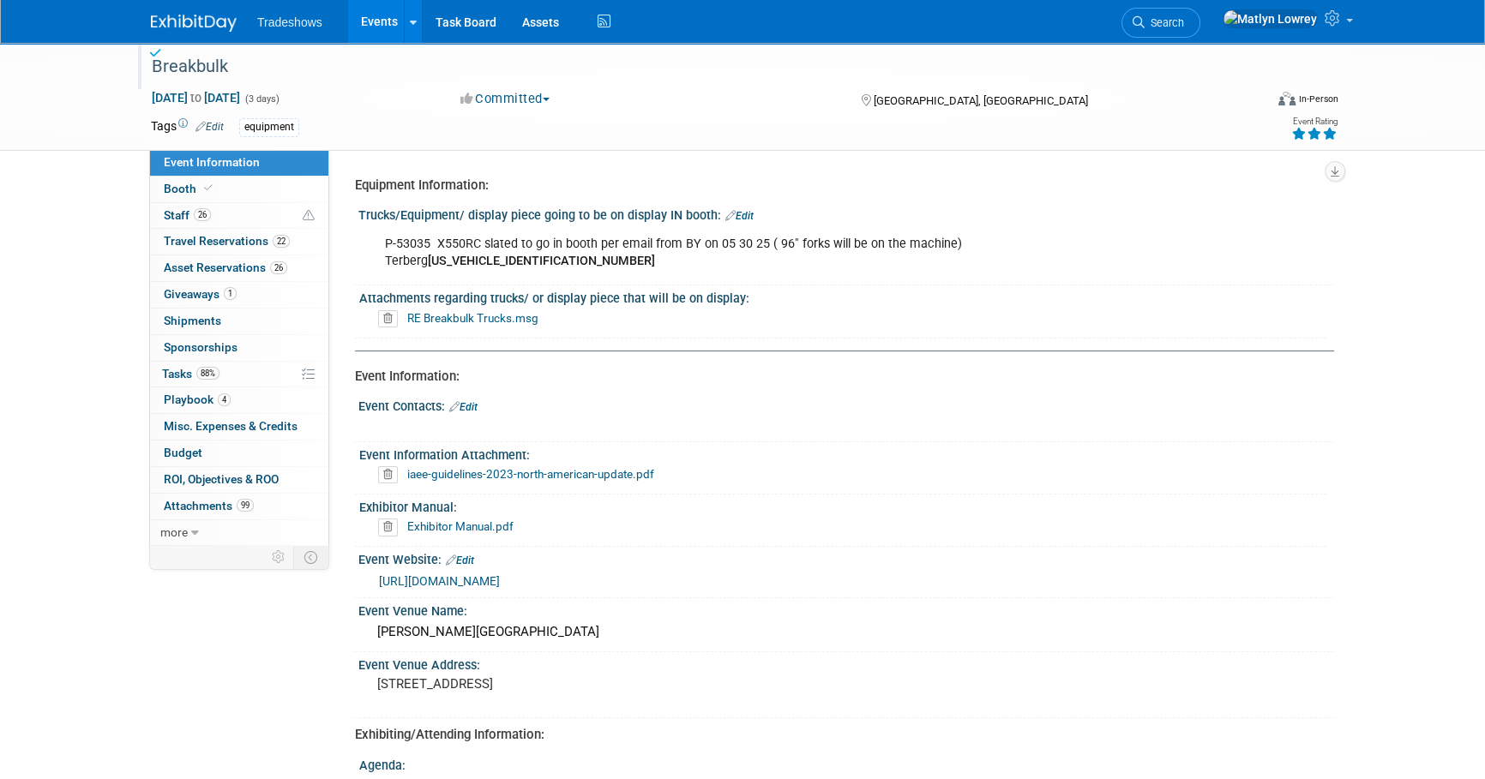
click at [376, 13] on link "Events" at bounding box center [379, 21] width 63 height 43
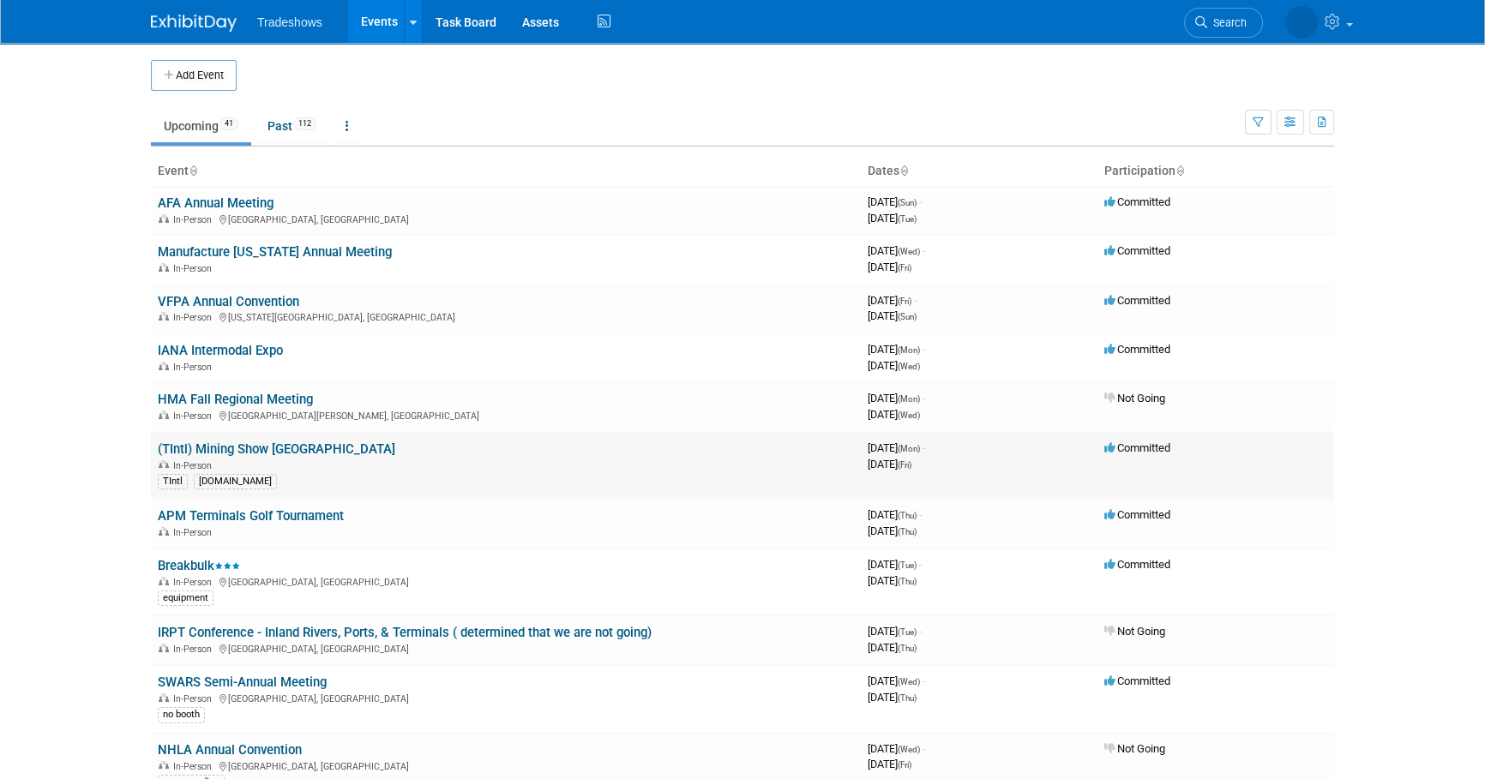
scroll to position [77, 0]
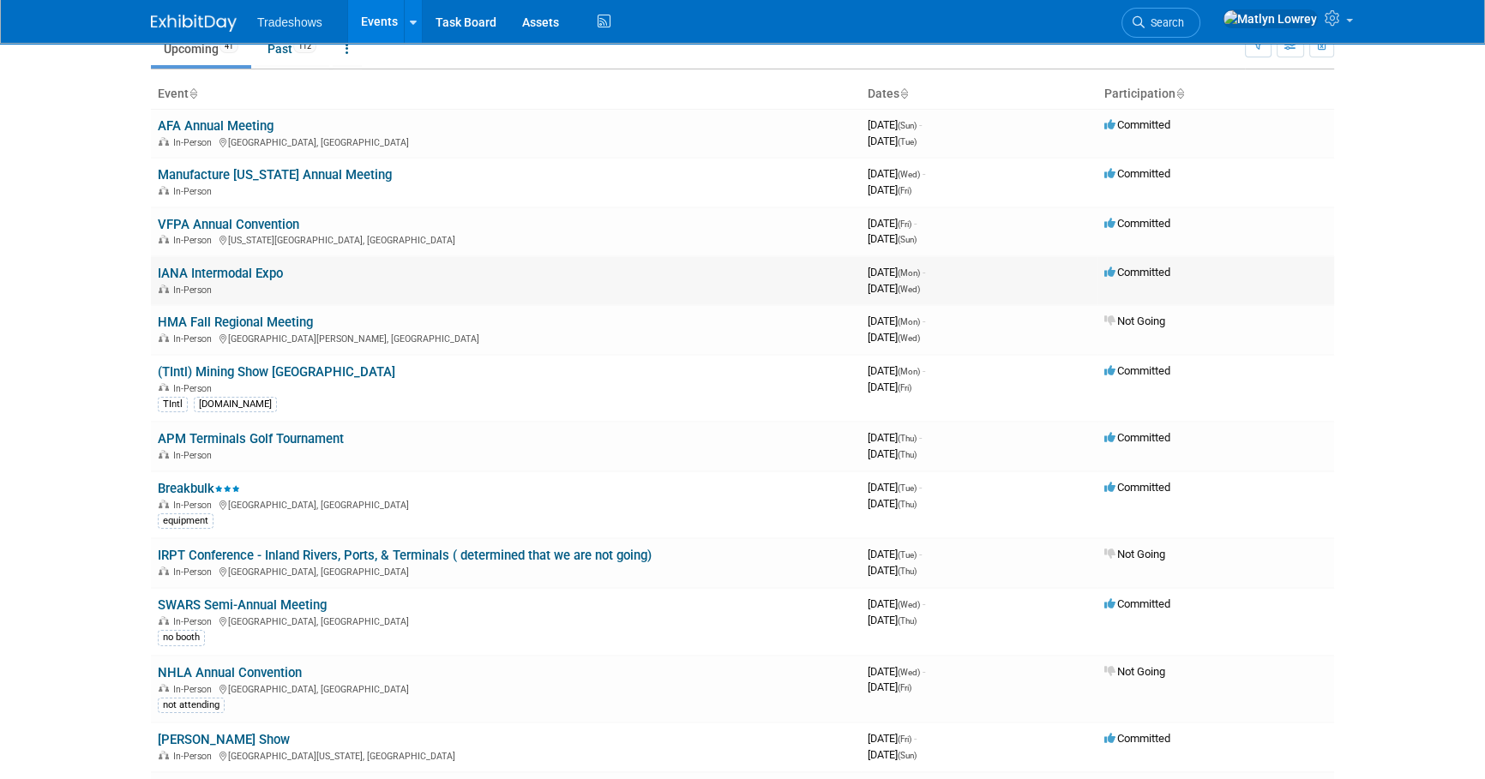
click at [220, 273] on link "IANA Intermodal Expo" at bounding box center [220, 273] width 125 height 15
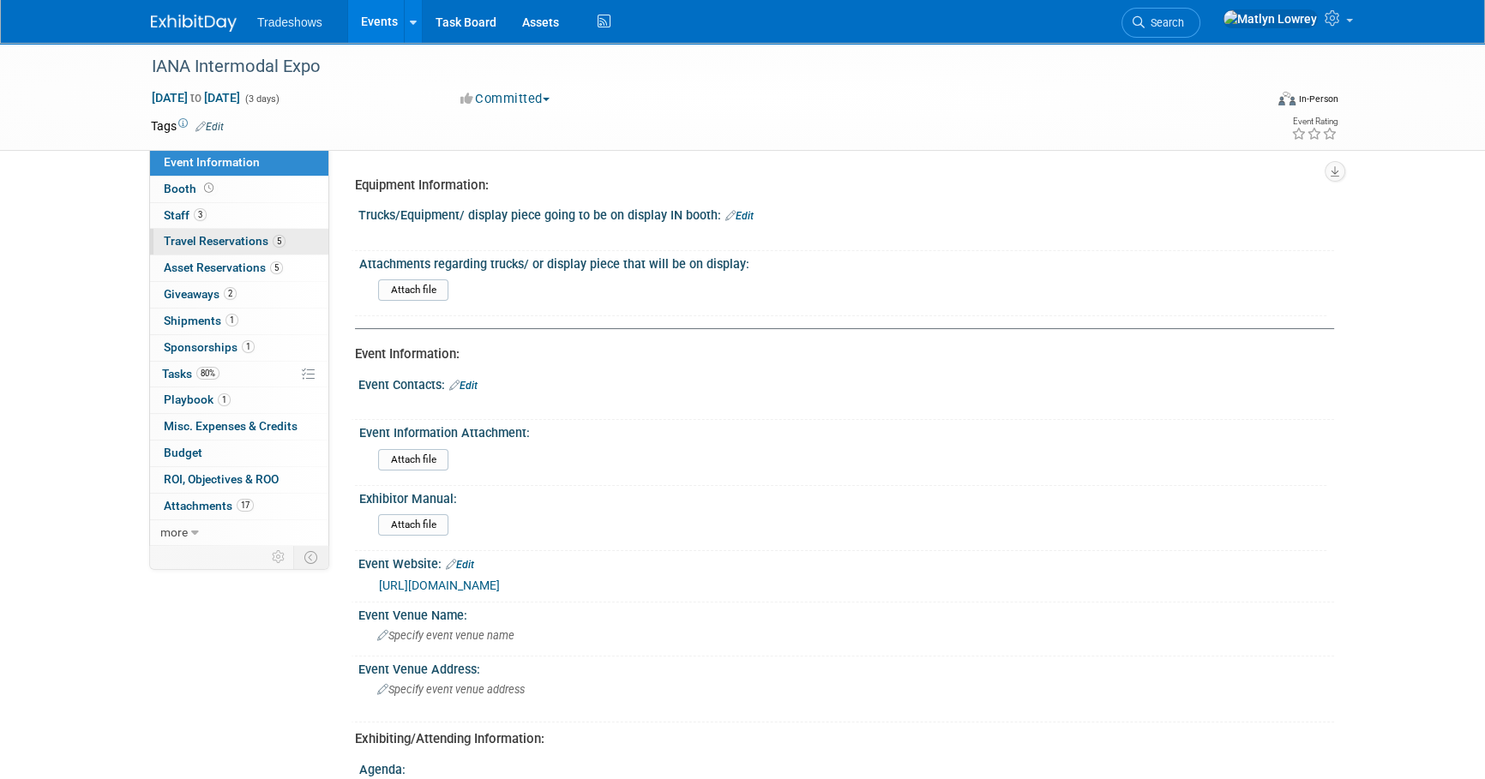
click at [209, 237] on span "Travel Reservations 5" at bounding box center [225, 241] width 122 height 14
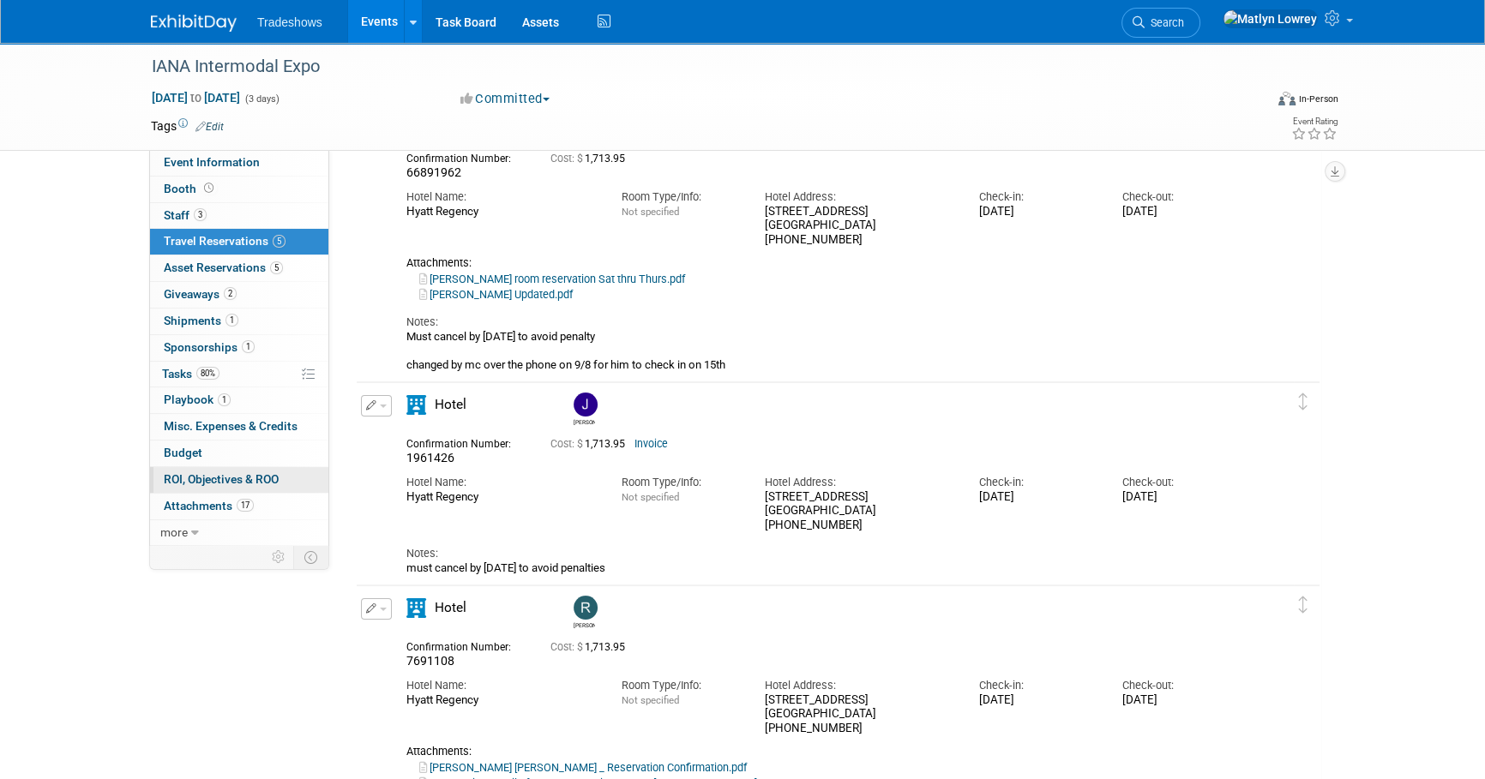
scroll to position [155, 0]
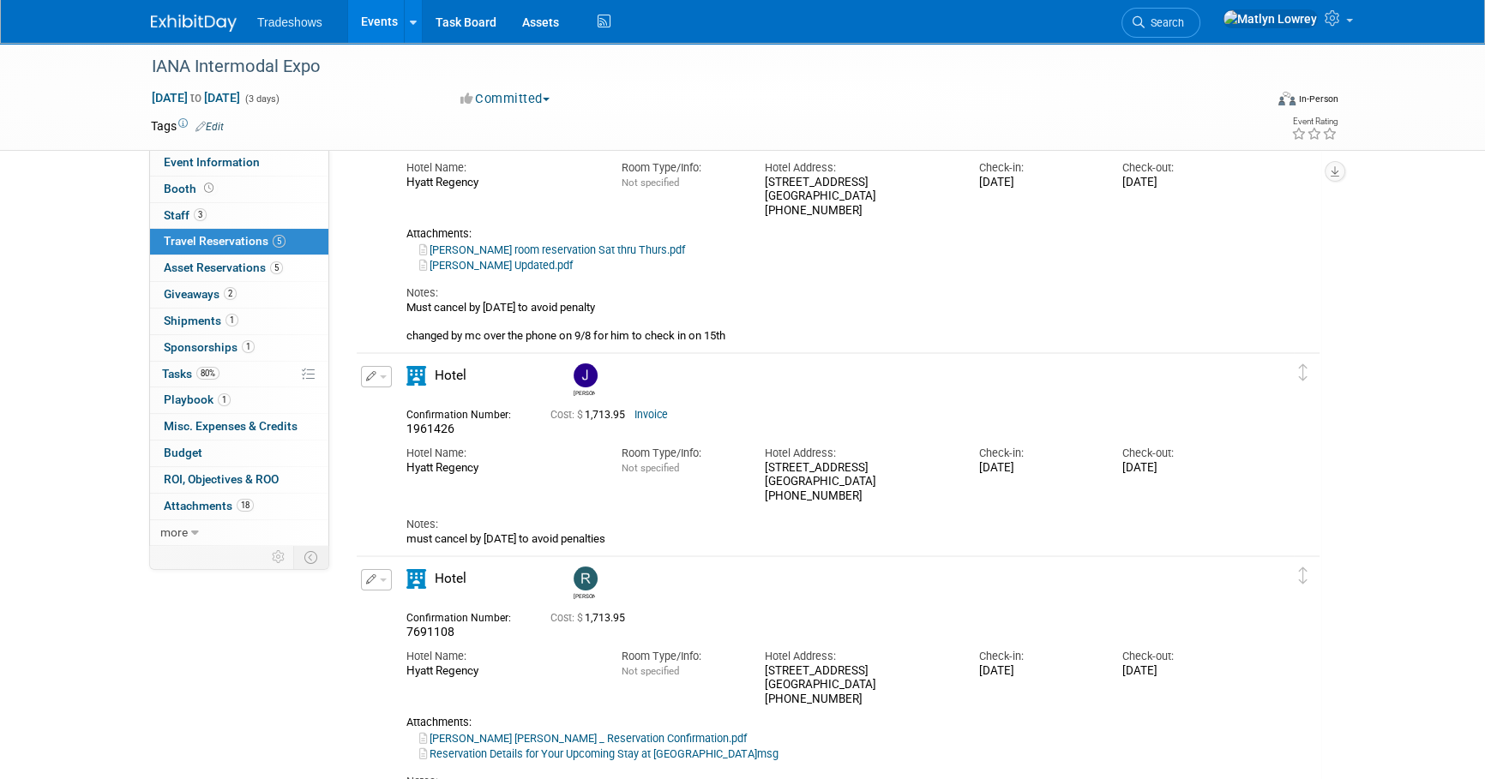
click at [364, 375] on button "button" at bounding box center [376, 376] width 31 height 21
click at [385, 405] on icon "button" at bounding box center [380, 406] width 14 height 12
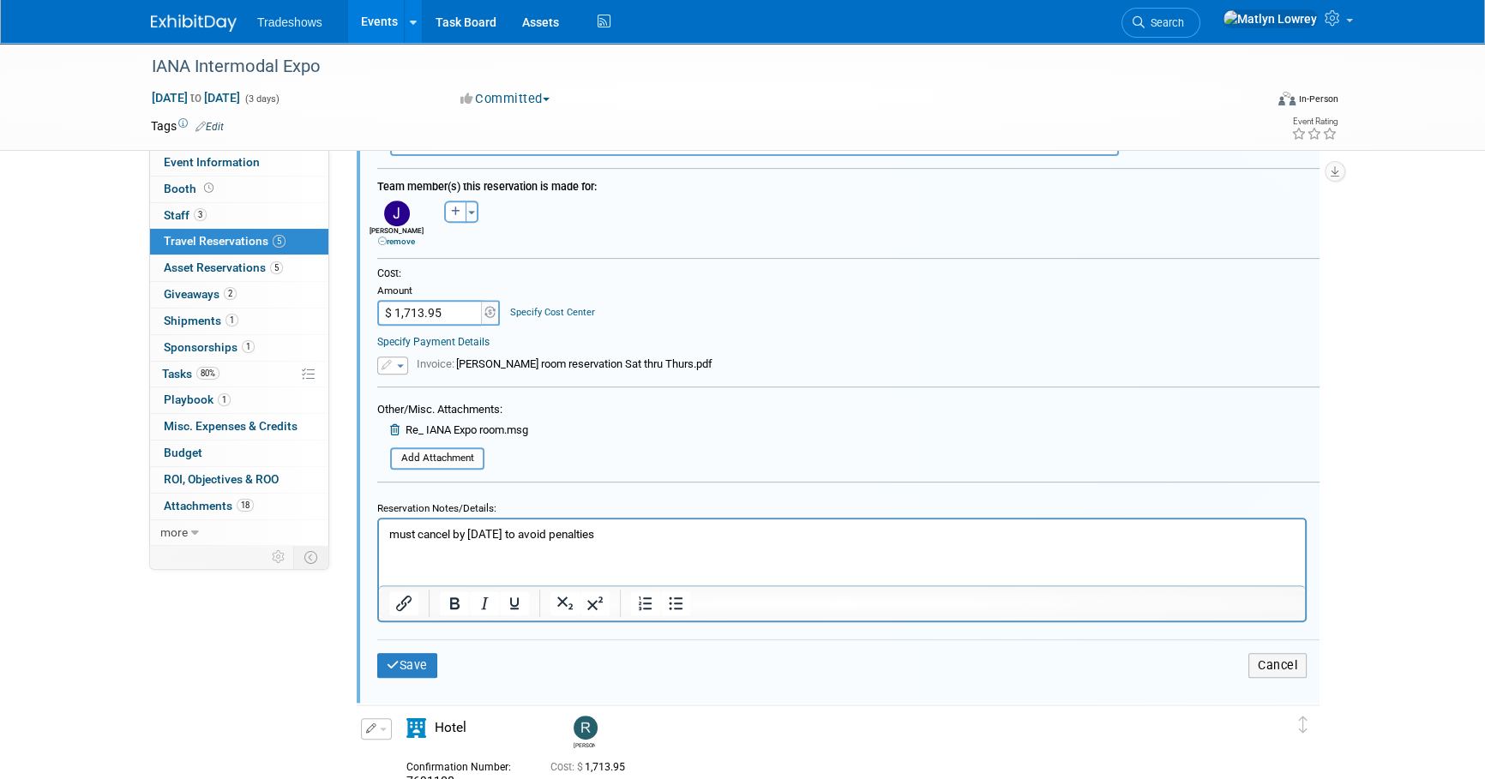
scroll to position [917, 0]
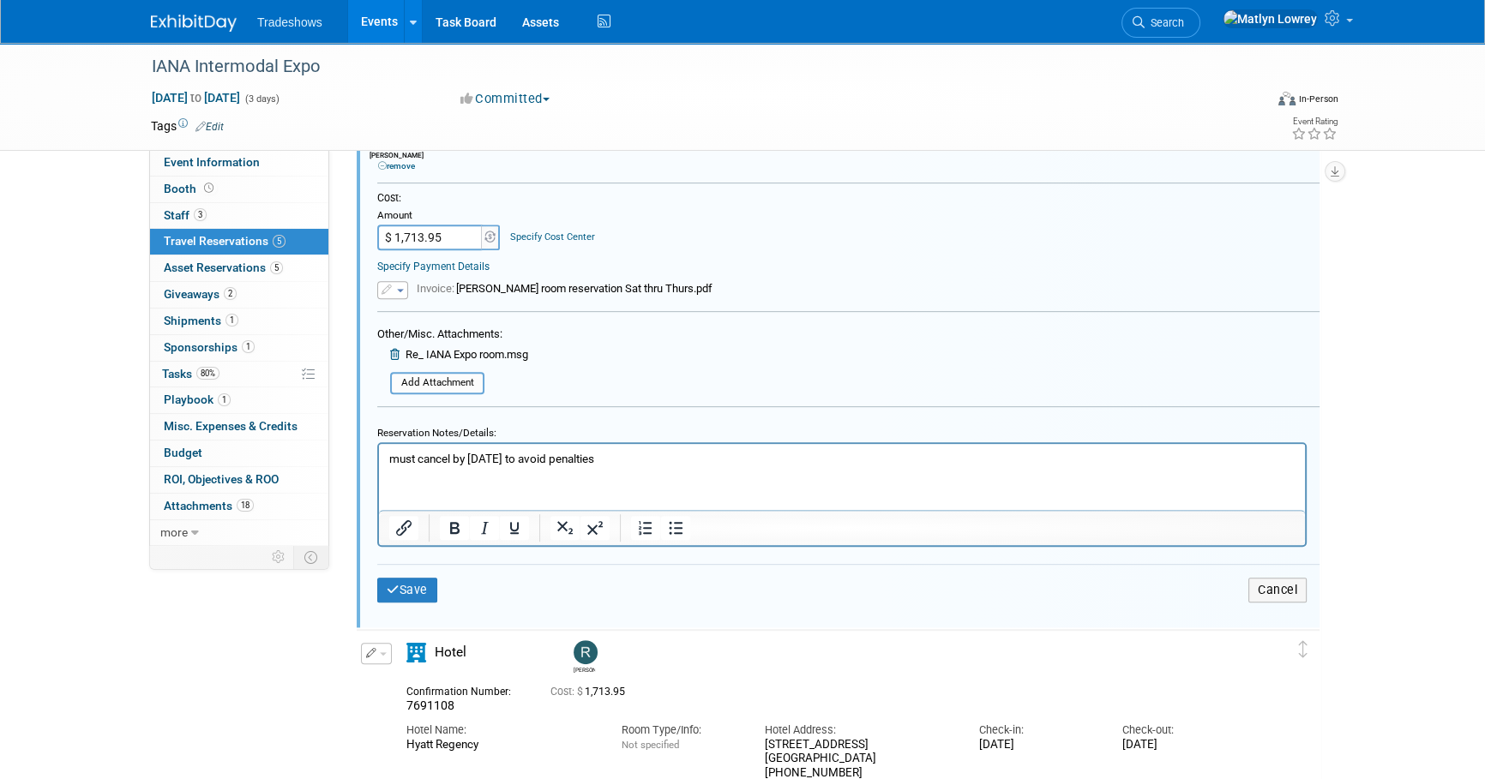
click at [462, 466] on html "must cancel by Sept 9th to avoid penalties" at bounding box center [842, 454] width 926 height 23
click at [651, 463] on p "must cancel by Sept 9th to avoid penalties" at bounding box center [842, 458] width 906 height 16
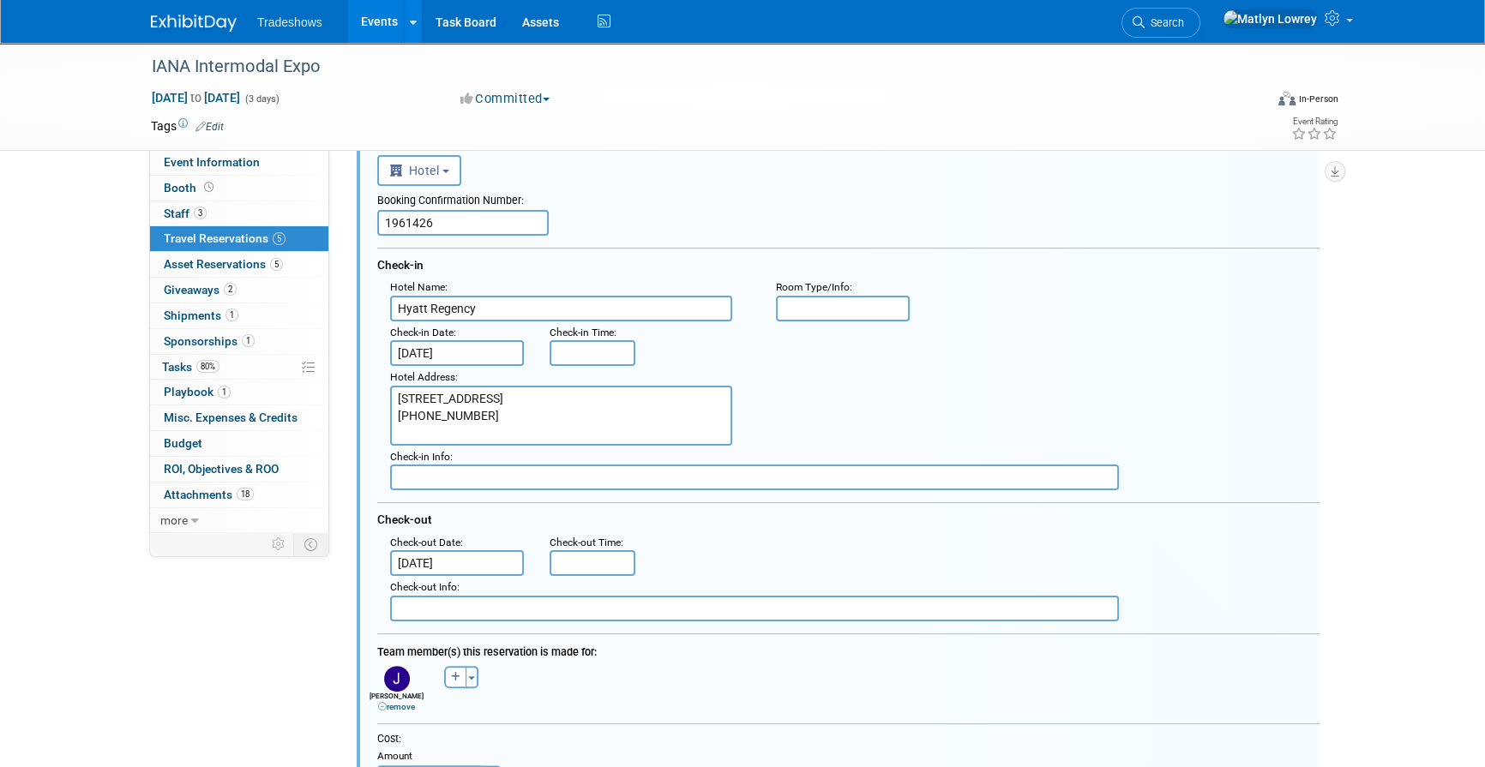
scroll to position [371, 0]
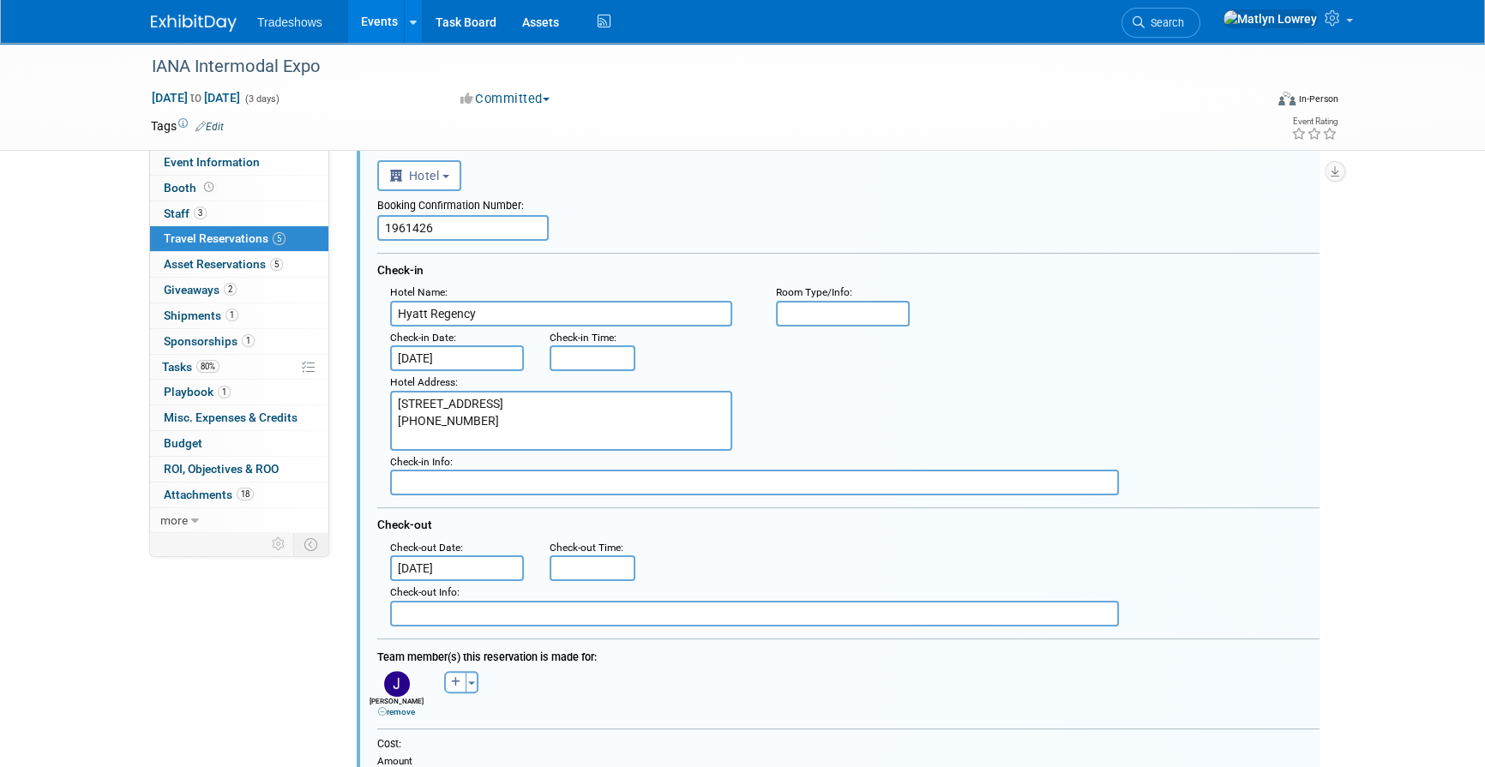
click at [445, 356] on input "Sep 13, 2025" at bounding box center [457, 358] width 134 height 26
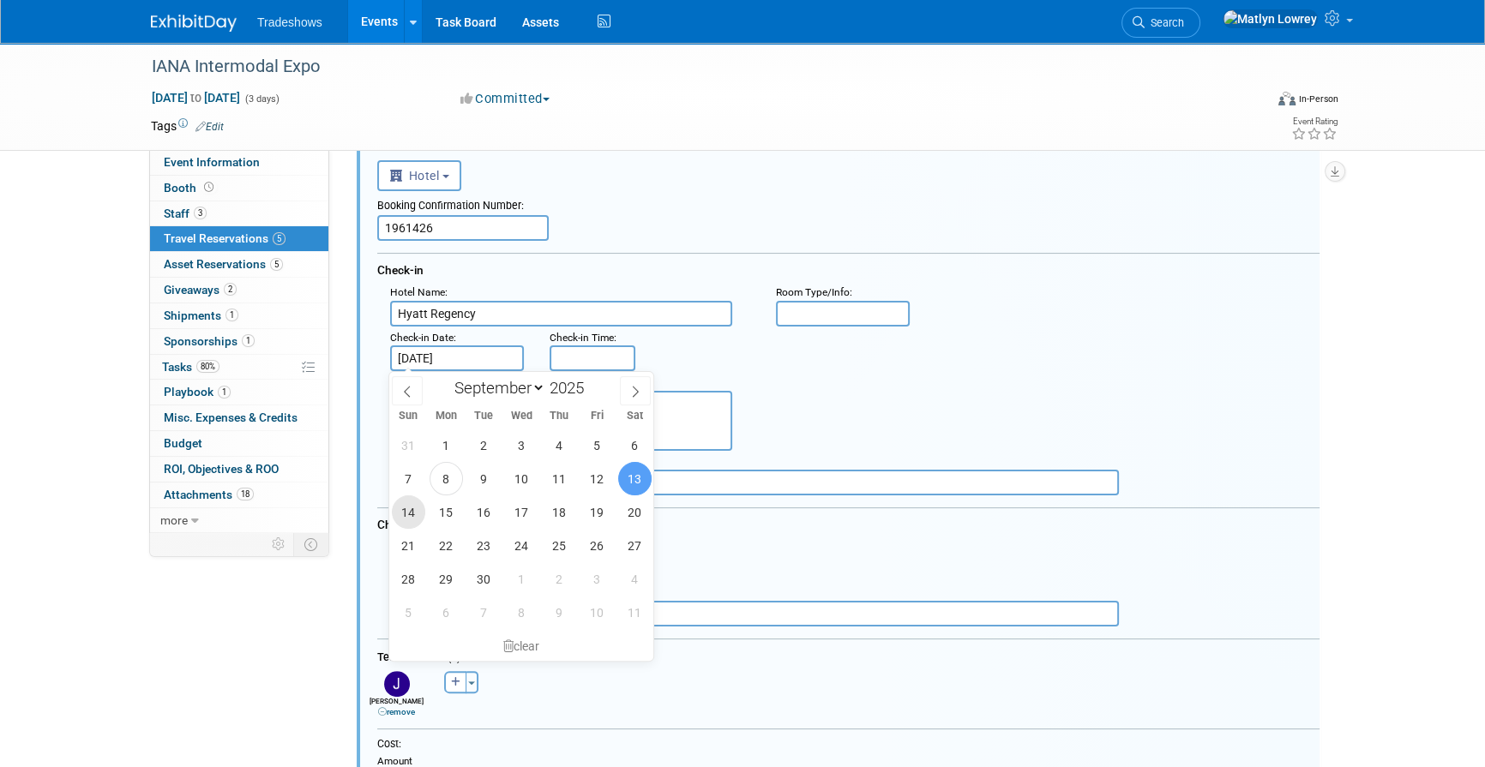
click at [419, 507] on span "14" at bounding box center [408, 511] width 33 height 33
type input "Sep 14, 2025"
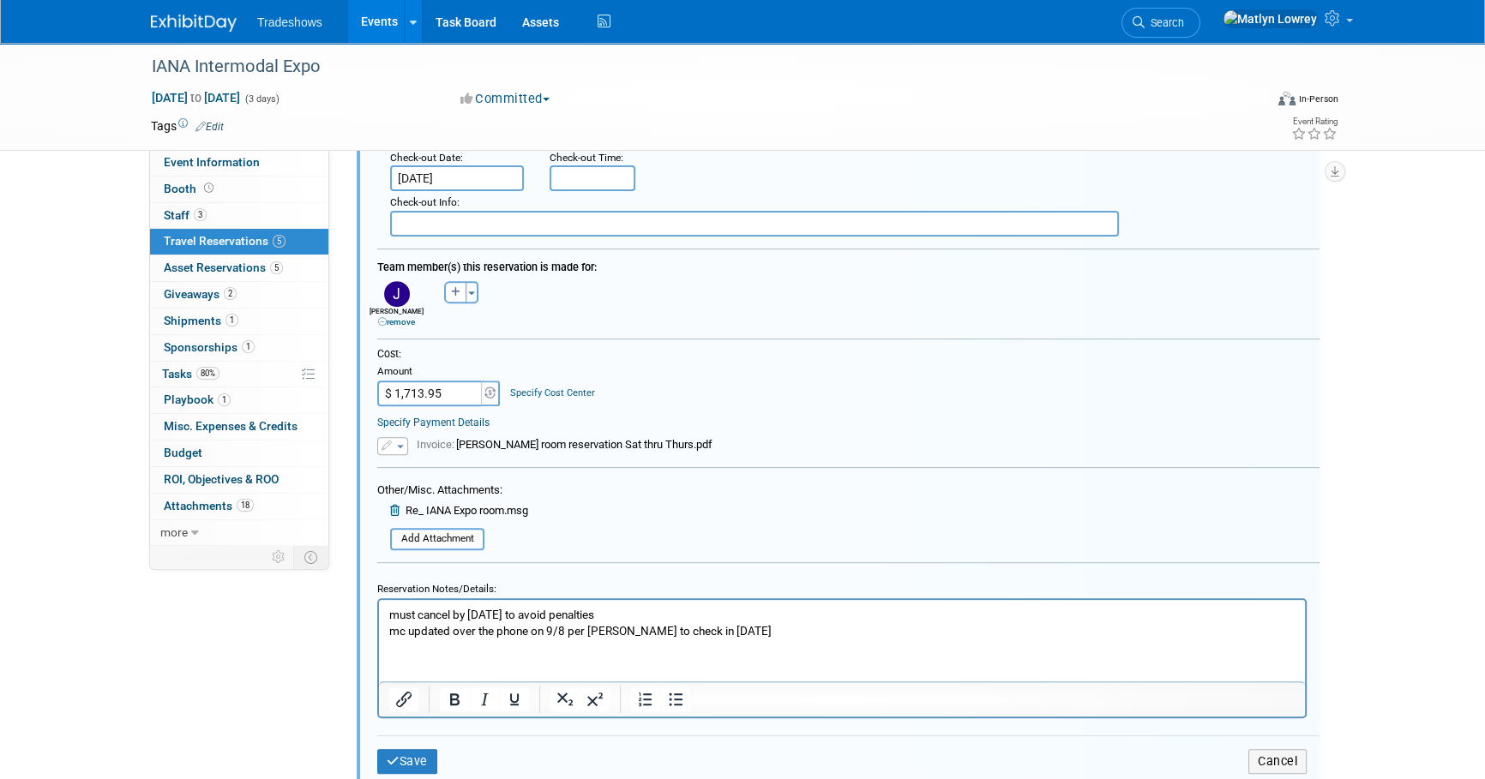
scroll to position [994, 0]
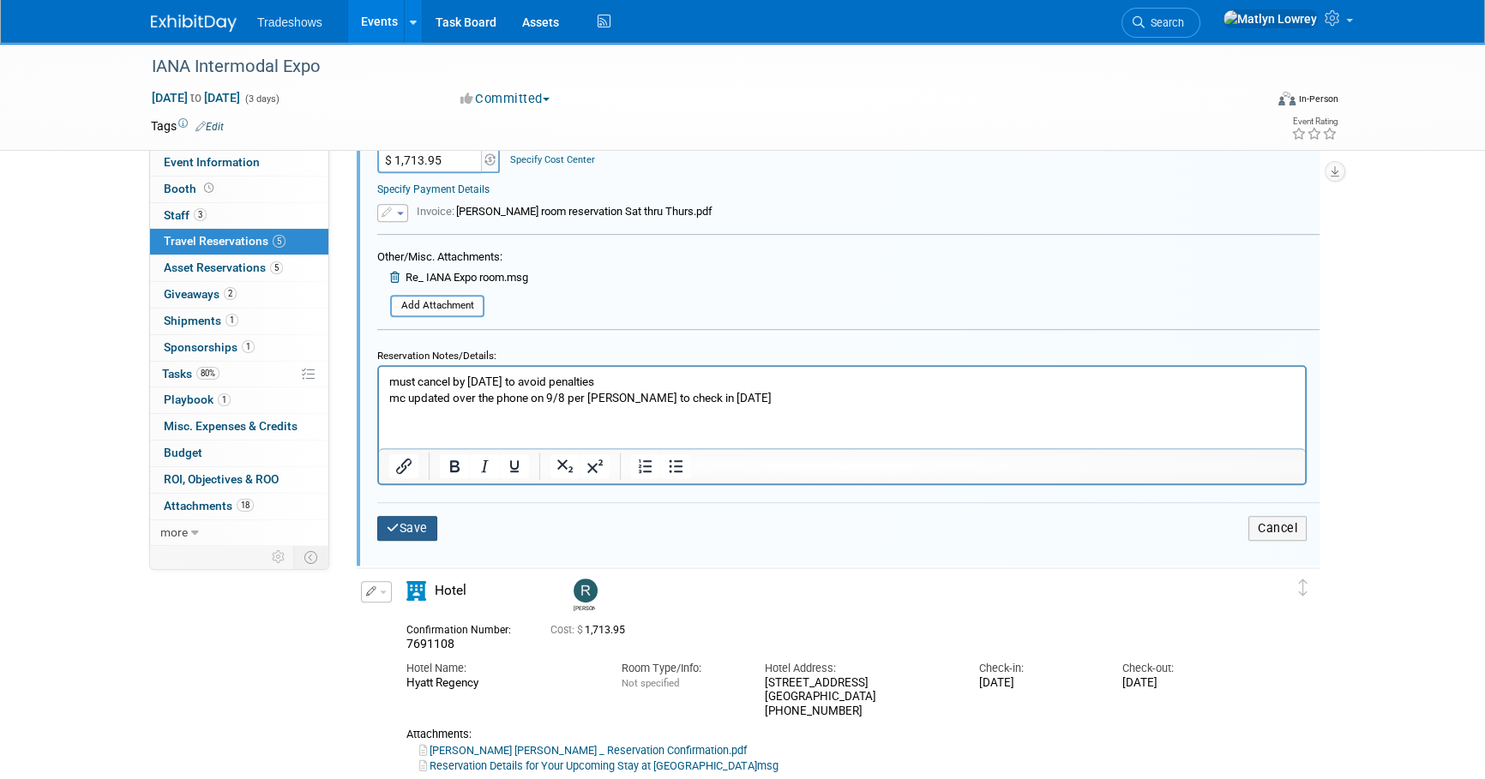
click at [407, 521] on button "Save" at bounding box center [407, 528] width 60 height 25
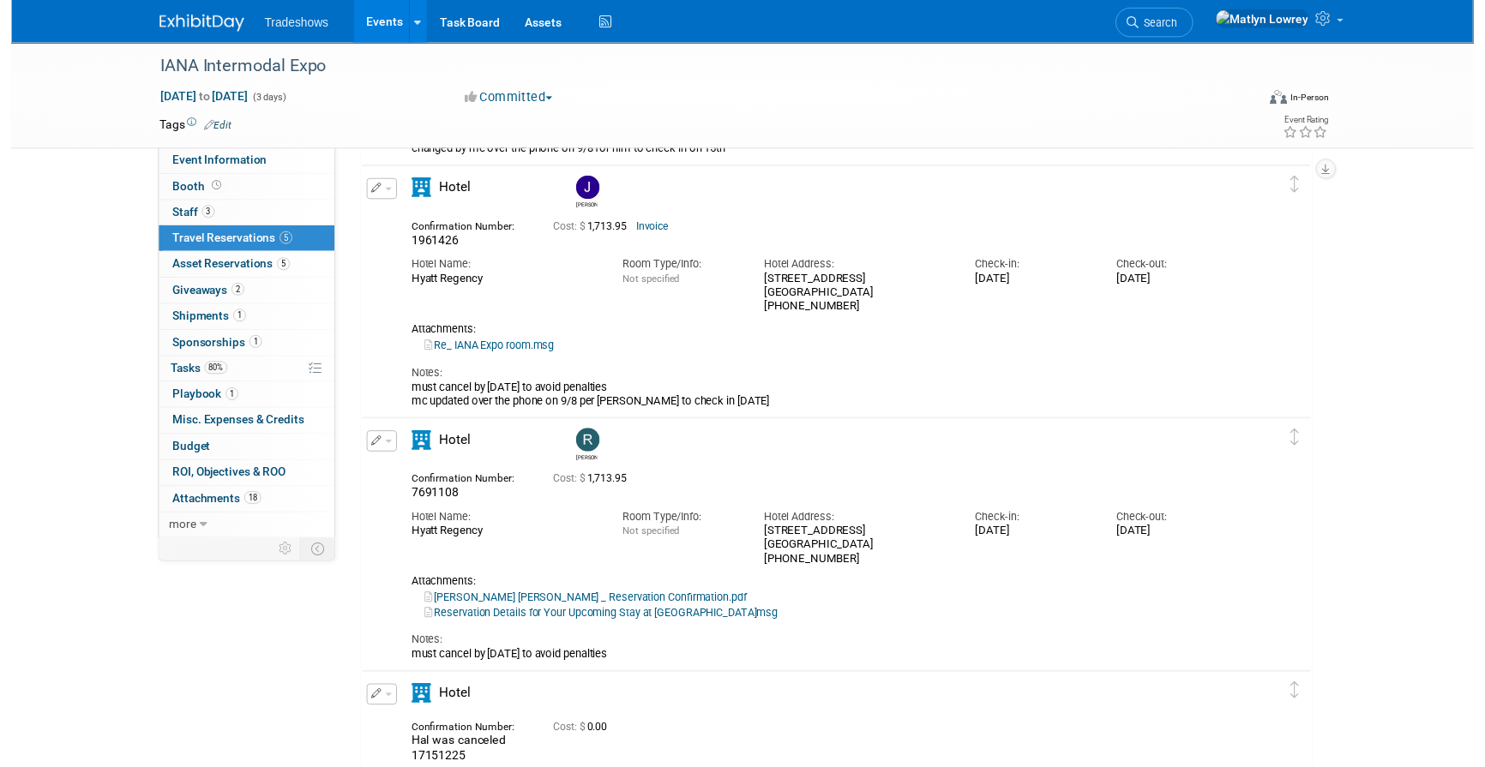
scroll to position [313, 0]
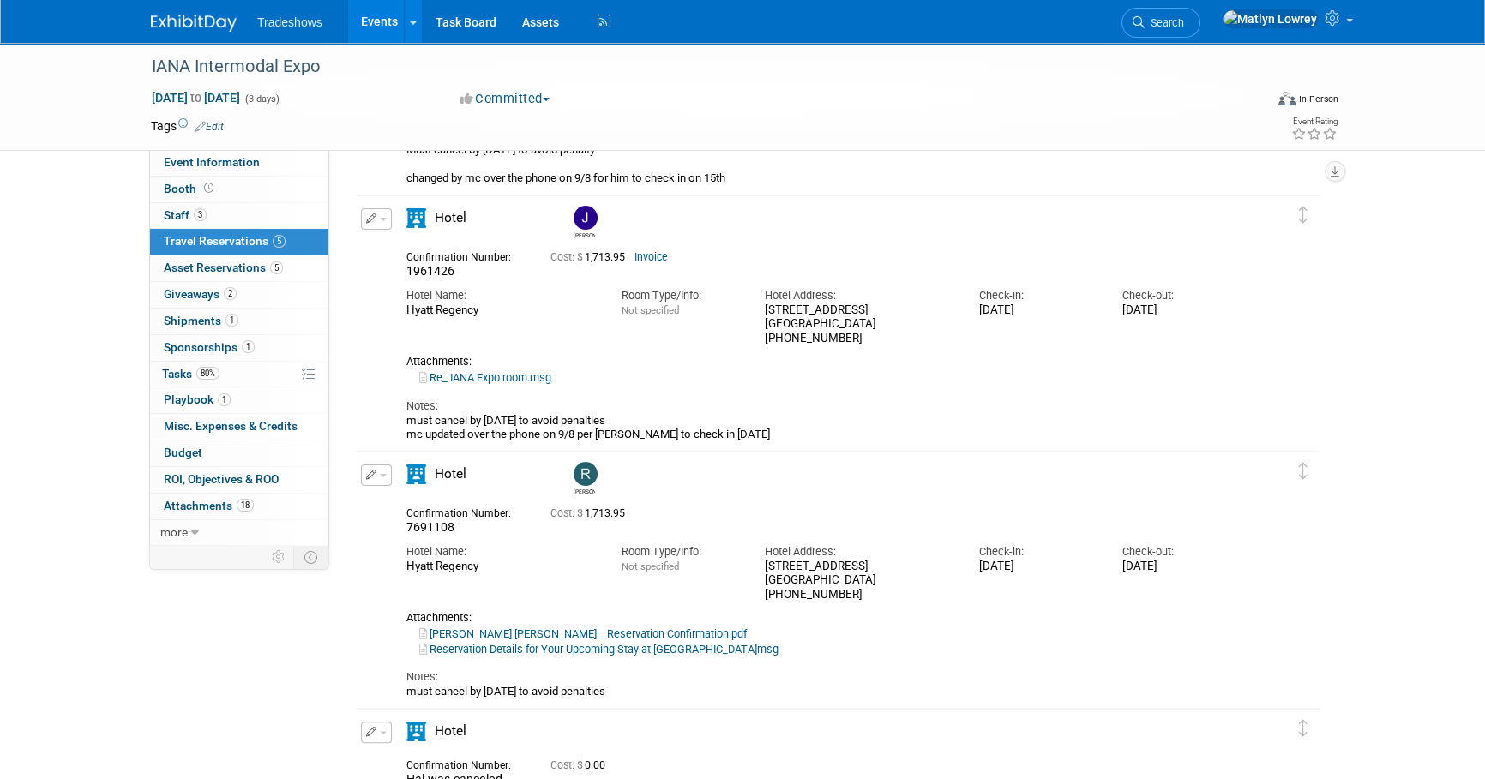
click at [387, 219] on button "button" at bounding box center [376, 218] width 31 height 21
click at [387, 249] on button "Edit Reservation" at bounding box center [434, 249] width 145 height 25
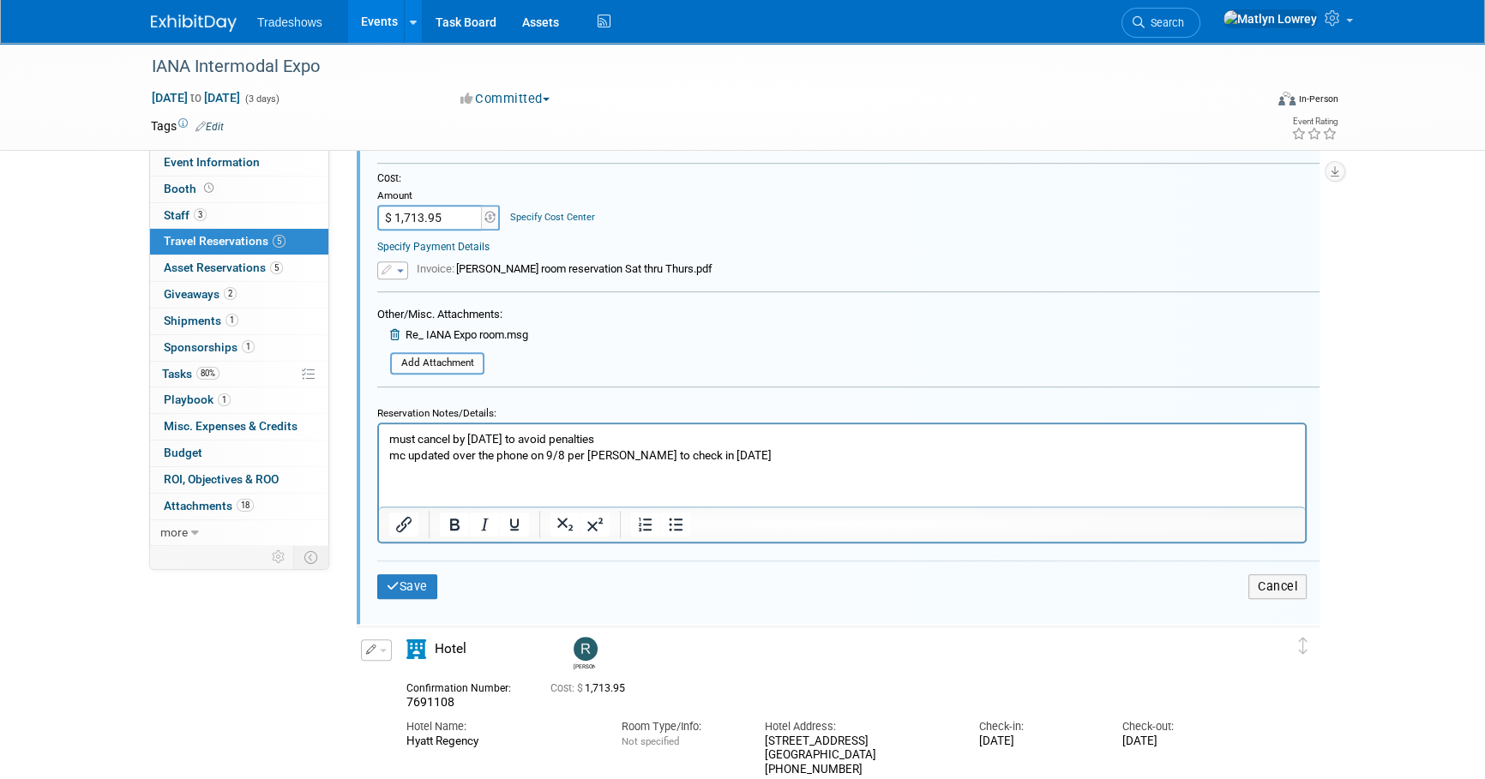
scroll to position [976, 0]
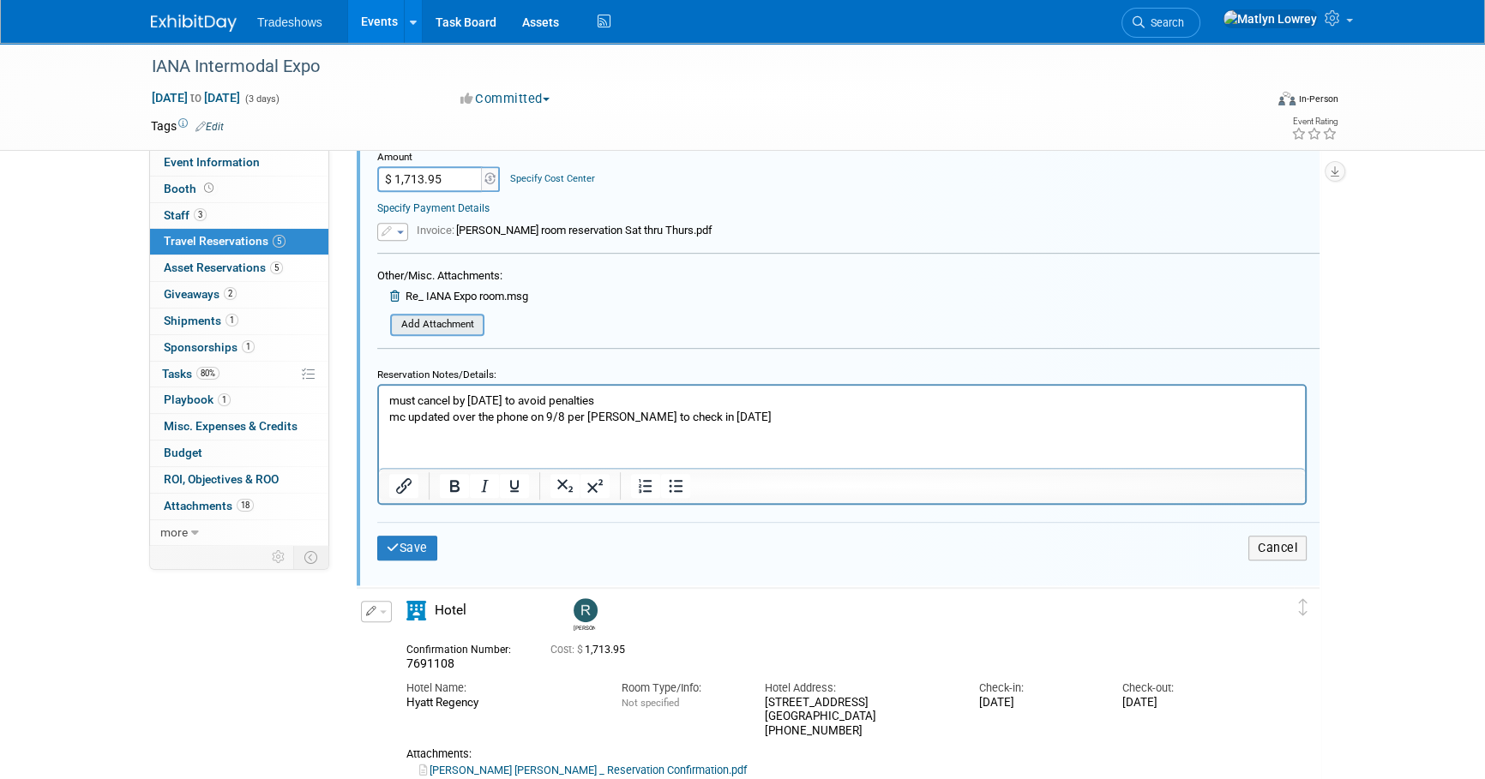
click at [407, 317] on input "file" at bounding box center [381, 324] width 204 height 19
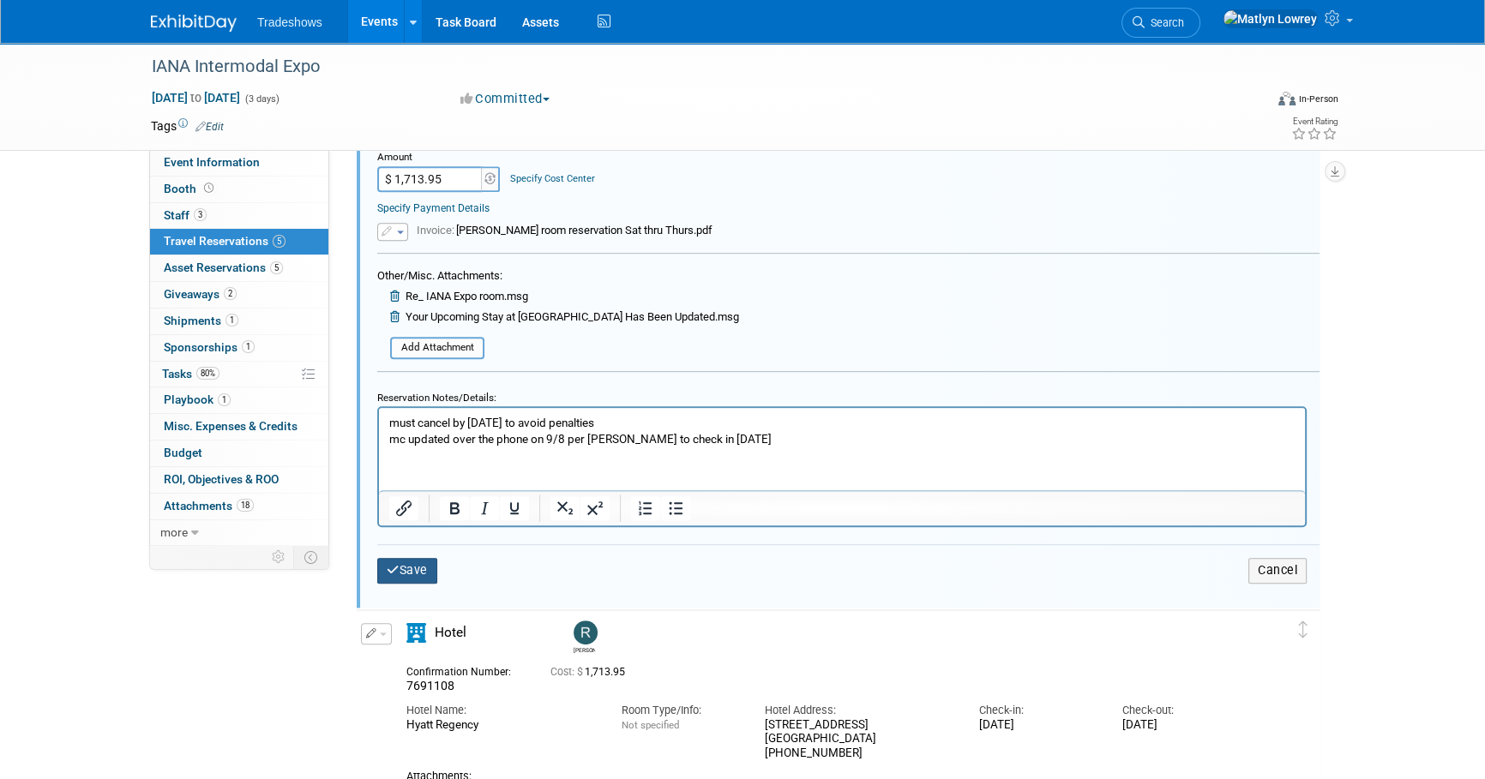
click at [429, 571] on button "Save" at bounding box center [407, 570] width 60 height 25
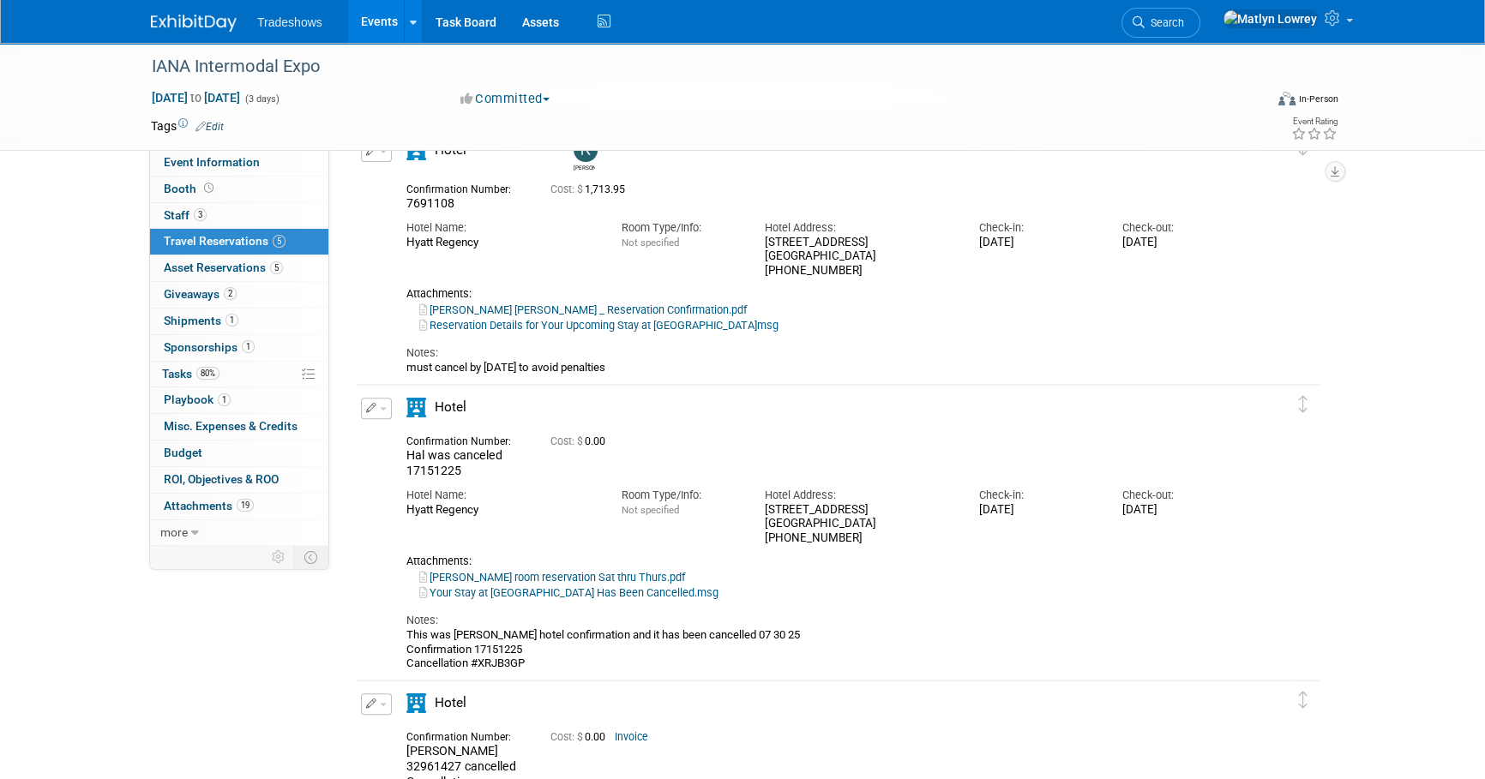
scroll to position [313, 0]
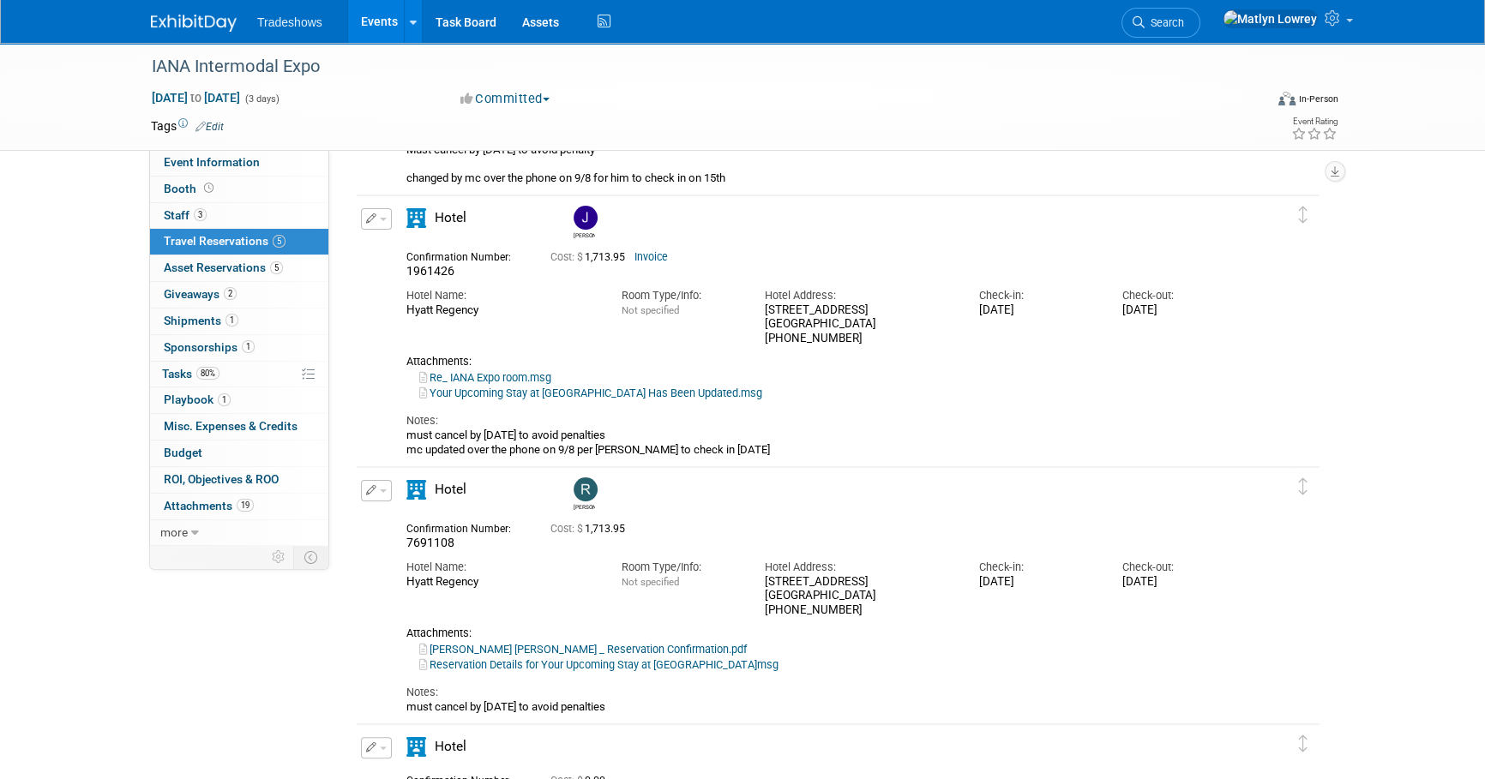
click at [375, 25] on link "Events" at bounding box center [379, 21] width 63 height 43
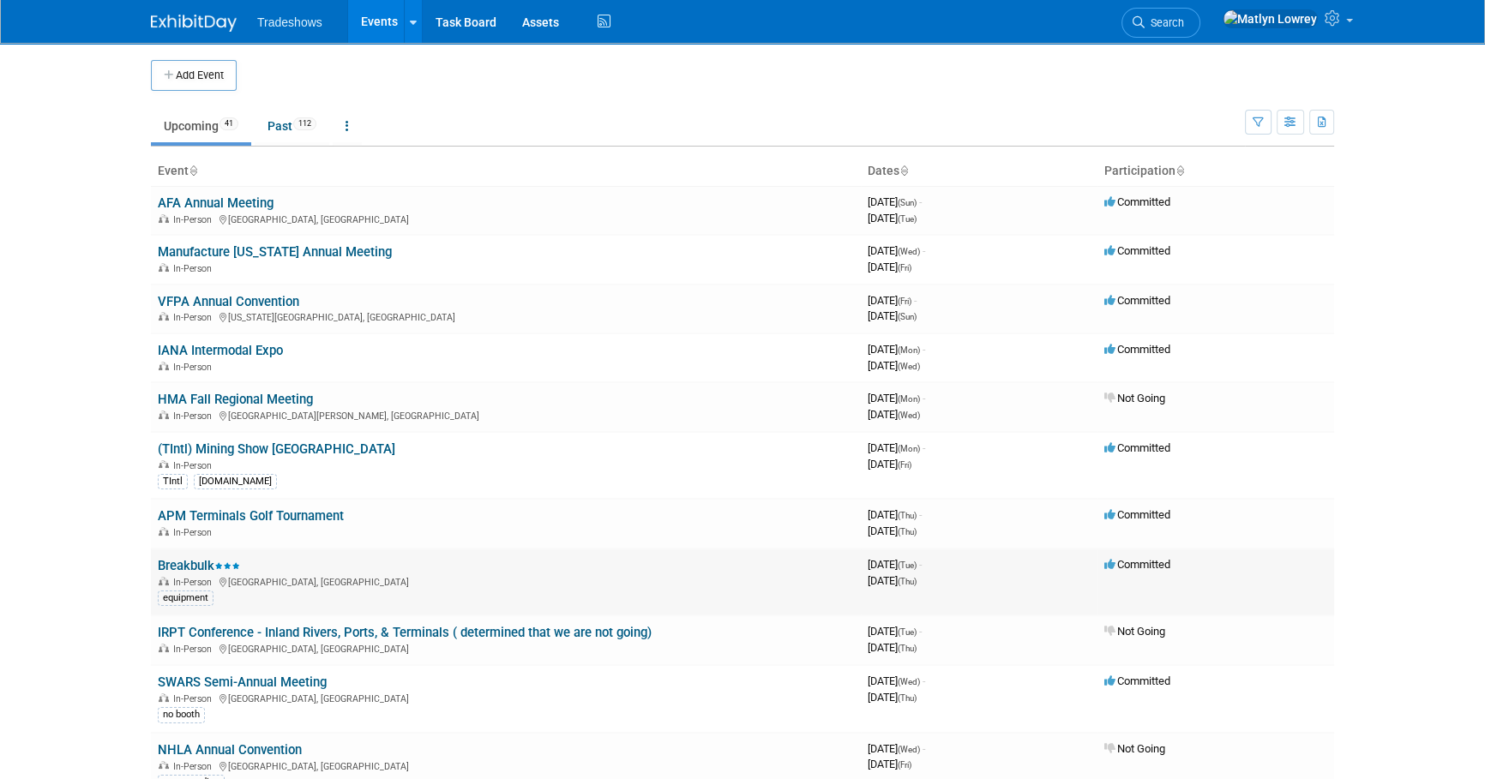
click at [189, 563] on link "Breakbulk" at bounding box center [199, 565] width 82 height 15
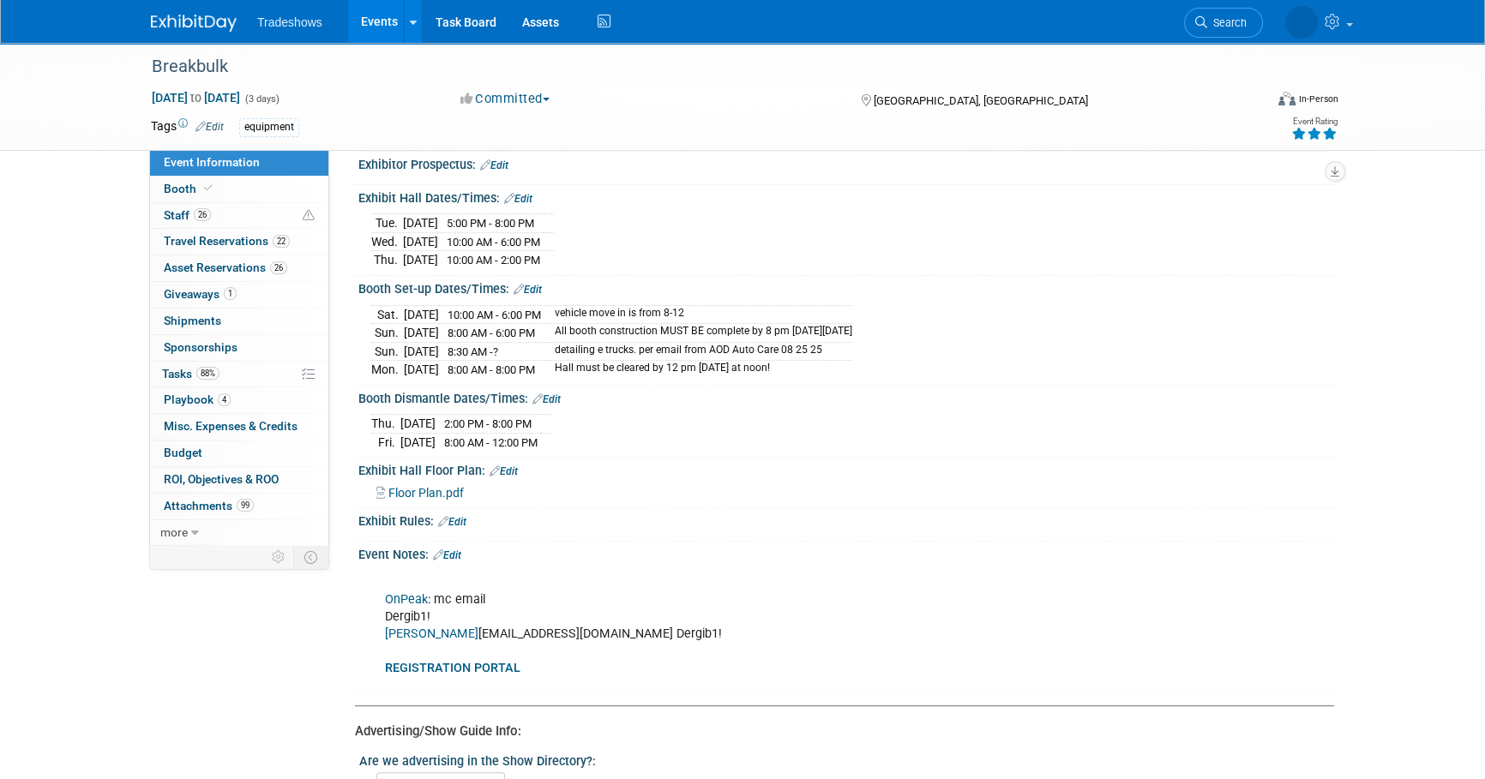
scroll to position [701, 0]
